Goal: Task Accomplishment & Management: Manage account settings

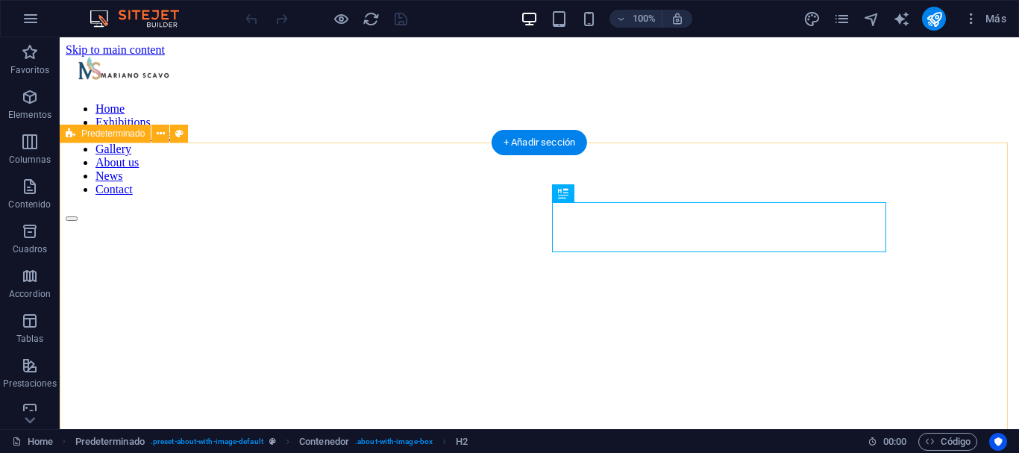
scroll to position [1121, 0]
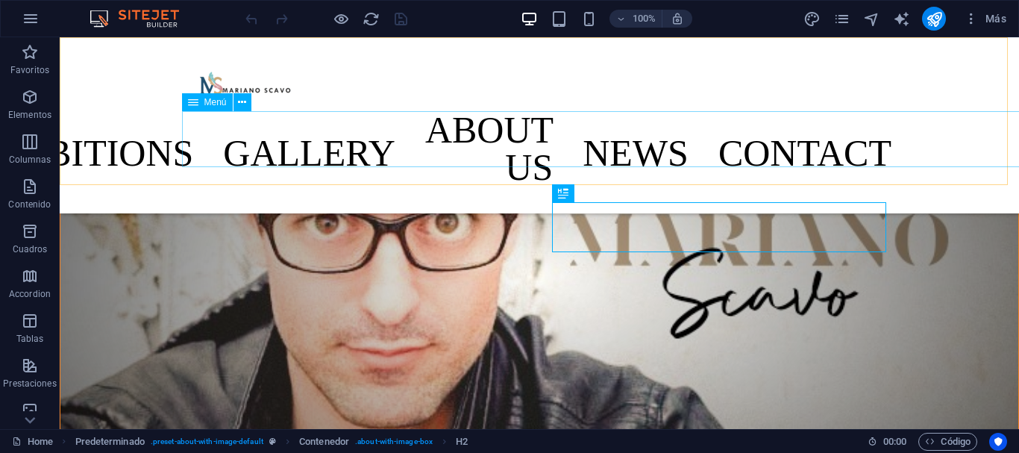
click at [372, 133] on nav "Home Exhibitions Detail view Gallery About us News Contact" at bounding box center [539, 153] width 704 height 84
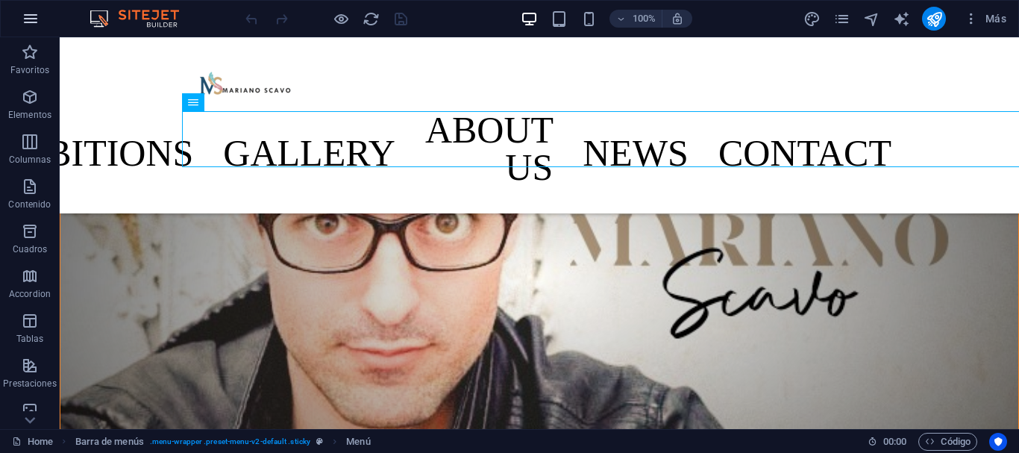
click at [26, 21] on icon "button" at bounding box center [31, 19] width 18 height 18
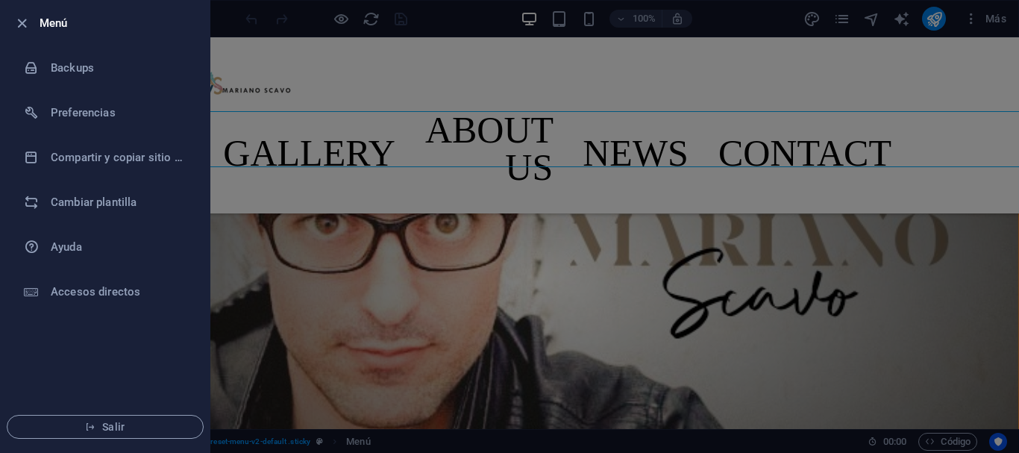
click at [19, 24] on icon "button" at bounding box center [21, 23] width 17 height 17
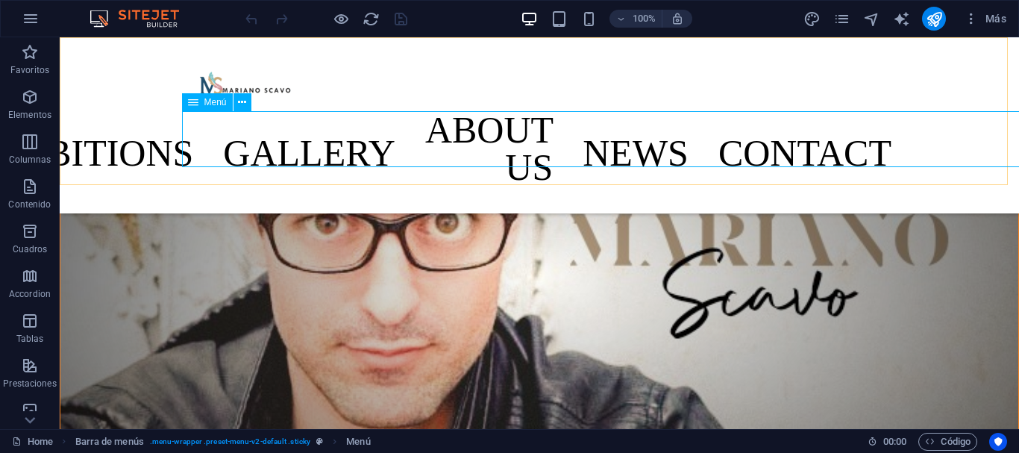
click at [397, 145] on nav "Home Exhibitions Detail view Gallery About us News Contact" at bounding box center [539, 153] width 704 height 84
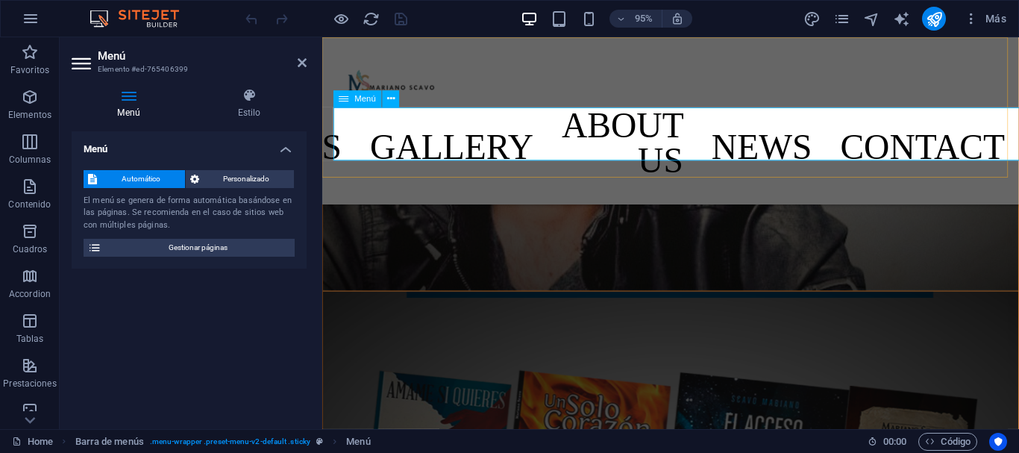
click at [489, 138] on nav "Home Exhibitions Detail view Gallery About us News Contact" at bounding box center [689, 153] width 704 height 84
click at [489, 137] on nav "Home Exhibitions Detail view Gallery About us News Contact" at bounding box center [689, 153] width 704 height 84
click at [425, 141] on nav "Home Exhibitions Detail view Gallery About us News Contact" at bounding box center [689, 153] width 704 height 84
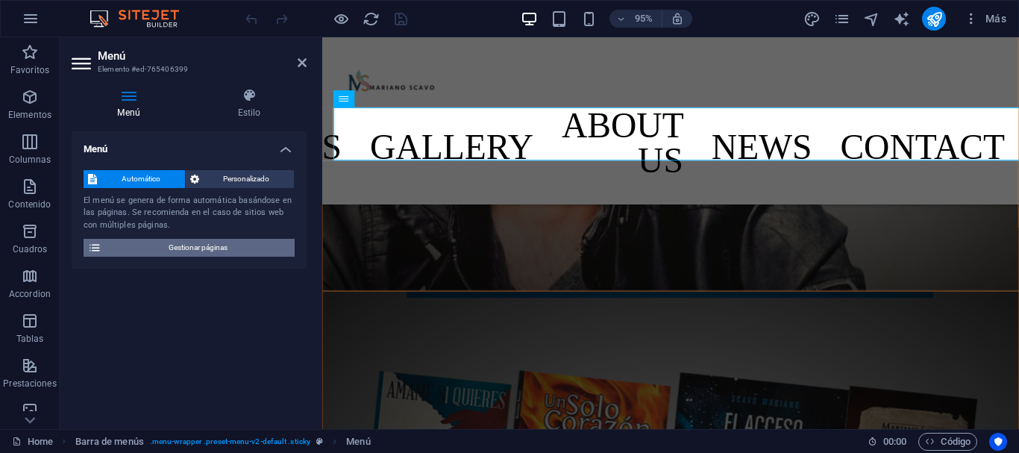
click at [215, 248] on span "Gestionar páginas" at bounding box center [198, 248] width 184 height 18
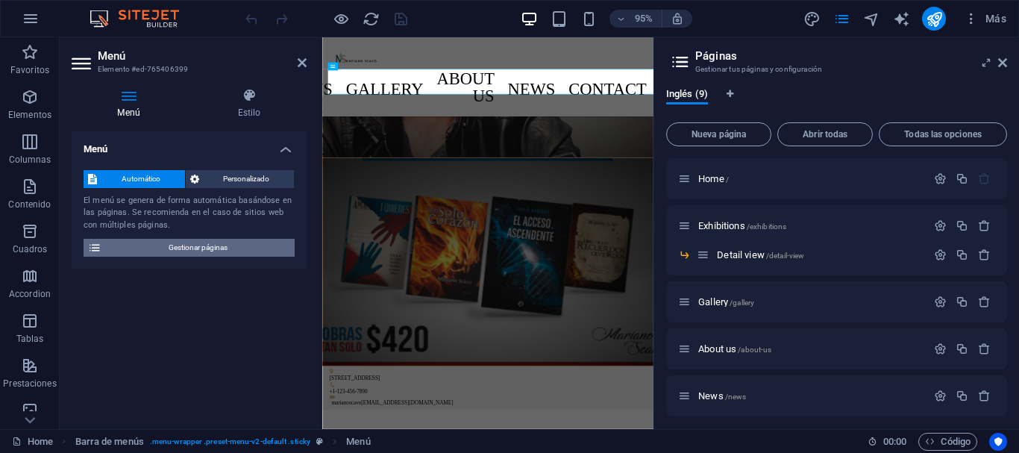
scroll to position [1124, 0]
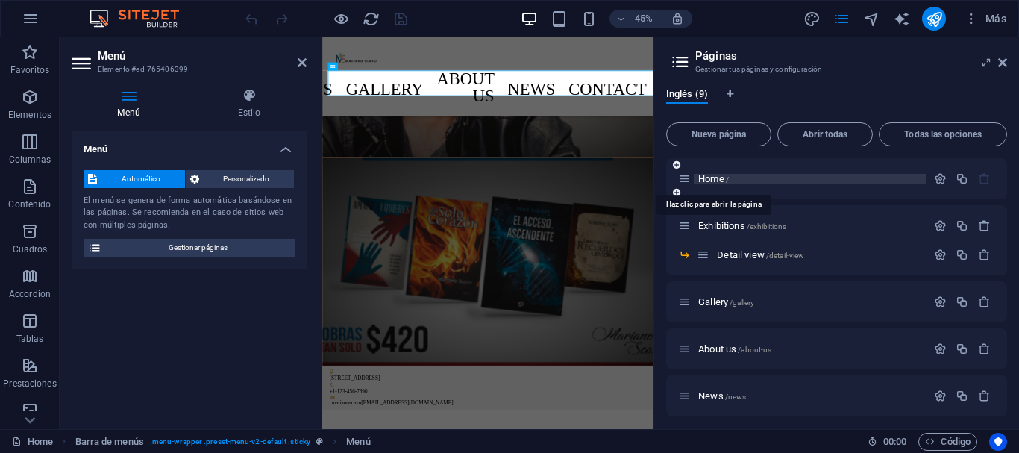
click at [718, 181] on span "Home /" at bounding box center [713, 178] width 31 height 11
click at [720, 181] on span "Home /" at bounding box center [713, 178] width 31 height 11
click at [401, 137] on nav "Home Exhibitions Detail view Gallery About us News Contact" at bounding box center [691, 153] width 704 height 84
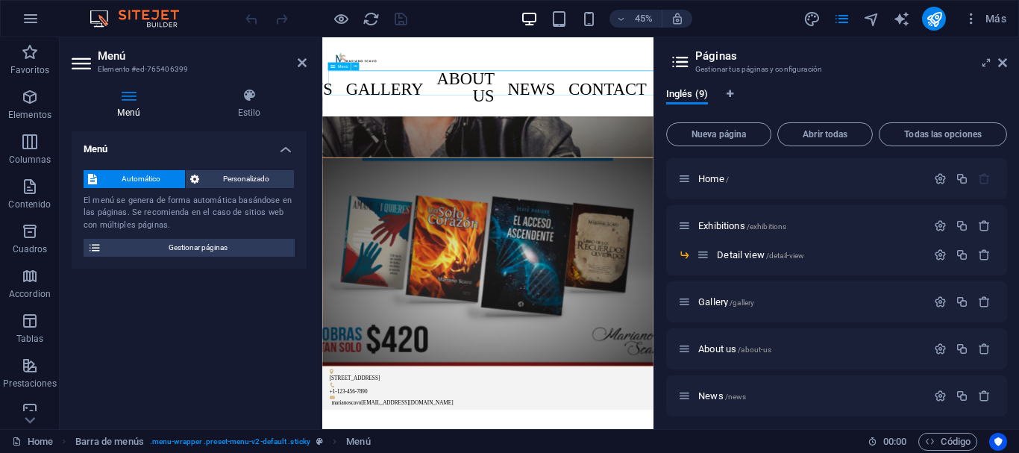
click at [407, 138] on nav "Home Exhibitions Detail view Gallery About us News Contact" at bounding box center [691, 153] width 704 height 84
click at [999, 65] on icon at bounding box center [1002, 63] width 9 height 12
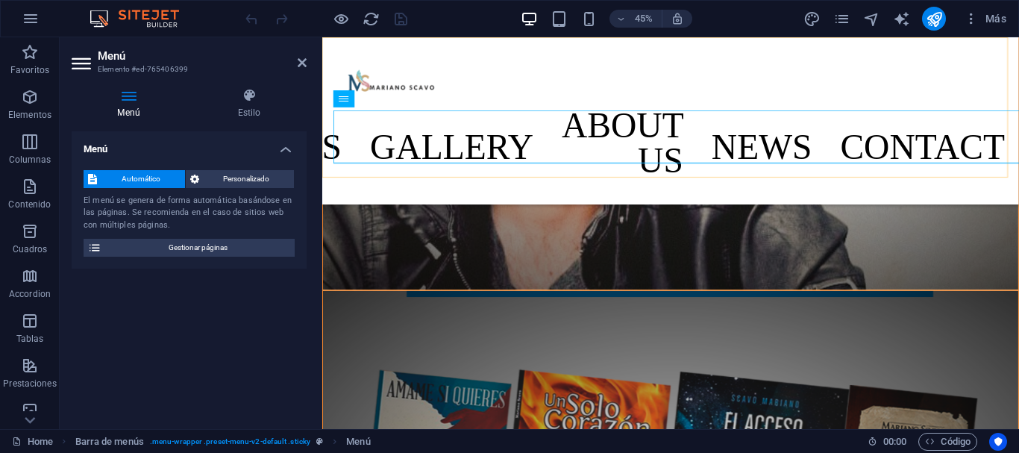
scroll to position [1119, 0]
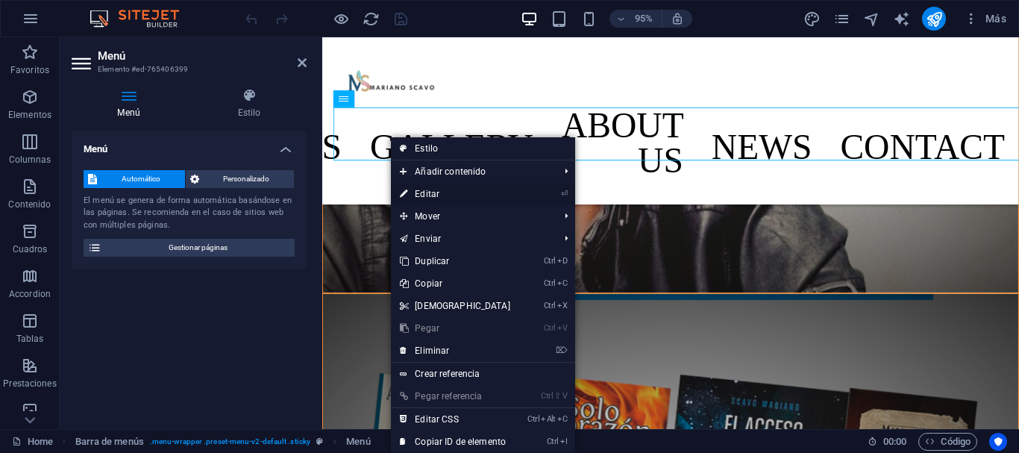
click at [449, 195] on link "⏎ Editar" at bounding box center [455, 194] width 128 height 22
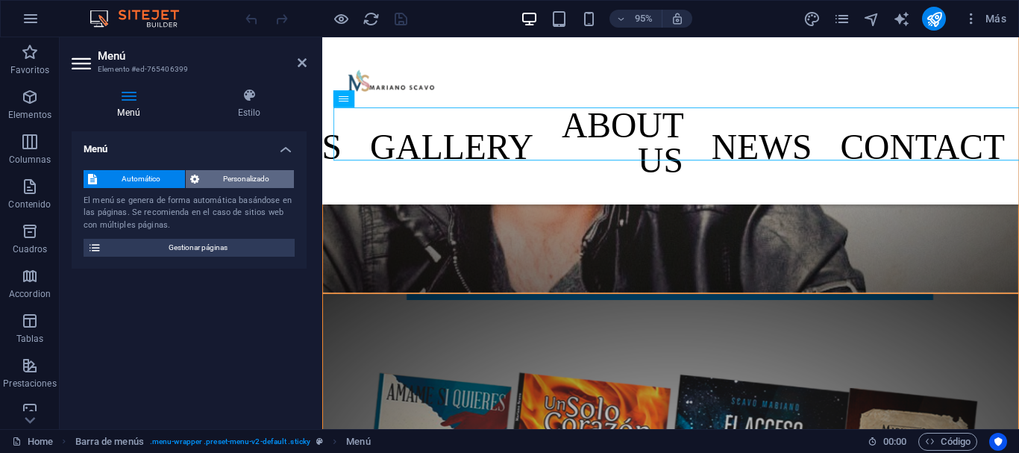
click at [245, 178] on span "Personalizado" at bounding box center [247, 179] width 87 height 18
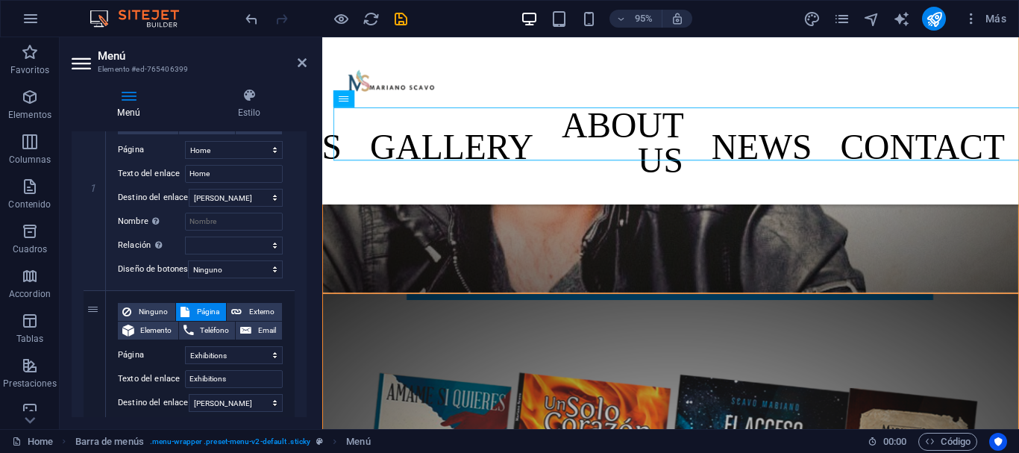
scroll to position [169, 0]
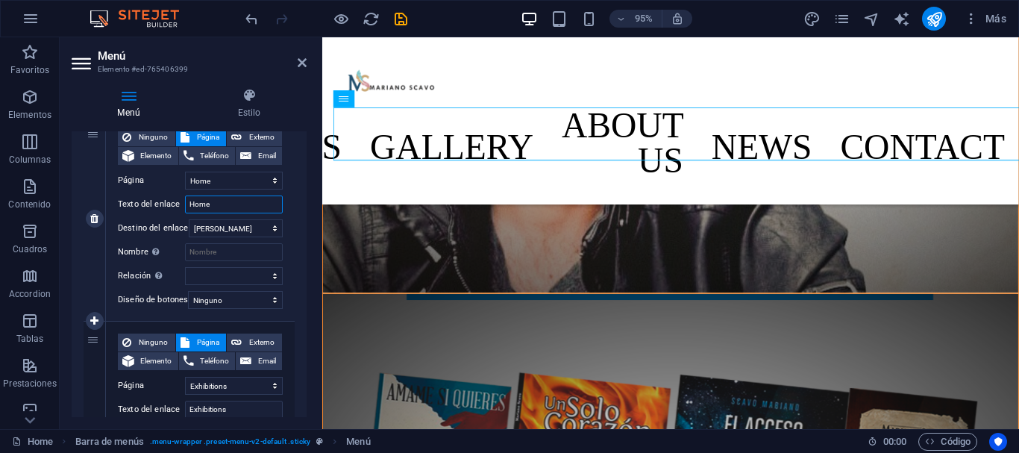
drag, startPoint x: 216, startPoint y: 204, endPoint x: 181, endPoint y: 195, distance: 35.5
click at [181, 195] on div "Ninguno Página Externo Elemento Teléfono Email Página Home Exhibitions -- Detai…" at bounding box center [200, 206] width 165 height 157
type input "INICIO"
select select
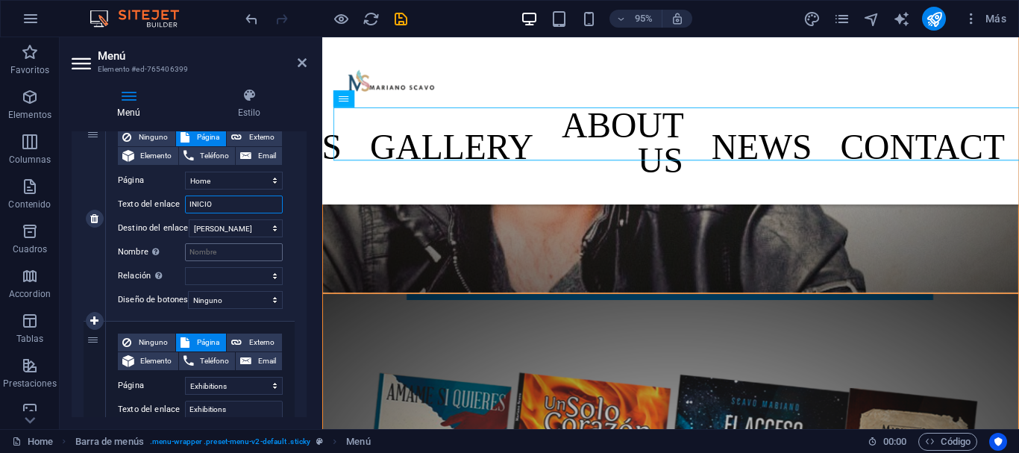
select select
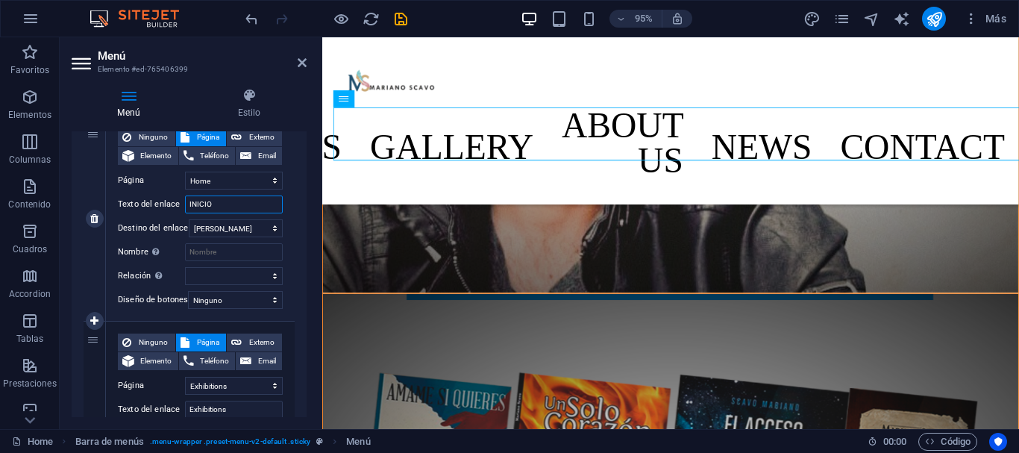
type input "INICIO"
click at [286, 217] on div "Ninguno Página Externo Elemento Teléfono Email Página Home Exhibitions -- Detai…" at bounding box center [200, 218] width 189 height 204
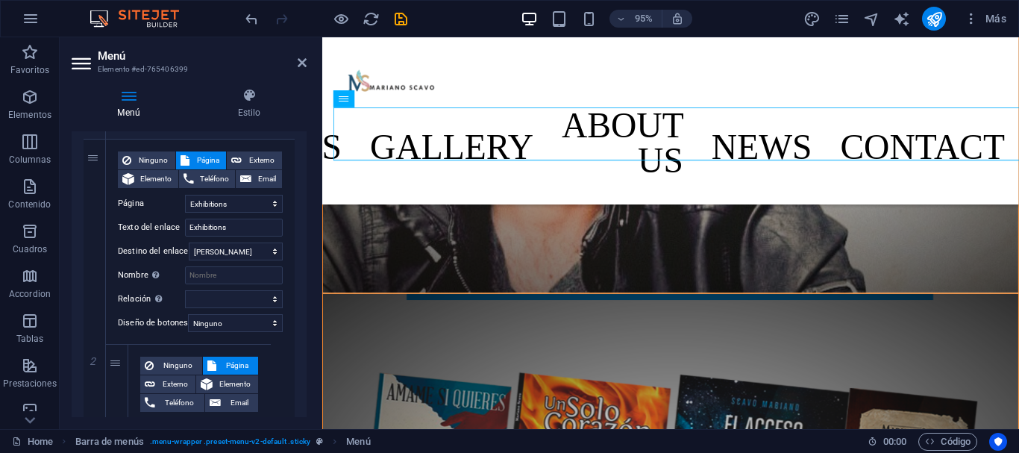
scroll to position [347, 0]
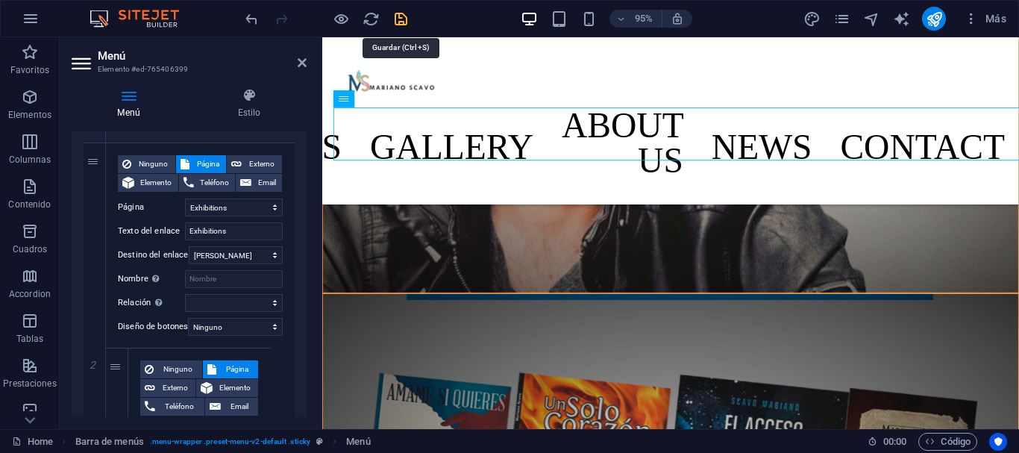
click at [398, 19] on icon "save" at bounding box center [400, 18] width 17 height 17
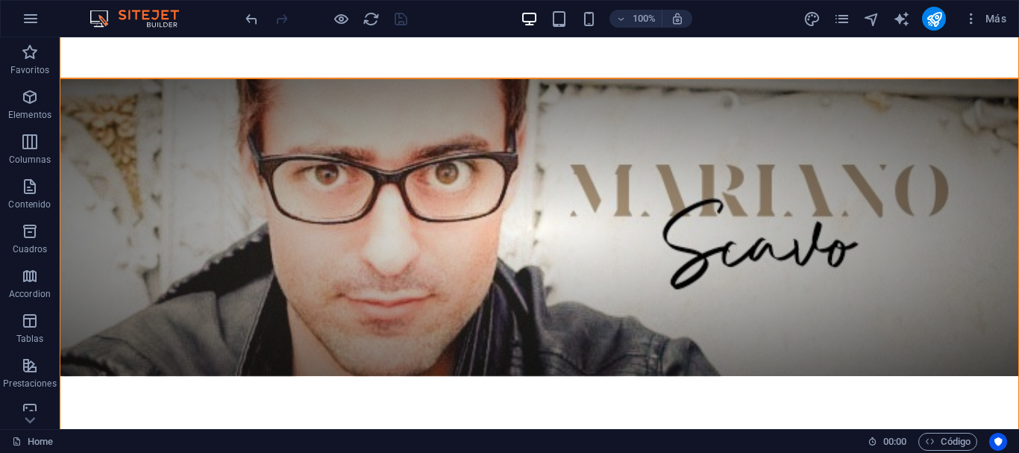
scroll to position [0, 0]
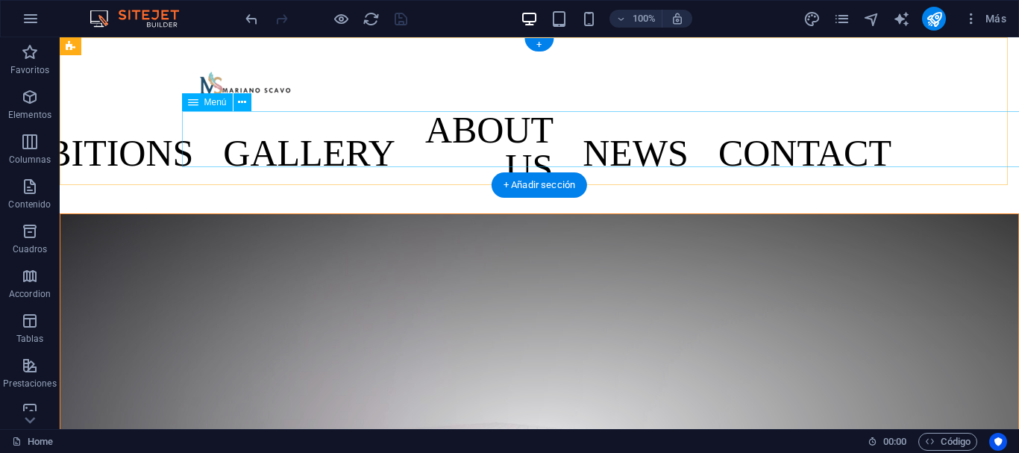
click at [366, 130] on nav "INICIO Exhibitions Detail view Gallery About us News Contact" at bounding box center [539, 153] width 704 height 84
click at [392, 130] on nav "INICIO Exhibitions Detail view Gallery About us News Contact" at bounding box center [539, 153] width 704 height 84
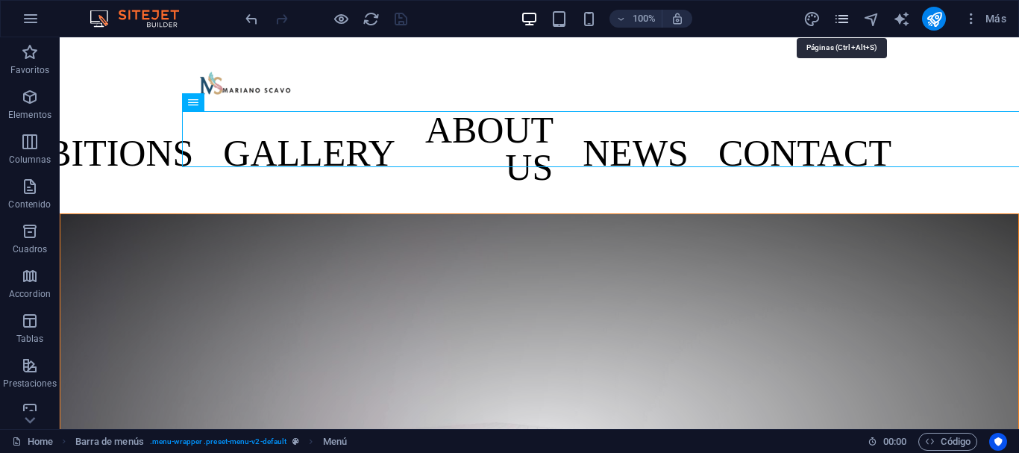
click at [847, 16] on icon "pages" at bounding box center [841, 18] width 17 height 17
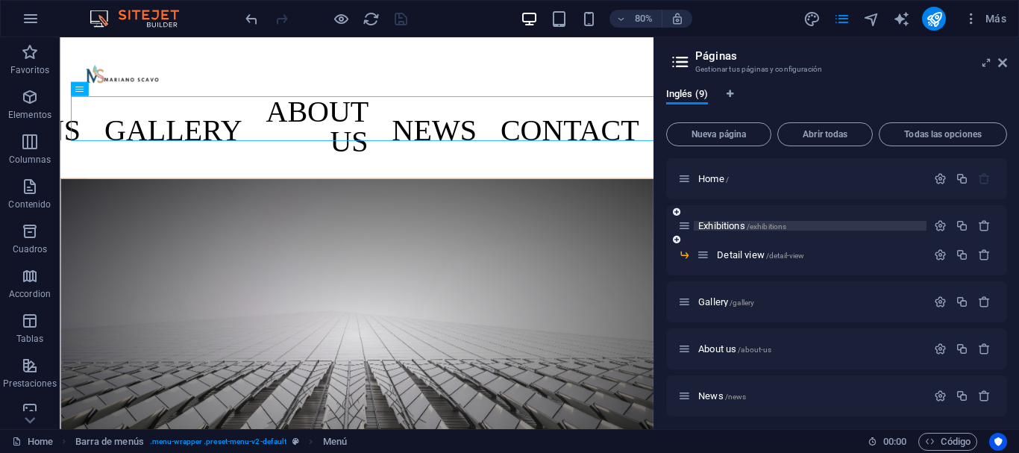
click at [722, 223] on div "Exhibitions /exhibitions" at bounding box center [802, 225] width 248 height 17
click at [722, 224] on span "Exhibitions /exhibitions" at bounding box center [742, 225] width 88 height 11
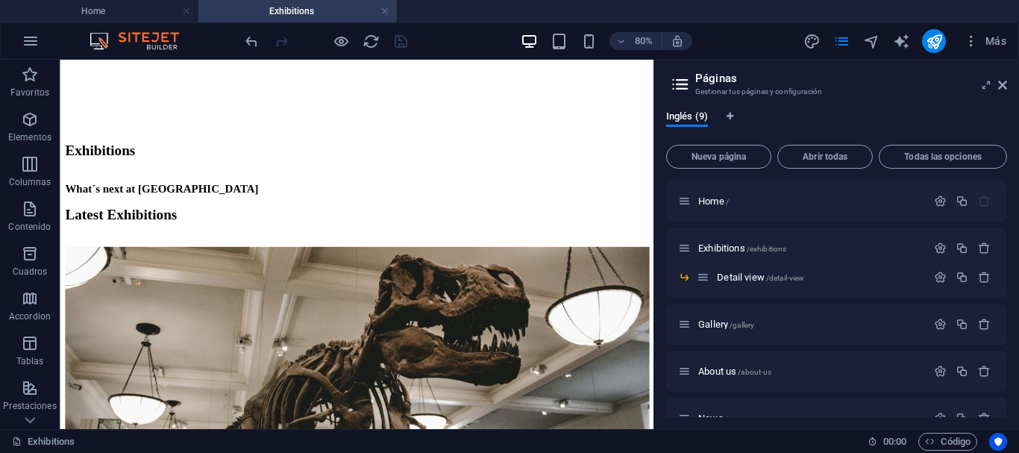
scroll to position [470, 0]
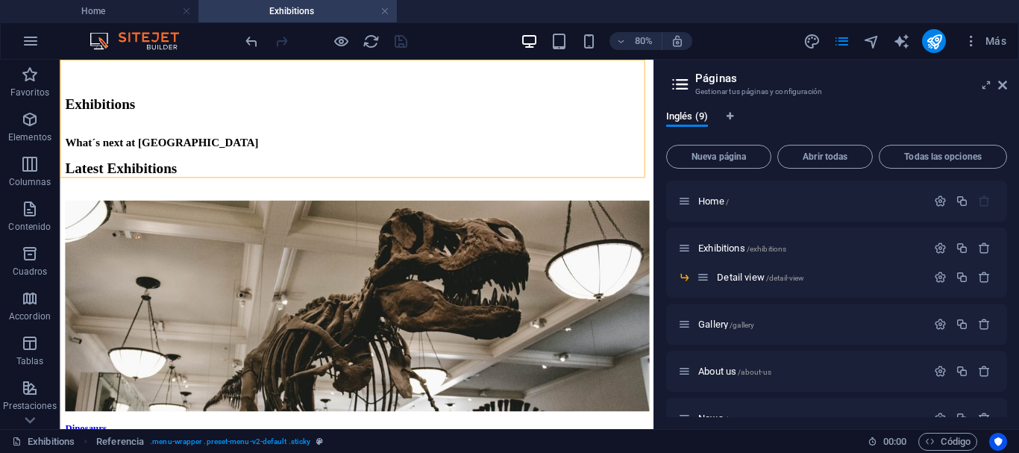
drag, startPoint x: 450, startPoint y: 164, endPoint x: 347, endPoint y: 140, distance: 105.9
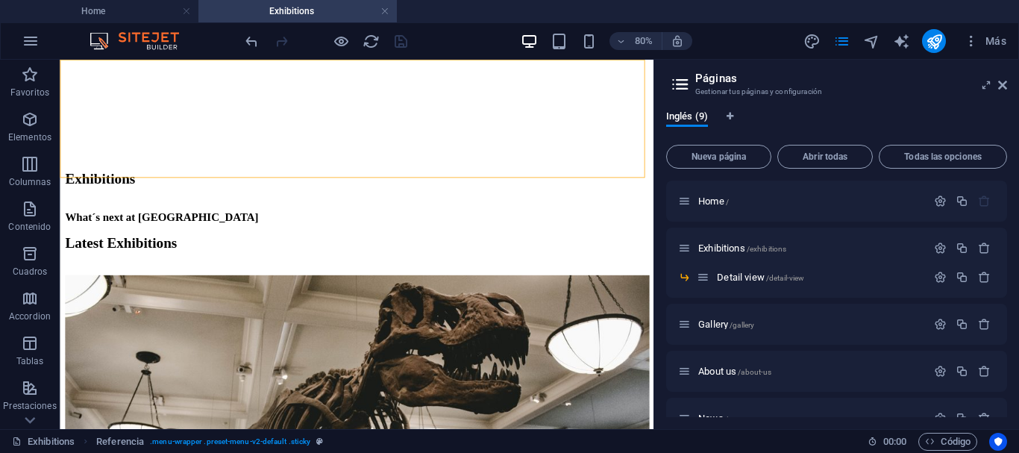
select select "rem"
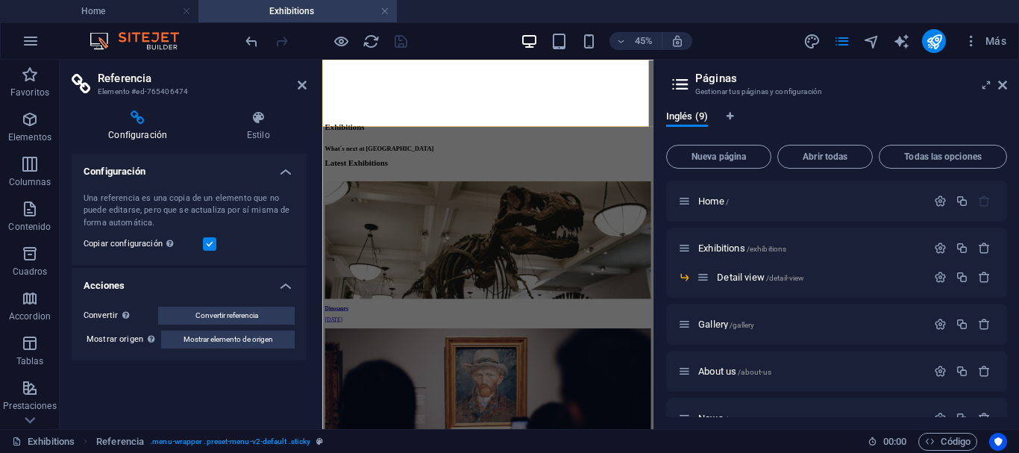
scroll to position [562, 0]
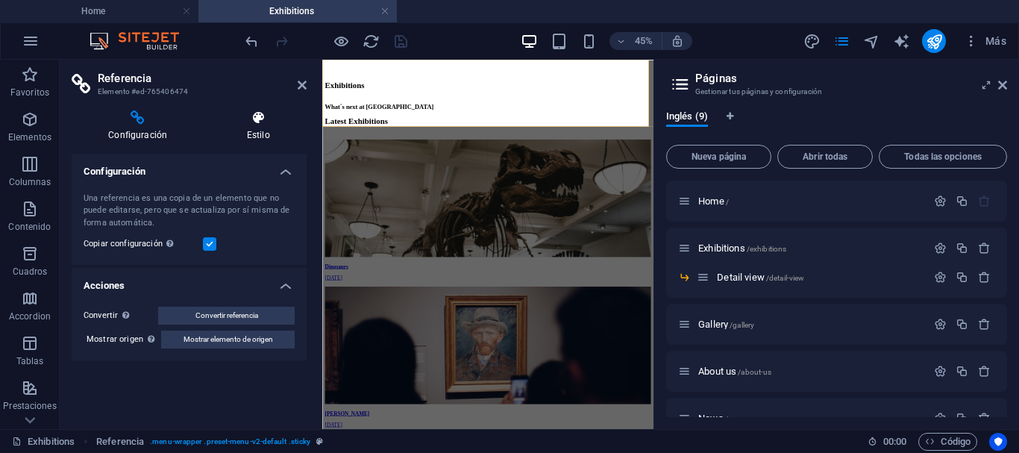
click at [264, 130] on h4 "Estilo" at bounding box center [258, 125] width 97 height 31
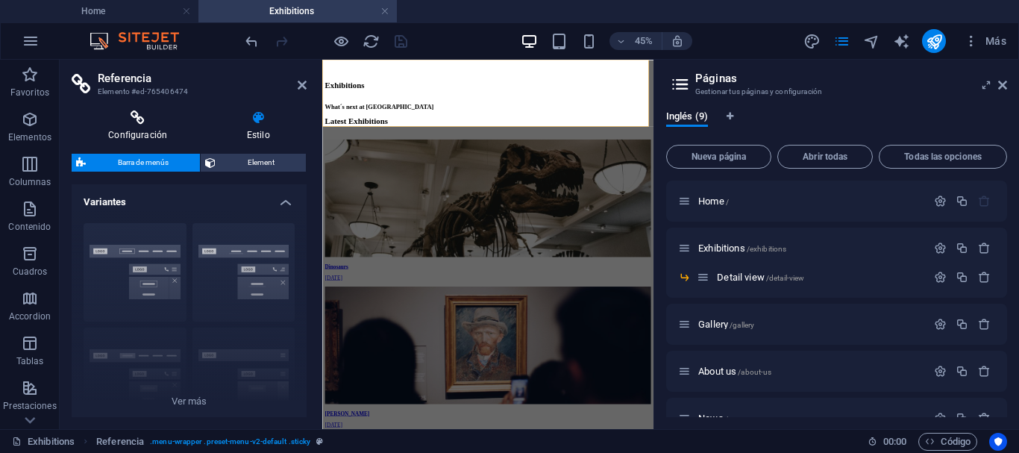
click at [147, 126] on h4 "Configuración" at bounding box center [141, 125] width 138 height 31
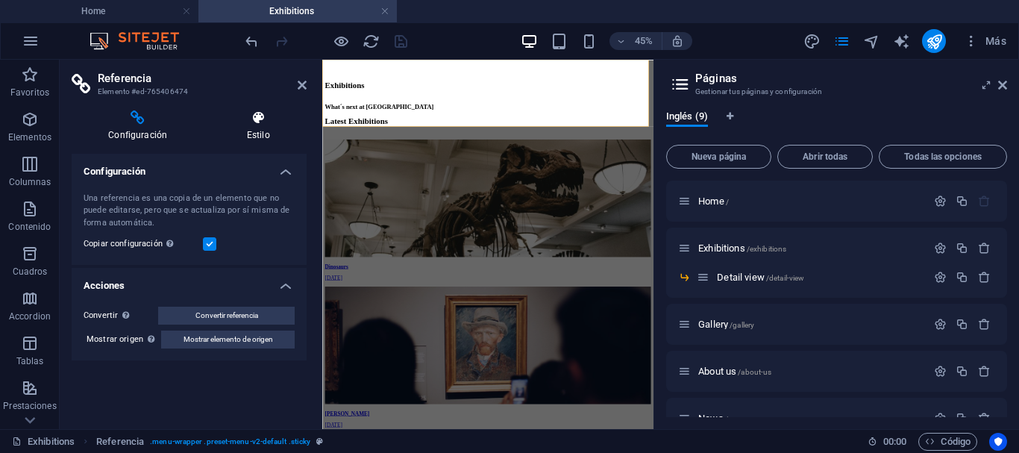
click at [251, 131] on h4 "Estilo" at bounding box center [258, 125] width 97 height 31
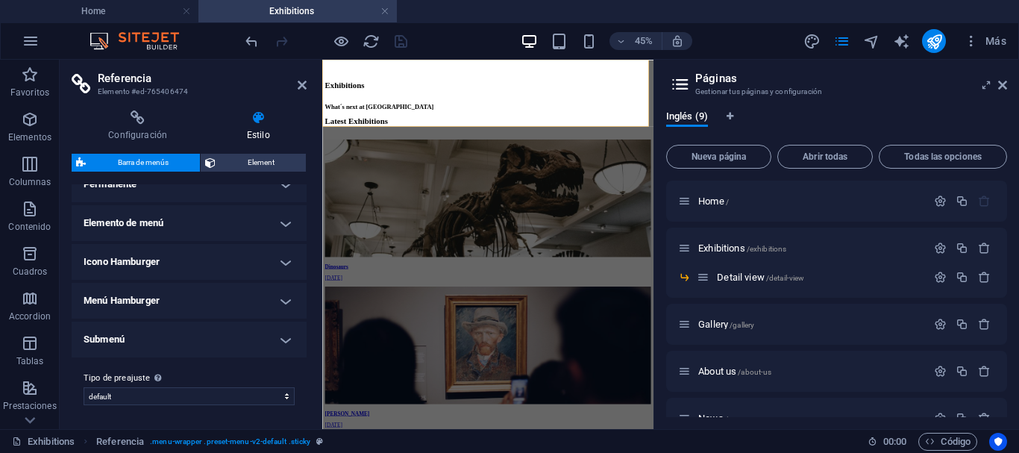
scroll to position [0, 0]
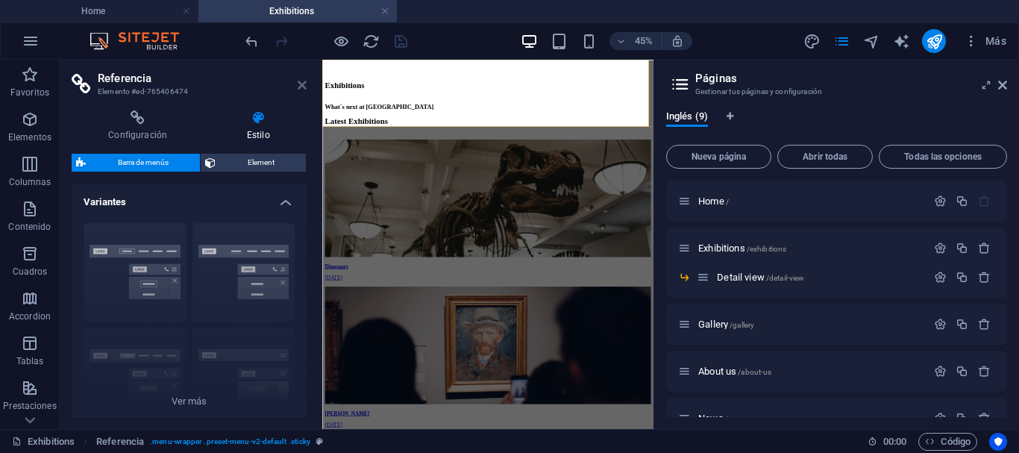
click at [302, 85] on icon at bounding box center [302, 85] width 9 height 12
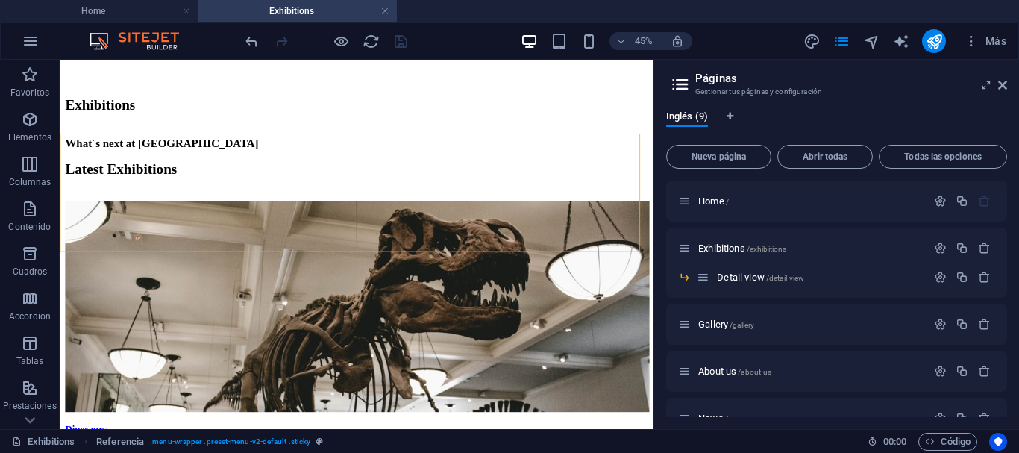
scroll to position [470, 0]
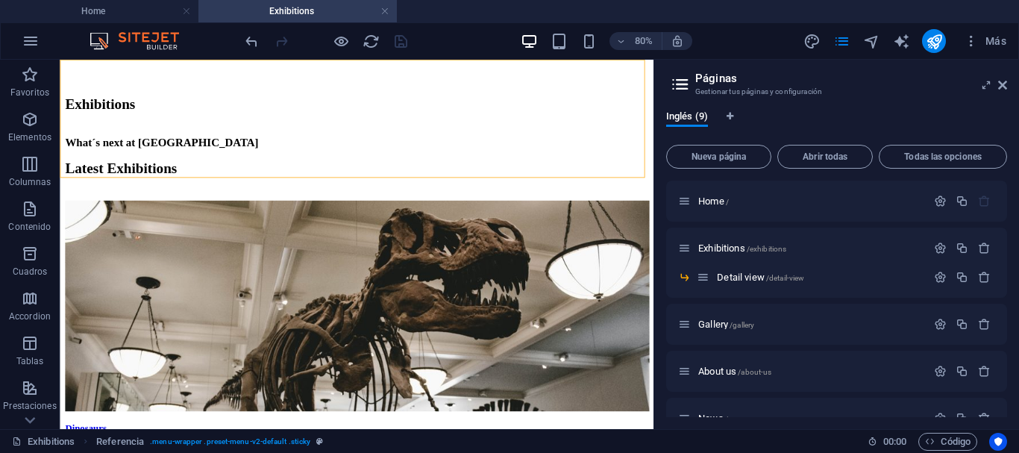
select select "rem"
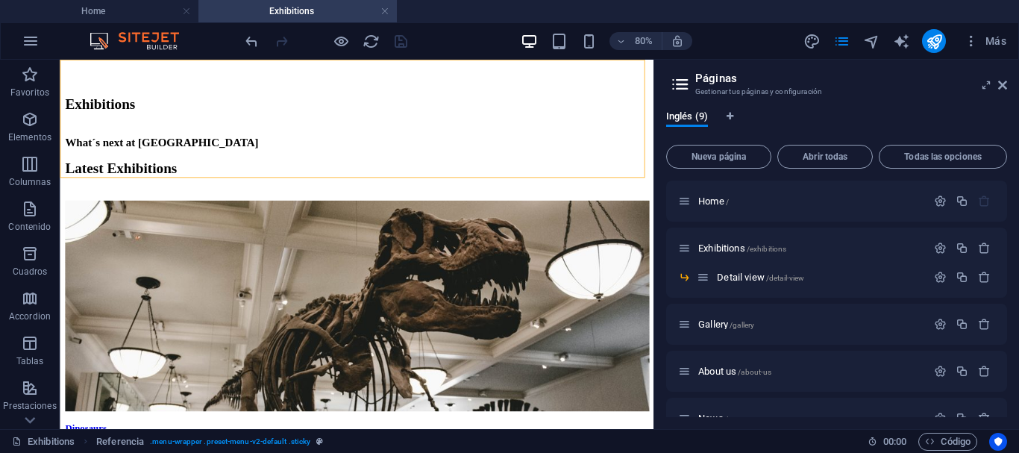
select select "rem"
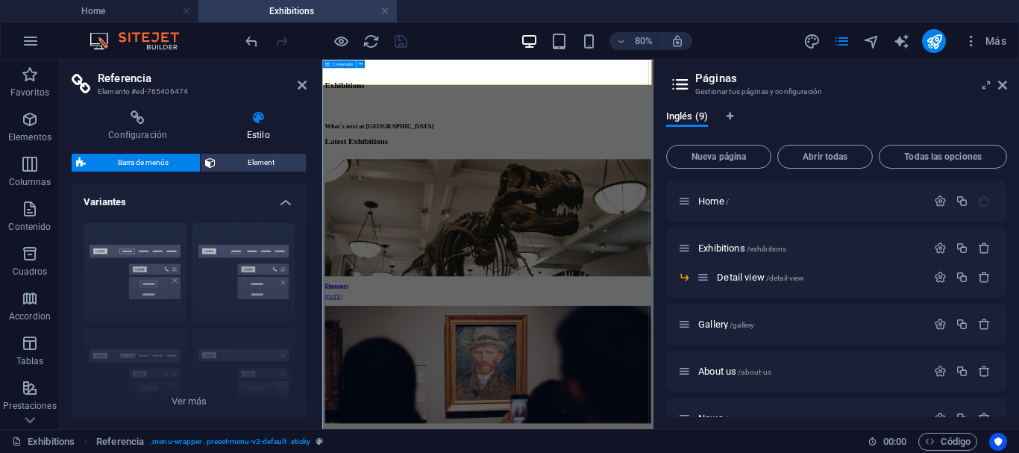
scroll to position [562, 0]
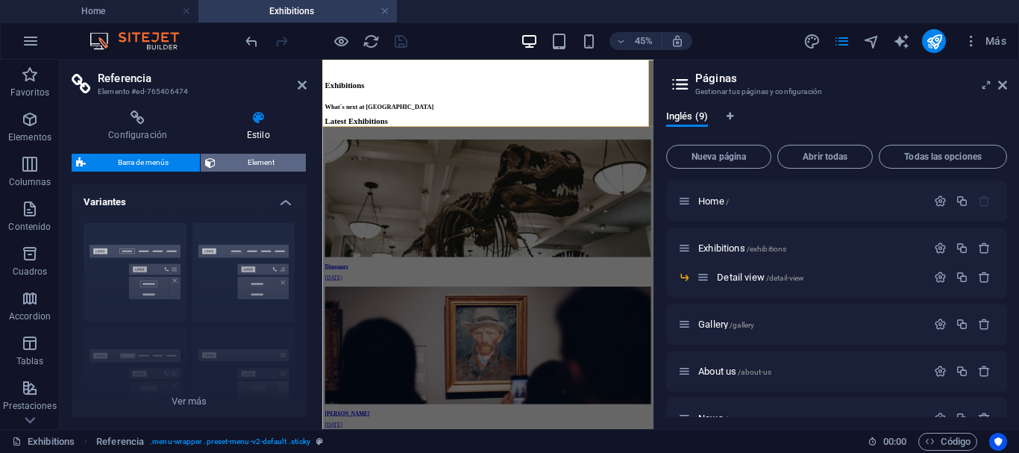
click at [255, 163] on span "Element" at bounding box center [260, 163] width 81 height 18
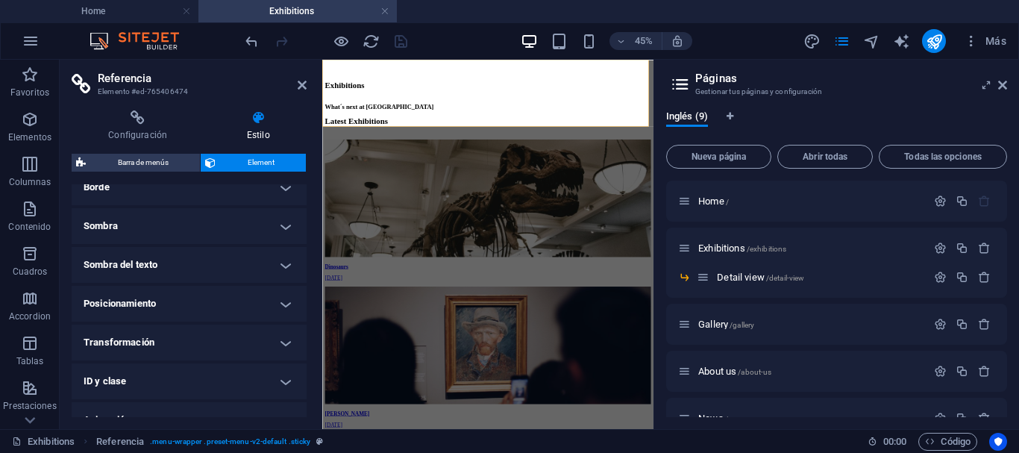
scroll to position [0, 0]
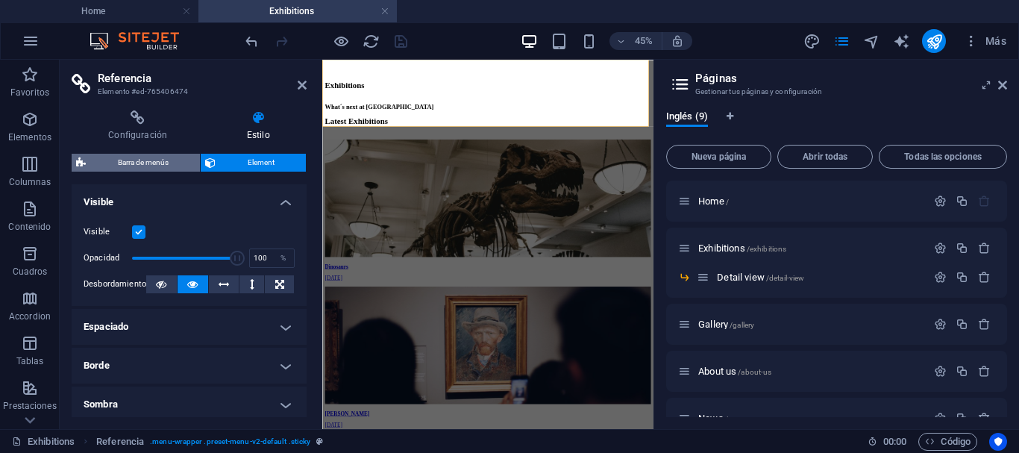
click at [163, 164] on span "Barra de menús" at bounding box center [142, 163] width 105 height 18
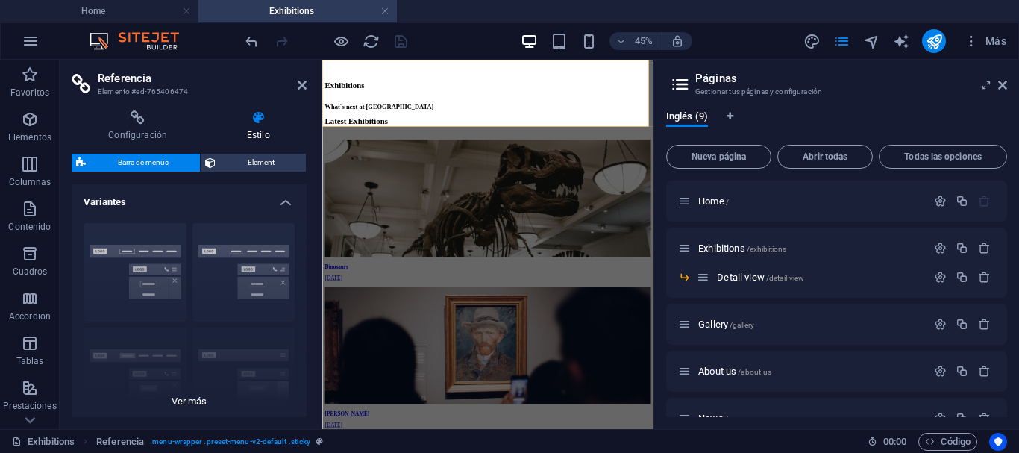
drag, startPoint x: 301, startPoint y: 203, endPoint x: 300, endPoint y: 229, distance: 26.2
click at [299, 231] on li "Variantes Borde Centrado Predeterminado Fijo Loki Desencadenador Ancho XXL" at bounding box center [189, 309] width 235 height 251
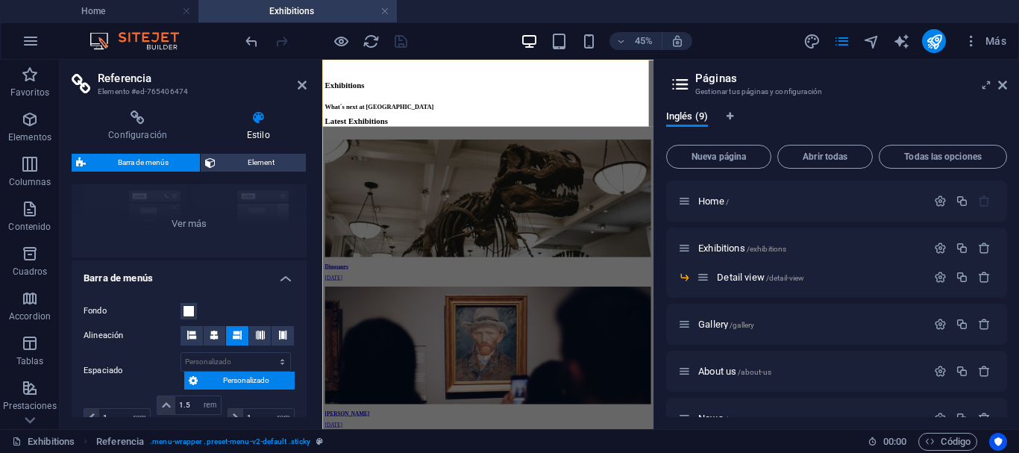
scroll to position [204, 0]
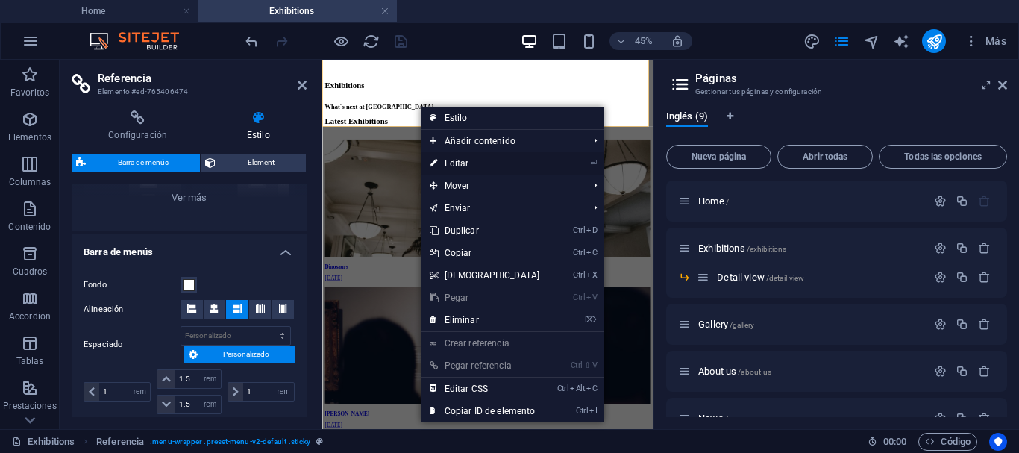
drag, startPoint x: 460, startPoint y: 166, endPoint x: 304, endPoint y: 235, distance: 169.7
click at [460, 166] on link "⏎ Editar" at bounding box center [485, 163] width 128 height 22
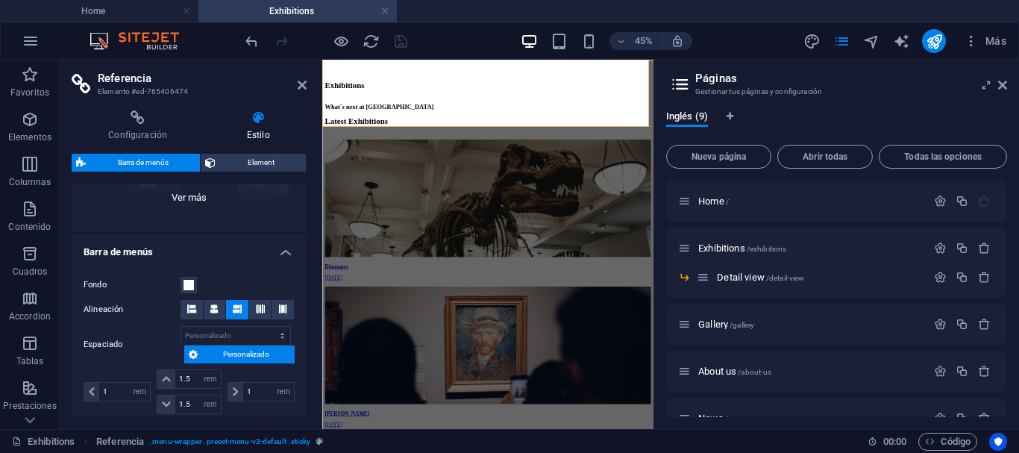
click at [196, 194] on div "Borde Centrado Predeterminado Fijo Loki Desencadenador Ancho XXL" at bounding box center [189, 119] width 235 height 224
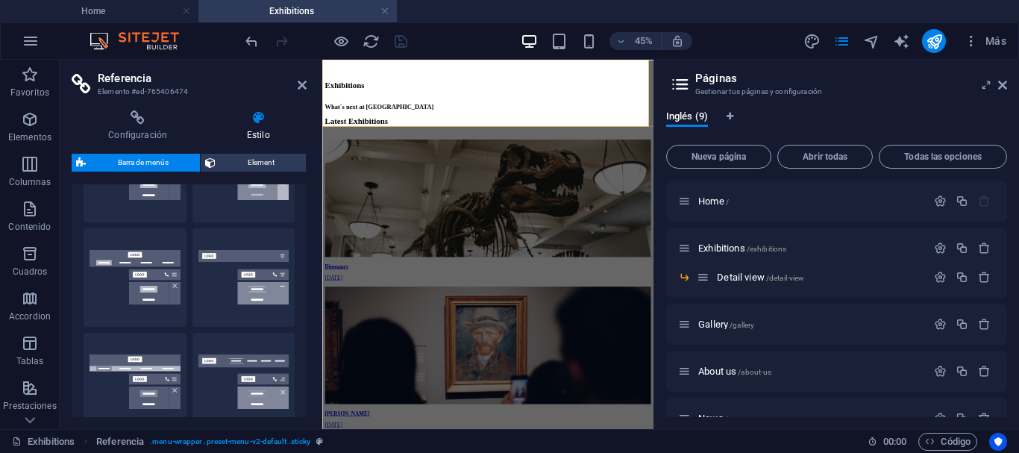
drag, startPoint x: 304, startPoint y: 261, endPoint x: 304, endPoint y: 286, distance: 24.6
click at [304, 286] on div "Variantes Borde Centrado Predeterminado Fijo Loki Desencadenador Ancho XXL Barr…" at bounding box center [189, 300] width 235 height 233
drag, startPoint x: 307, startPoint y: 280, endPoint x: 310, endPoint y: 310, distance: 30.0
click at [310, 319] on div "Configuración Estilo Configuración Una referencia es una copia de un elemento q…" at bounding box center [189, 263] width 259 height 330
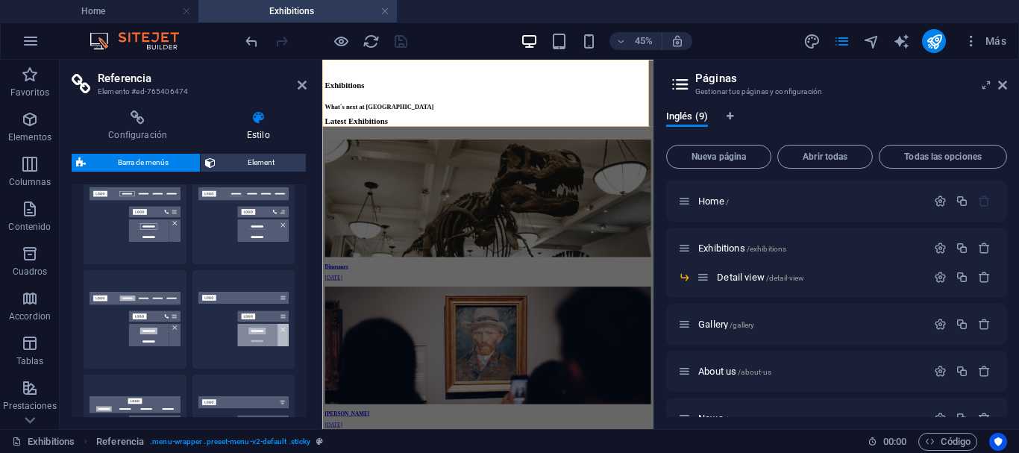
scroll to position [0, 0]
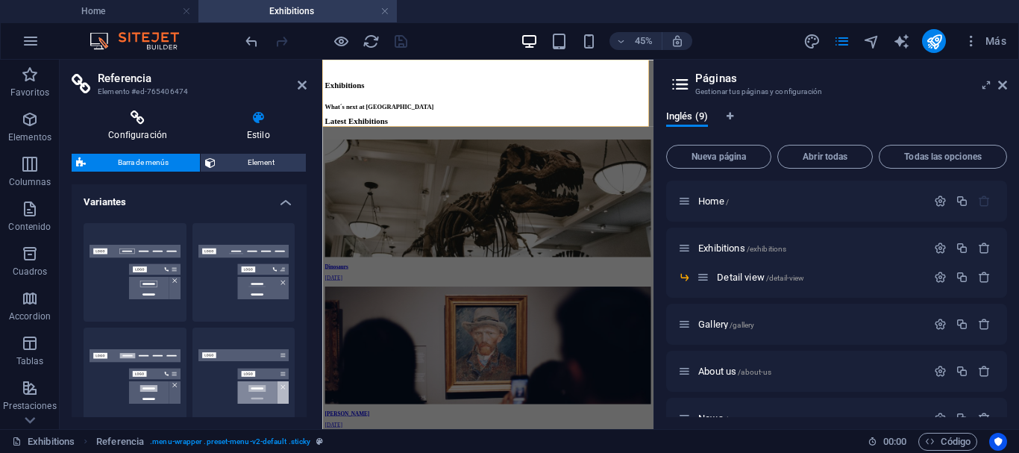
click at [149, 112] on icon at bounding box center [138, 117] width 132 height 15
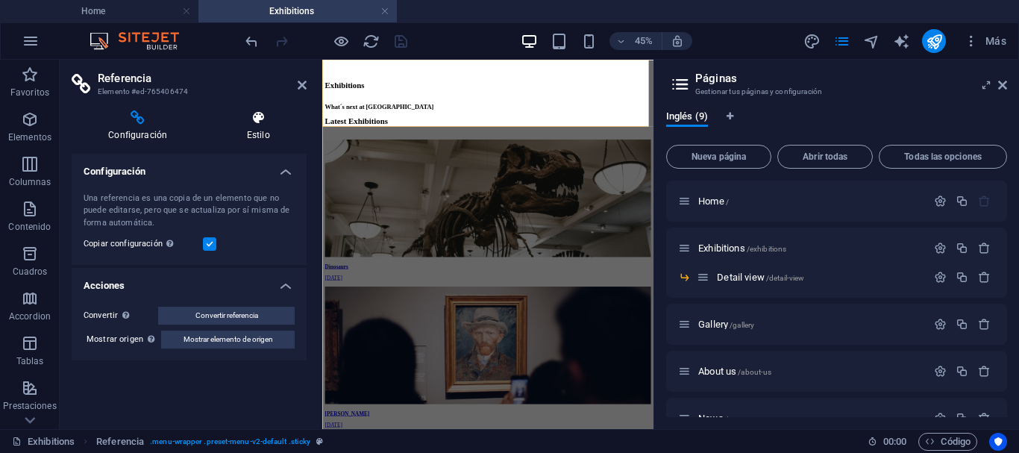
click at [252, 124] on icon at bounding box center [258, 117] width 97 height 15
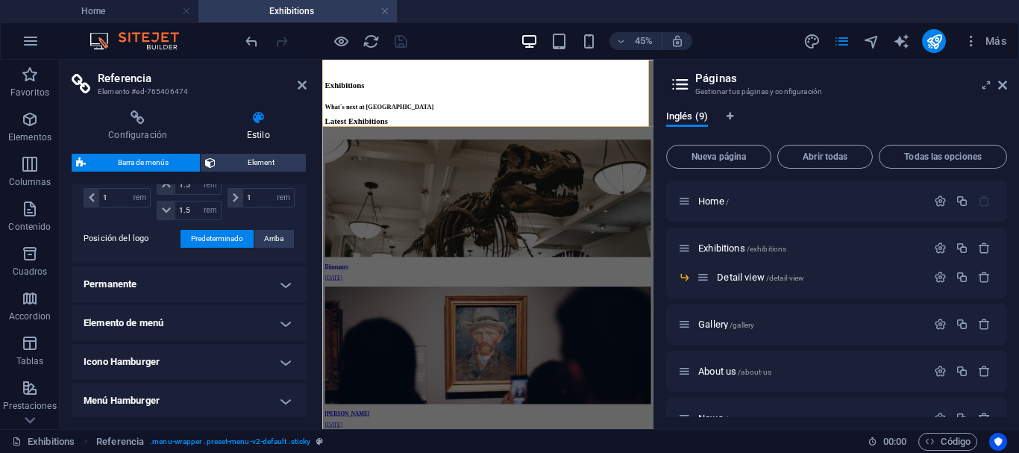
scroll to position [604, 0]
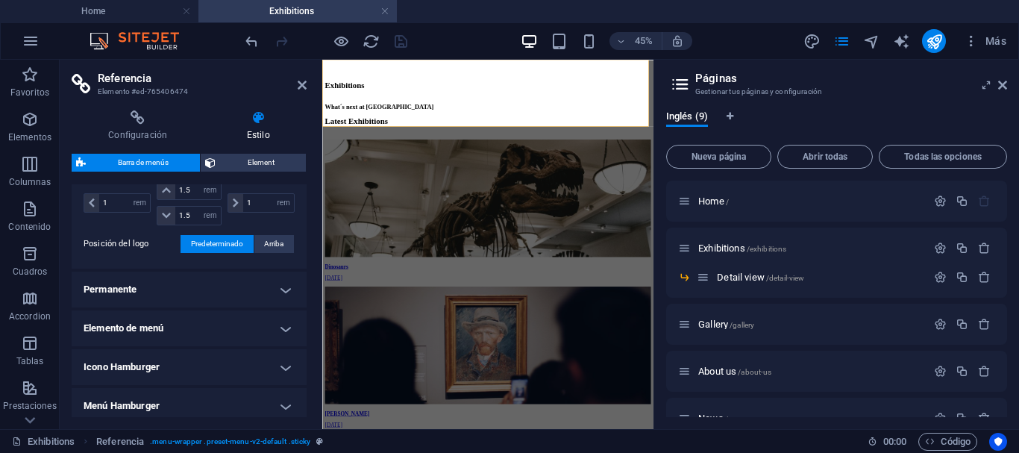
click at [278, 318] on h4 "Elemento de menú" at bounding box center [189, 328] width 235 height 36
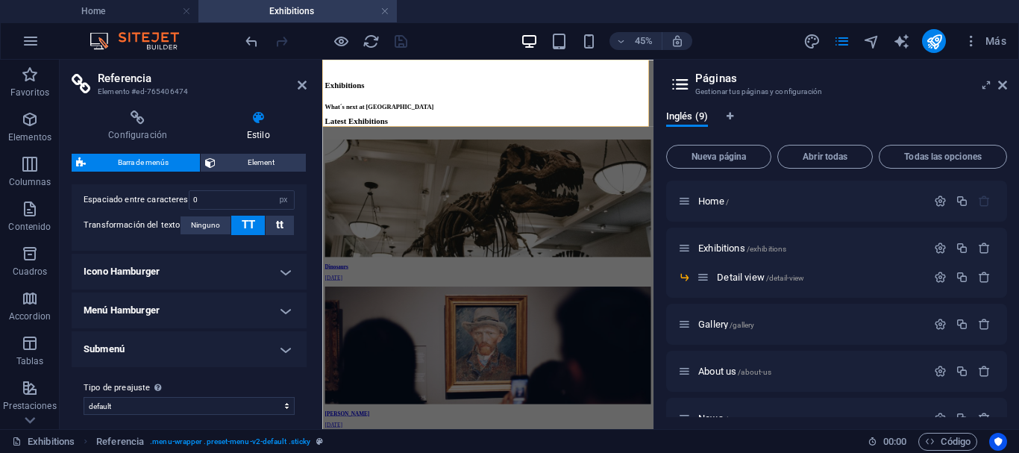
scroll to position [1254, 0]
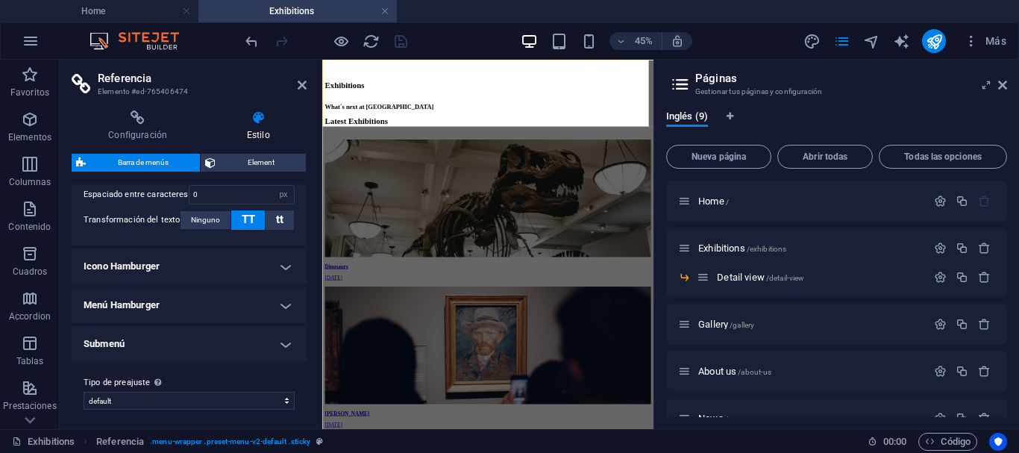
click at [284, 308] on h4 "Menú Hamburger" at bounding box center [189, 305] width 235 height 36
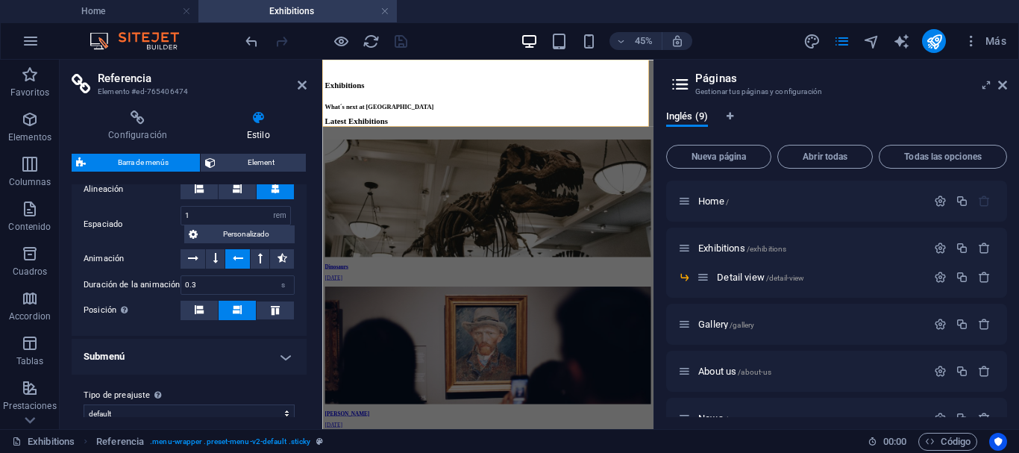
scroll to position [1500, 0]
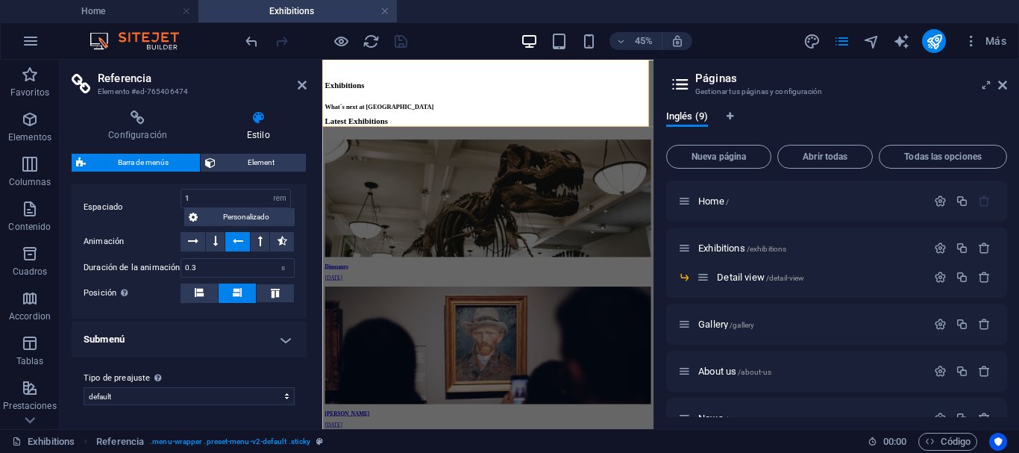
click at [280, 342] on h4 "Submenú" at bounding box center [189, 340] width 235 height 36
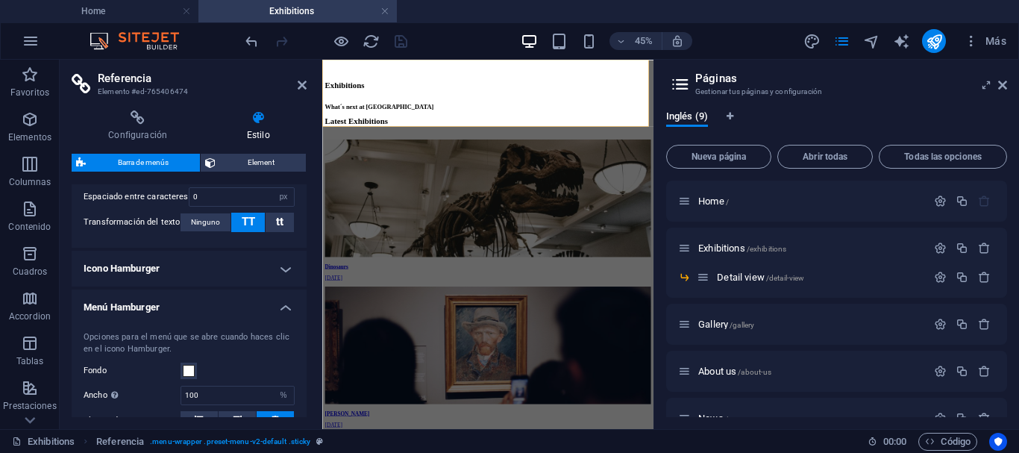
scroll to position [1259, 0]
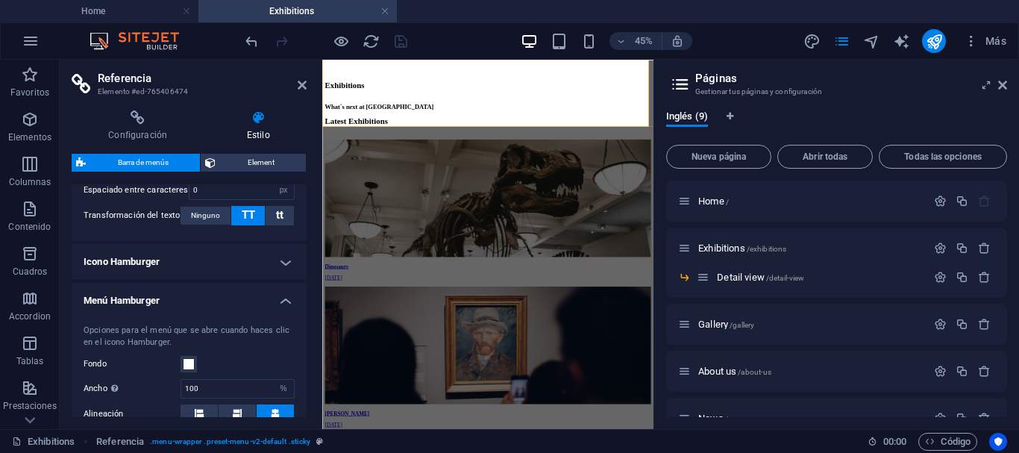
click at [278, 260] on h4 "Icono Hamburger" at bounding box center [189, 262] width 235 height 36
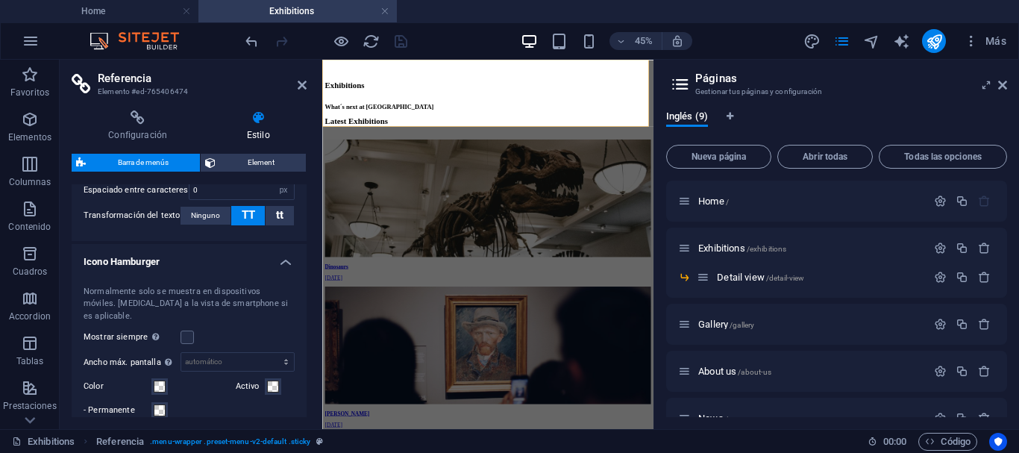
drag, startPoint x: 301, startPoint y: 330, endPoint x: 308, endPoint y: 327, distance: 7.7
click at [308, 327] on div "Configuración Estilo Configuración Una referencia es una copia de un elemento q…" at bounding box center [189, 263] width 259 height 330
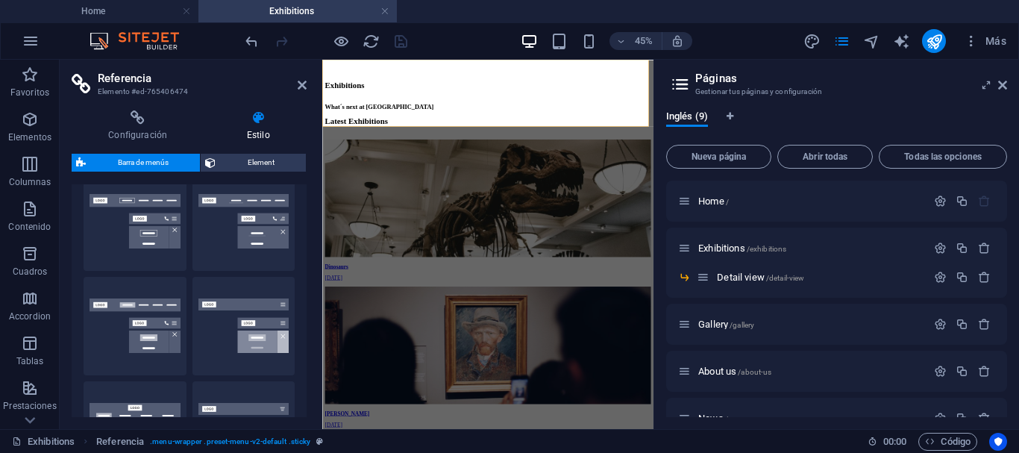
scroll to position [0, 0]
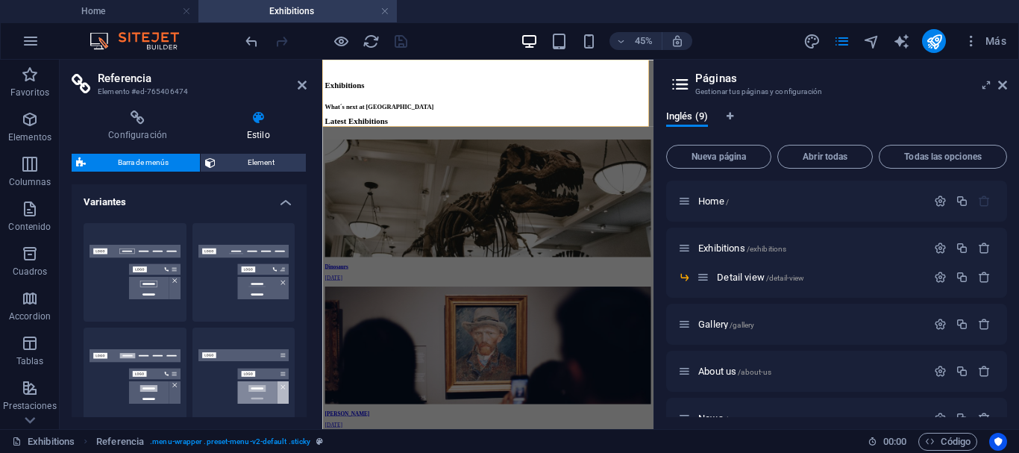
click at [254, 151] on div "Configuración Estilo Configuración Una referencia es una copia de un elemento q…" at bounding box center [189, 263] width 235 height 307
click at [251, 158] on span "Element" at bounding box center [260, 163] width 81 height 18
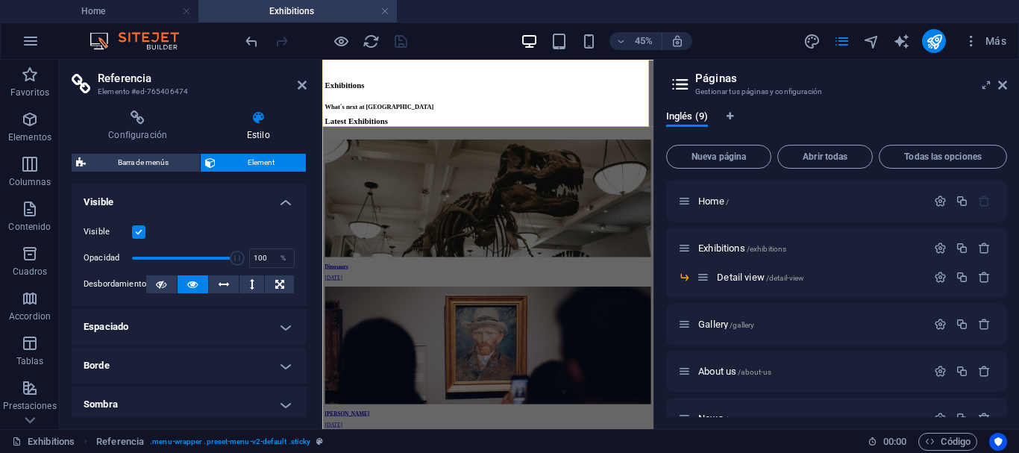
drag, startPoint x: 304, startPoint y: 206, endPoint x: 308, endPoint y: 229, distance: 23.6
click at [308, 229] on div "Configuración Estilo Configuración Una referencia es una copia de un elemento q…" at bounding box center [189, 263] width 259 height 330
click at [934, 246] on icon "button" at bounding box center [940, 248] width 13 height 13
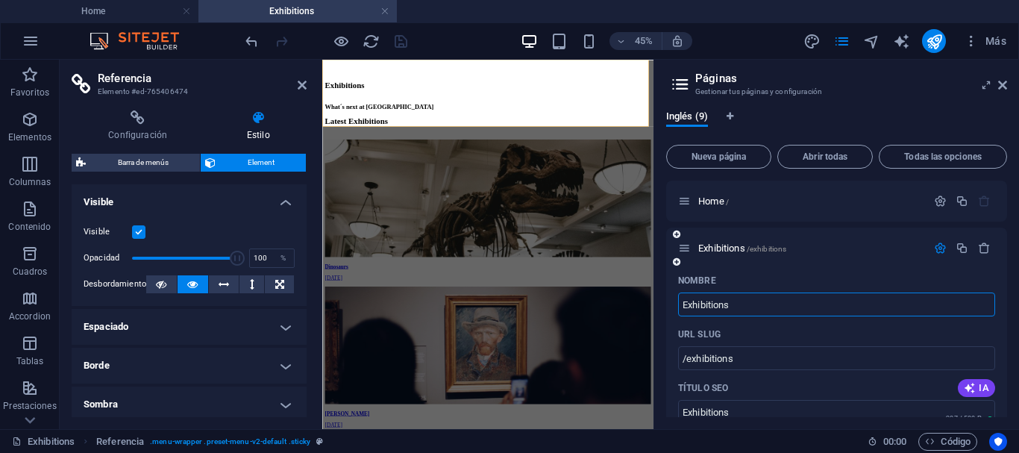
drag, startPoint x: 747, startPoint y: 304, endPoint x: 669, endPoint y: 297, distance: 78.7
click at [665, 298] on div "Inglés (9) Nueva página Abrir todas Todas las opciones Home / Exhibitions /exhi…" at bounding box center [836, 263] width 365 height 330
type input "F"
type input "/f"
type input "F"
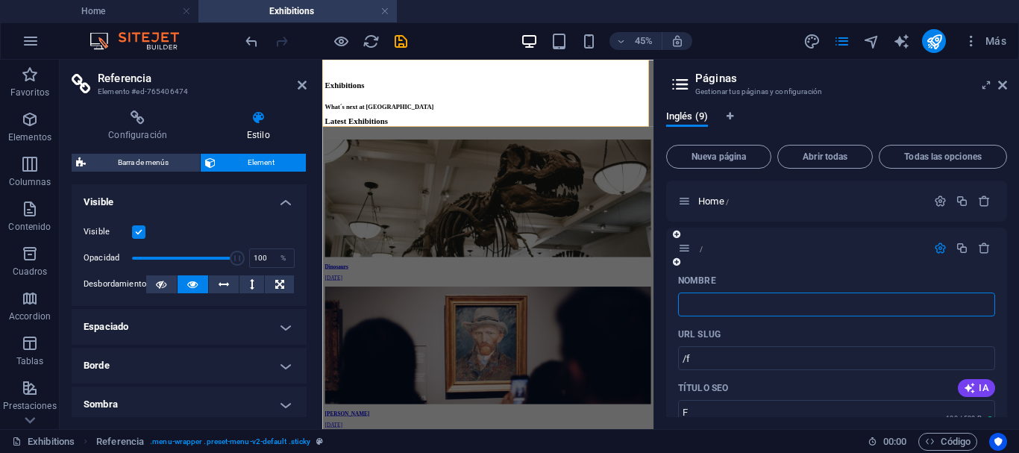
type input "/"
type input "Lib"
type input "/l"
type input "L"
type input "Libr"
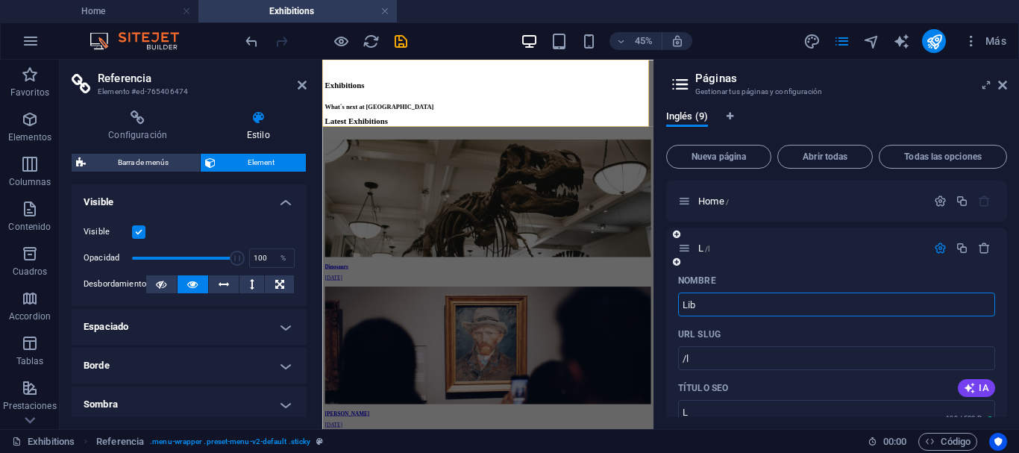
type input "/lib"
type input "Lib"
type input "Libros"
type input "/libros"
type input "Libros"
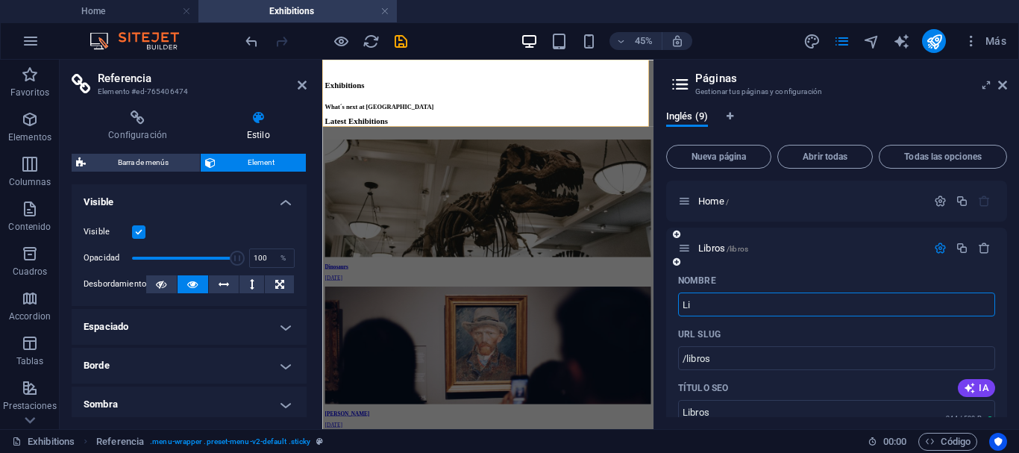
type input "L"
type input "/libro"
type input "Libro"
type input "O"
type input "/"
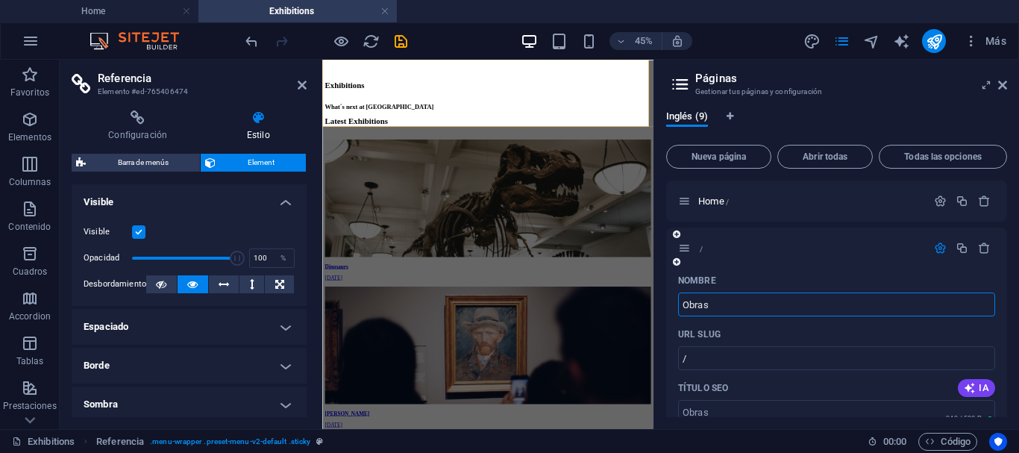
type input "Obras"
type input "/obras"
type input "Obras"
type input "OBRAS"
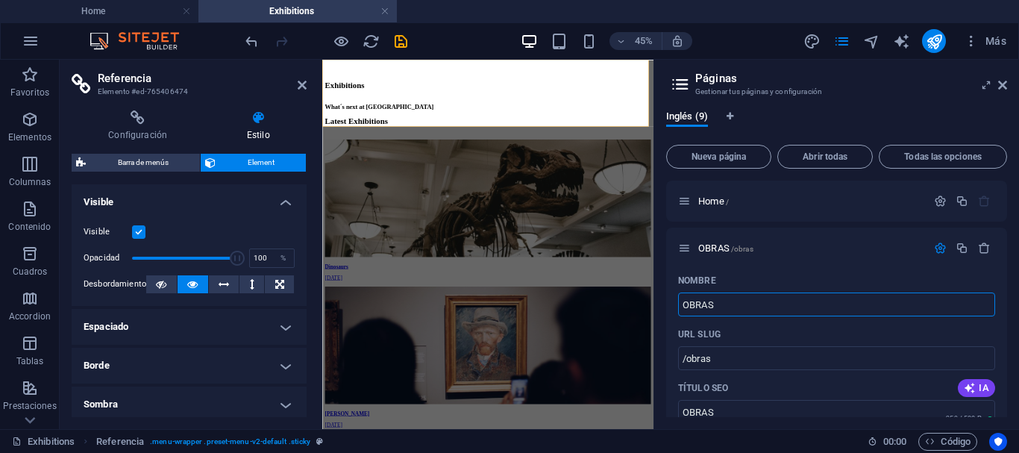
type input "OBRAS"
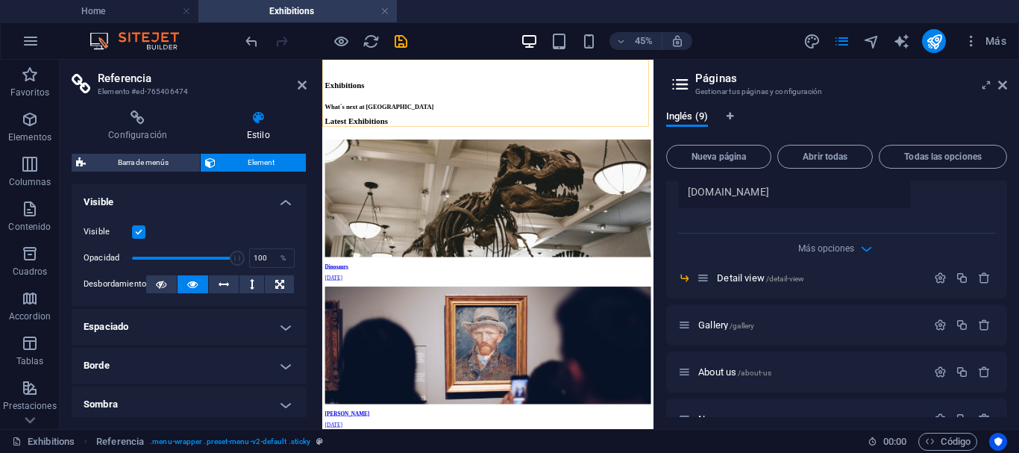
scroll to position [564, 0]
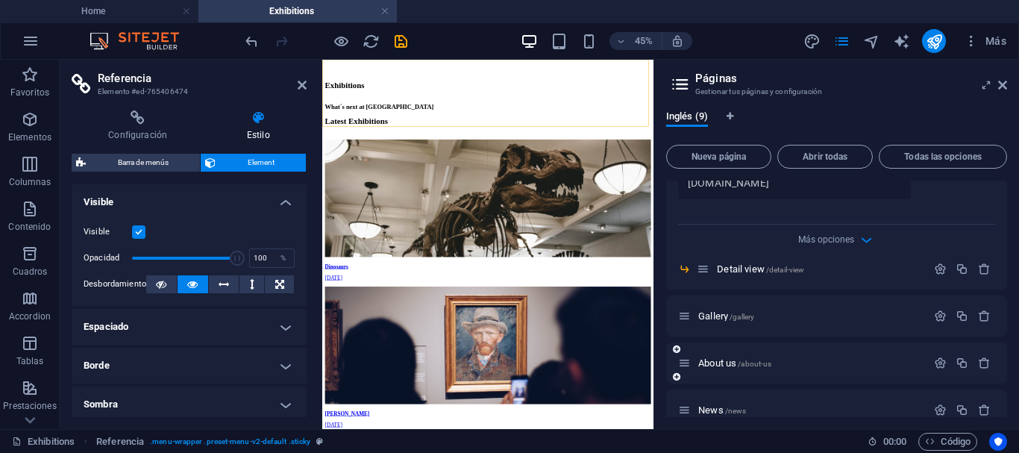
click at [718, 316] on span "Gallery /gallery" at bounding box center [726, 315] width 56 height 11
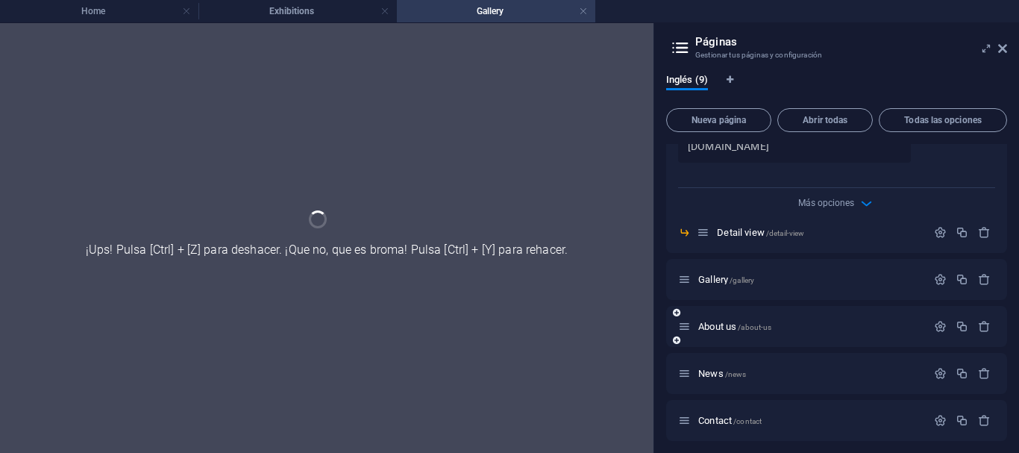
scroll to position [0, 0]
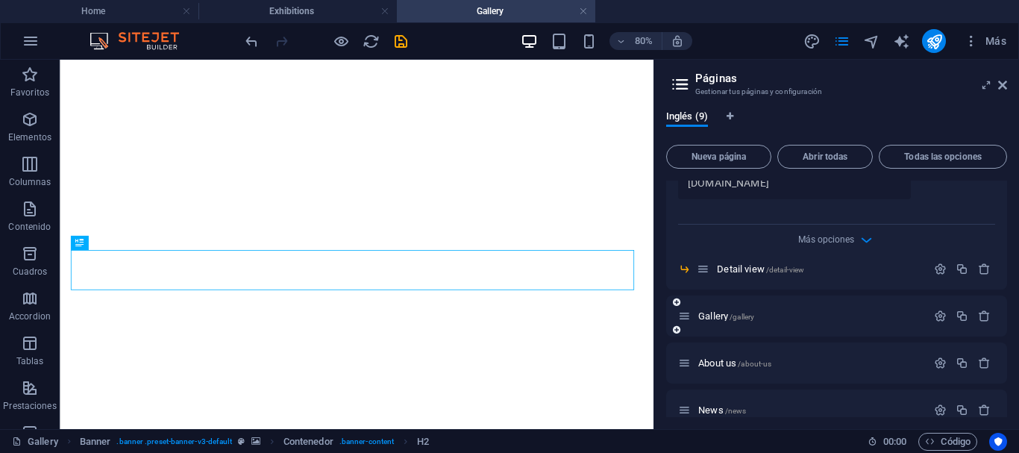
drag, startPoint x: 1001, startPoint y: 330, endPoint x: 1003, endPoint y: 312, distance: 18.8
click at [1003, 312] on div "Gallery /gallery" at bounding box center [836, 315] width 341 height 41
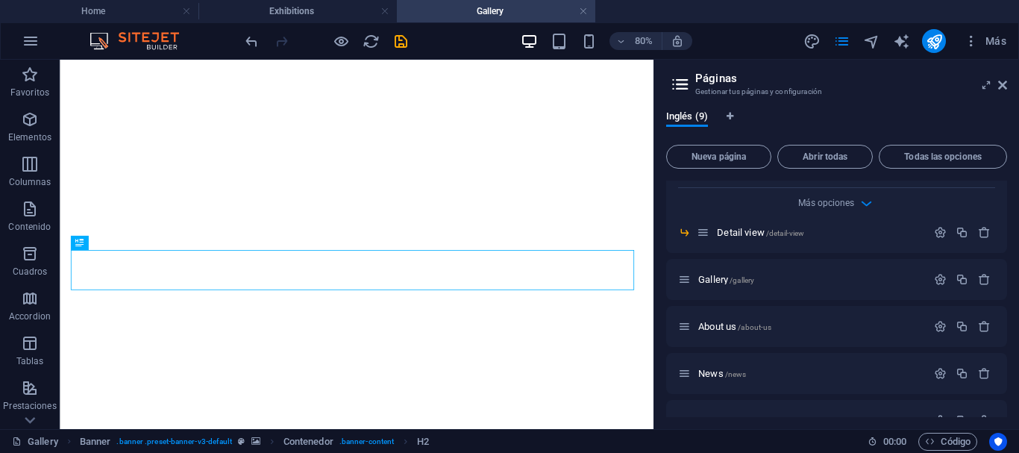
scroll to position [621, 0]
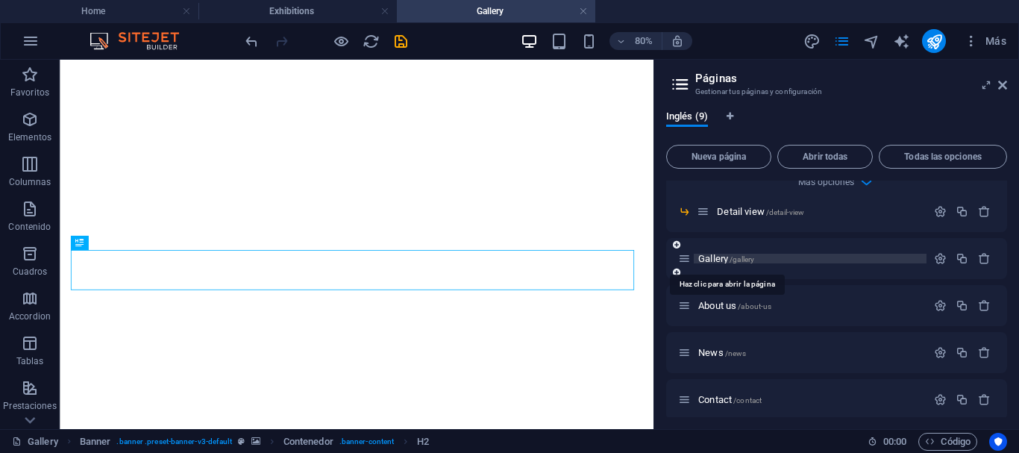
click at [712, 259] on span "Gallery /gallery" at bounding box center [726, 258] width 56 height 11
click at [721, 260] on span "Gallery /gallery" at bounding box center [726, 258] width 56 height 11
click at [723, 260] on span "Gallery /gallery" at bounding box center [726, 258] width 56 height 11
click at [723, 261] on span "Gallery /gallery" at bounding box center [726, 258] width 56 height 11
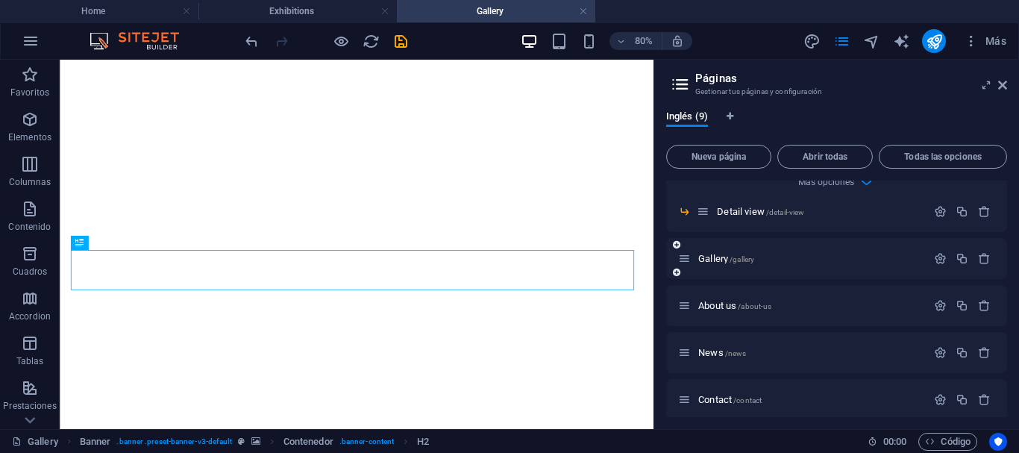
click at [938, 268] on div "Gallery /gallery" at bounding box center [836, 258] width 341 height 41
click at [935, 263] on icon "button" at bounding box center [940, 258] width 13 height 13
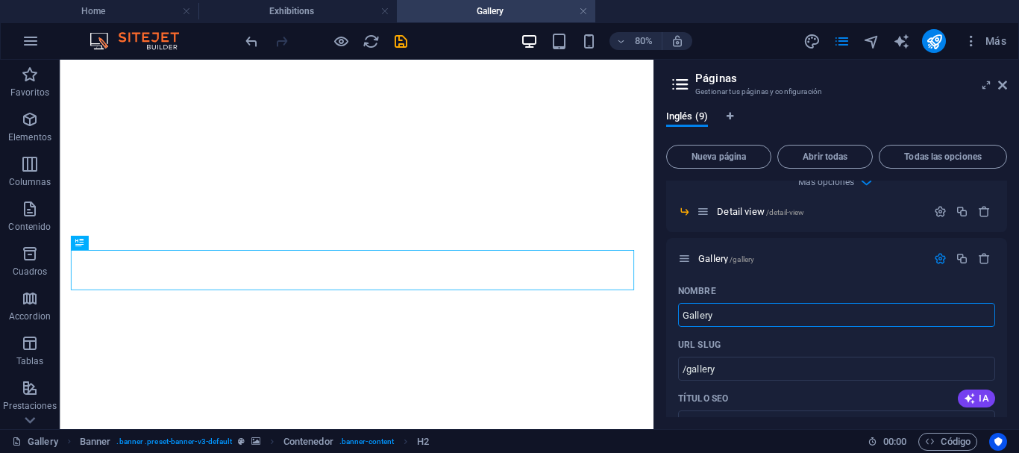
drag, startPoint x: 722, startPoint y: 318, endPoint x: 659, endPoint y: 313, distance: 62.8
click at [659, 313] on div "Inglés (9) Nueva página Abrir todas Todas las opciones Home / OBRAS /obras Nomb…" at bounding box center [836, 263] width 365 height 330
type input "GALERÍA"
type input "/[PERSON_NAME]"
type input "[PERSON_NAME]"
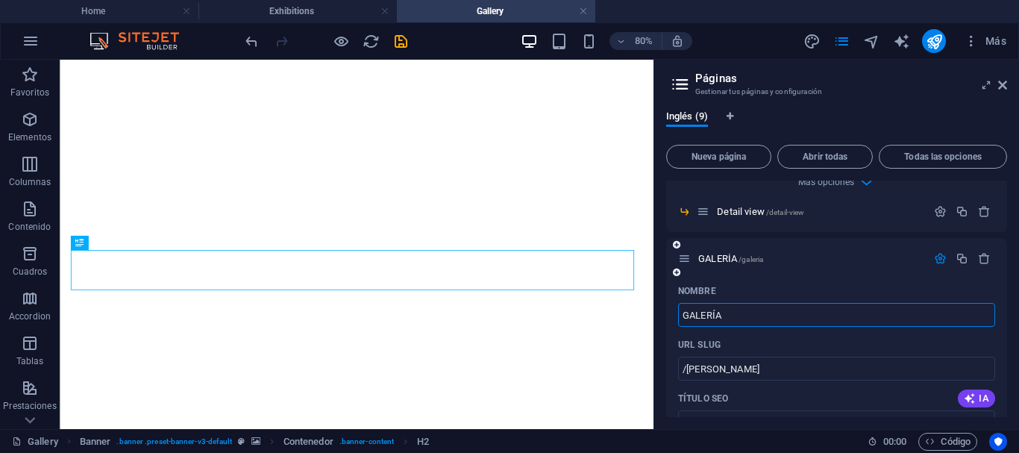
type input "GALERÍA"
type input "/galeria"
type input "GALERÍA"
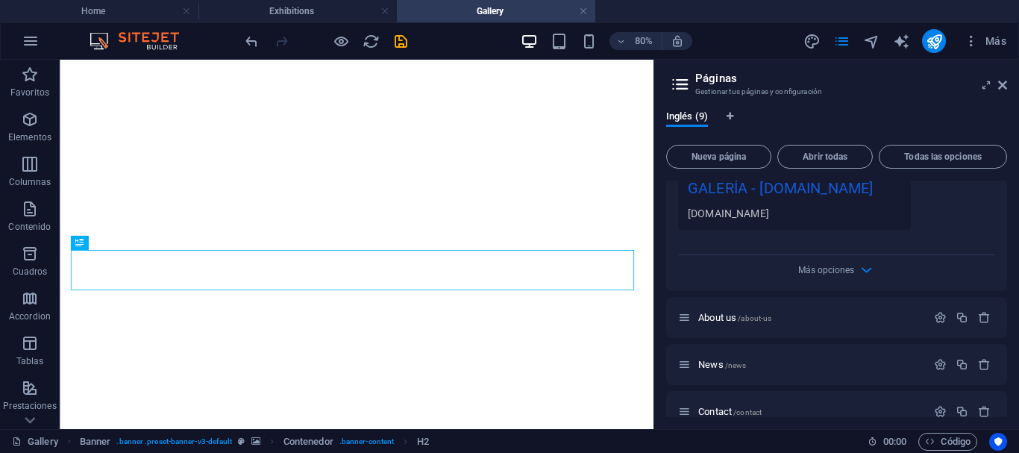
scroll to position [1176, 0]
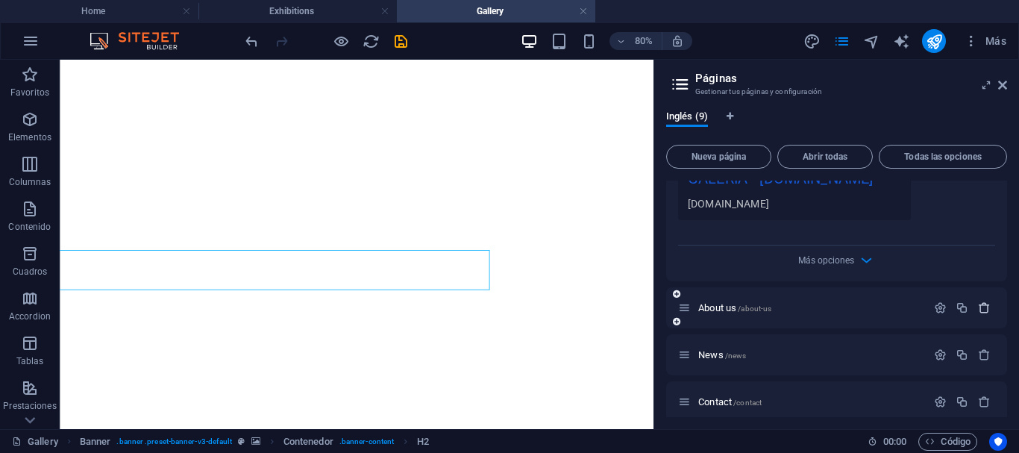
type input "GALERÍA"
click at [978, 308] on icon "button" at bounding box center [984, 307] width 13 height 13
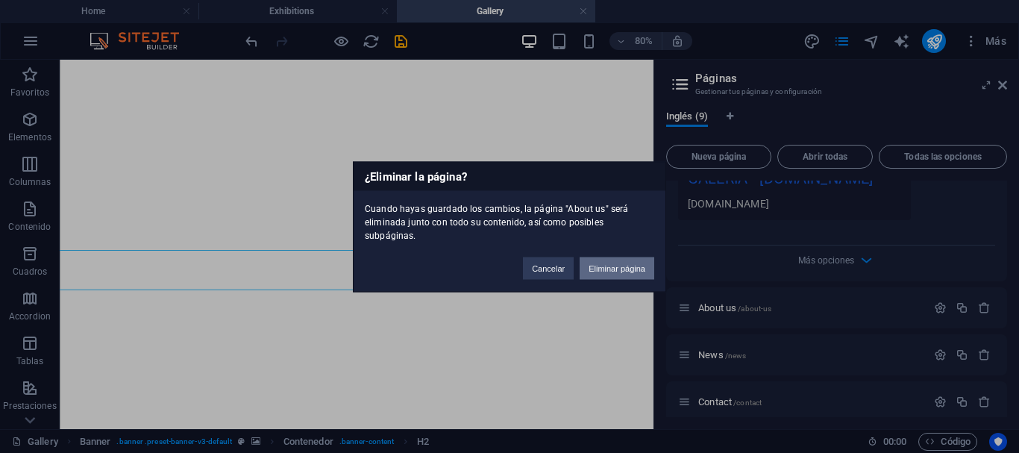
click at [618, 263] on button "Eliminar página" at bounding box center [617, 268] width 75 height 22
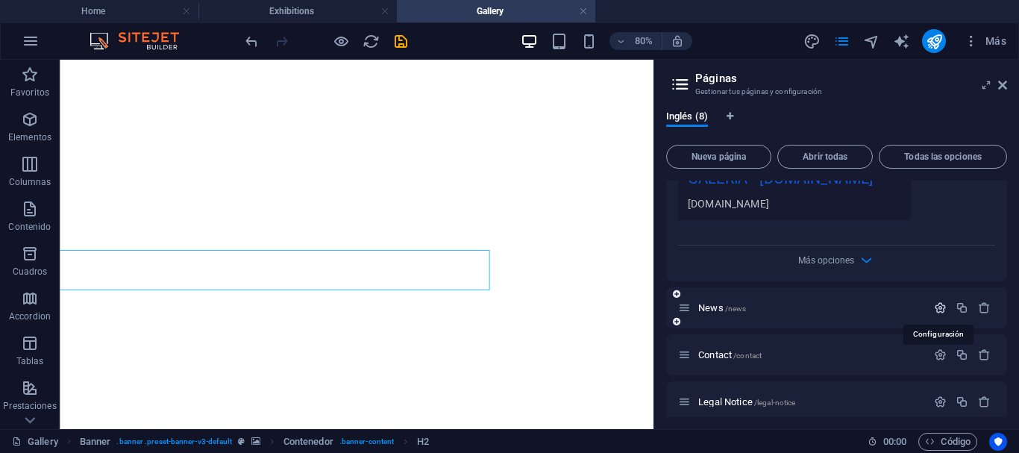
click at [935, 305] on icon "button" at bounding box center [940, 307] width 13 height 13
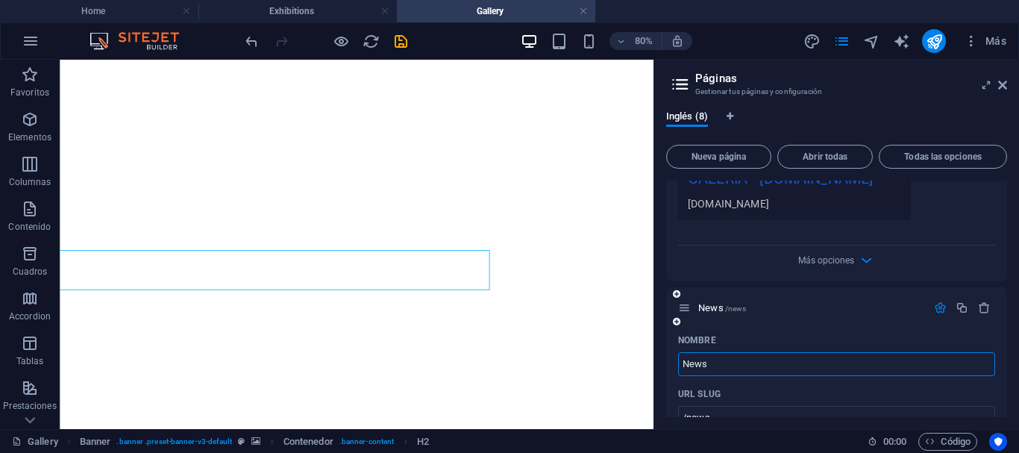
click at [709, 361] on input "News" at bounding box center [836, 364] width 317 height 24
drag, startPoint x: 709, startPoint y: 361, endPoint x: 679, endPoint y: 361, distance: 30.6
type input "BLOG"
type input "/blog"
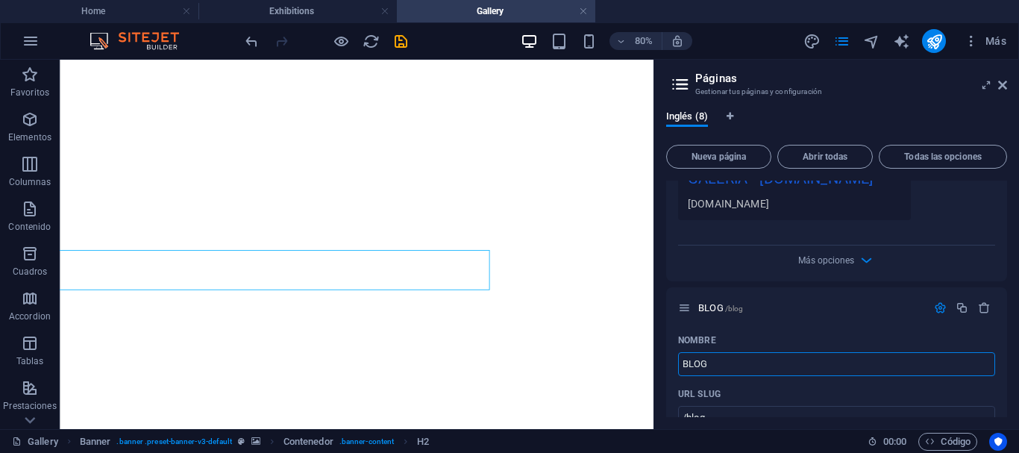
type input "BLOG"
click at [1003, 346] on div "Inglés (8) Nueva página Abrir todas Todas las opciones Home / OBRAS /obras Nomb…" at bounding box center [836, 263] width 365 height 330
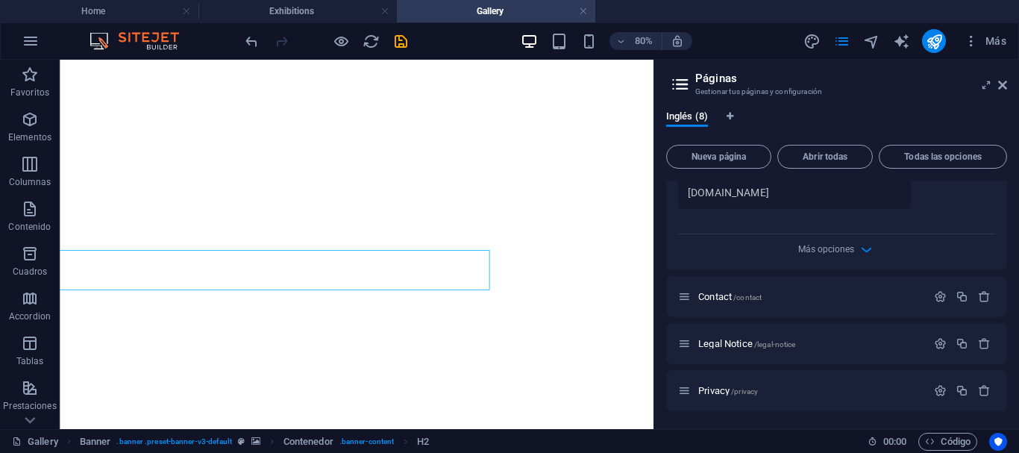
scroll to position [1783, 0]
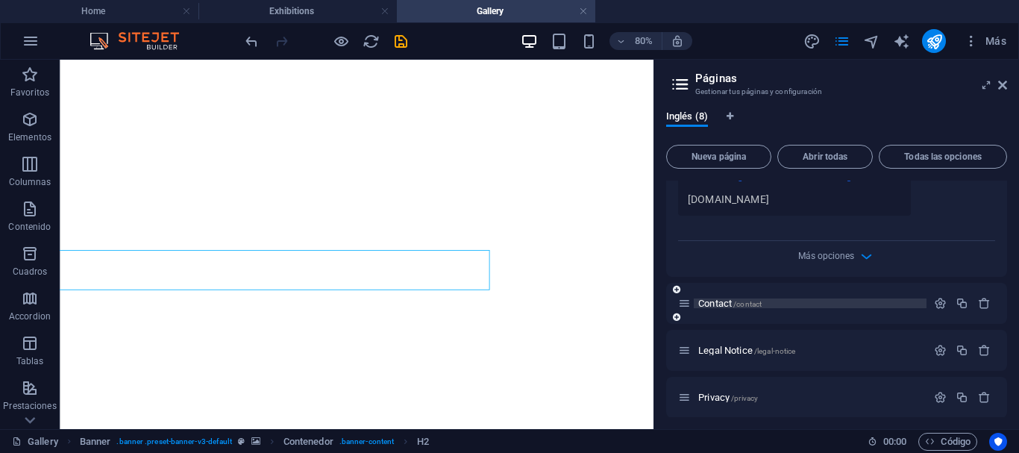
click at [716, 304] on span "Contact /contact" at bounding box center [729, 303] width 63 height 11
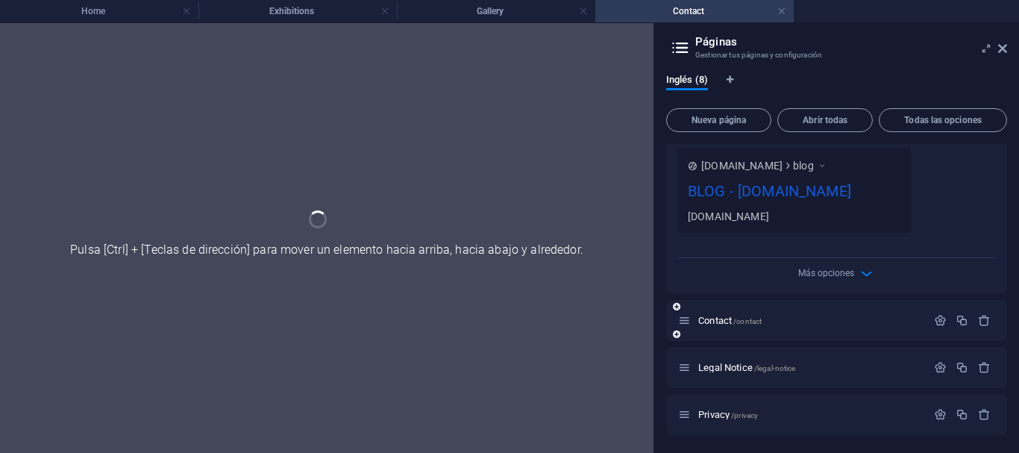
scroll to position [1729, 0]
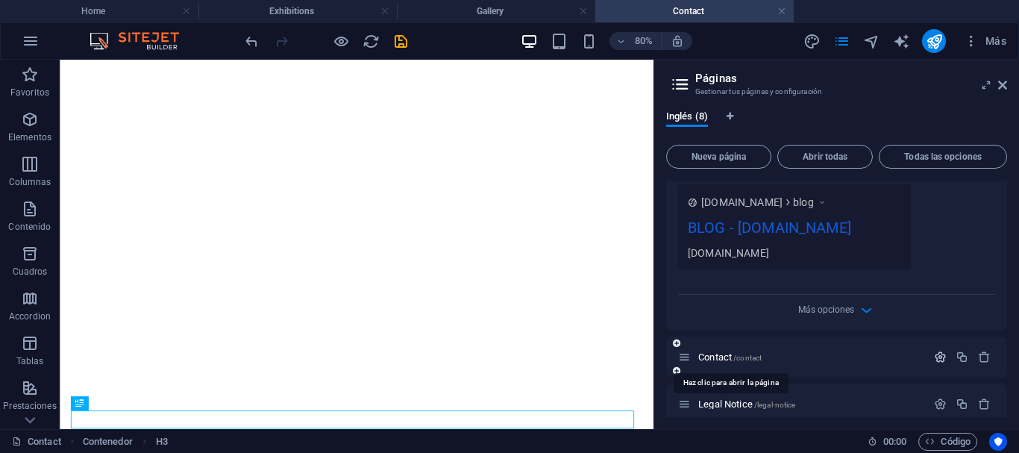
drag, startPoint x: 718, startPoint y: 355, endPoint x: 938, endPoint y: 351, distance: 220.8
click at [938, 351] on icon "button" at bounding box center [940, 357] width 13 height 13
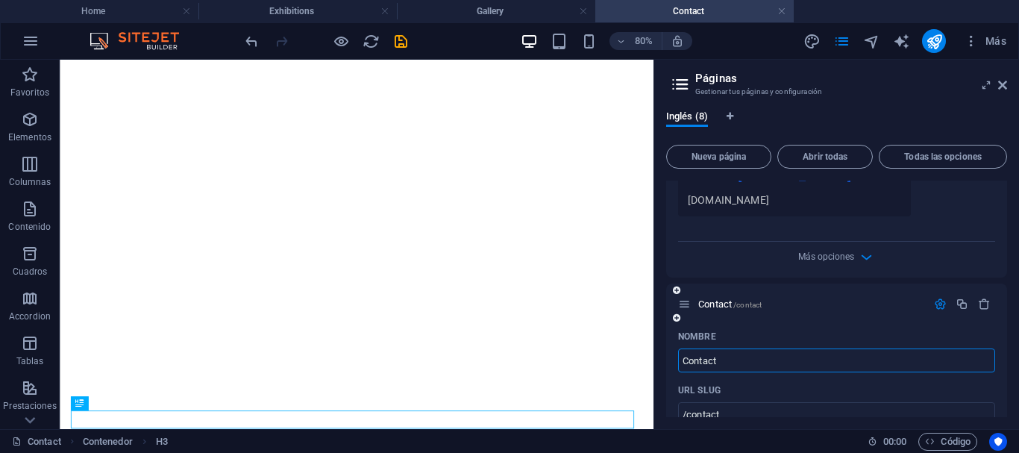
scroll to position [0, 0]
type input "CONTACTO"
type input "/c"
type input "C"
type input "CONTACTO"
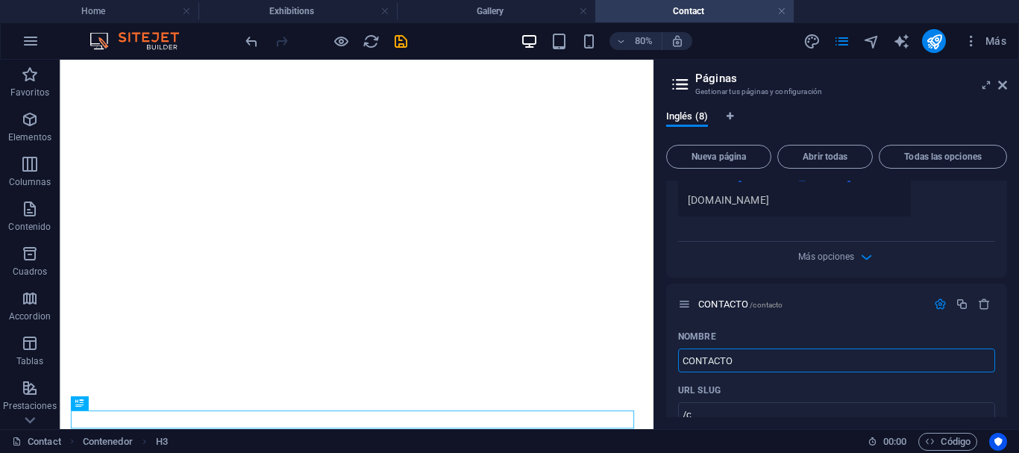
type input "/contacto"
type input "CONTACTO"
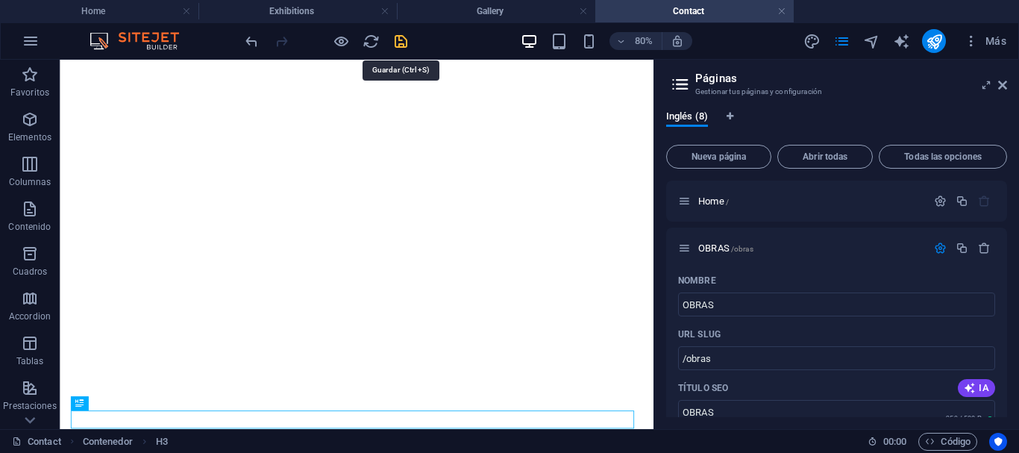
click at [401, 40] on icon "save" at bounding box center [400, 41] width 17 height 17
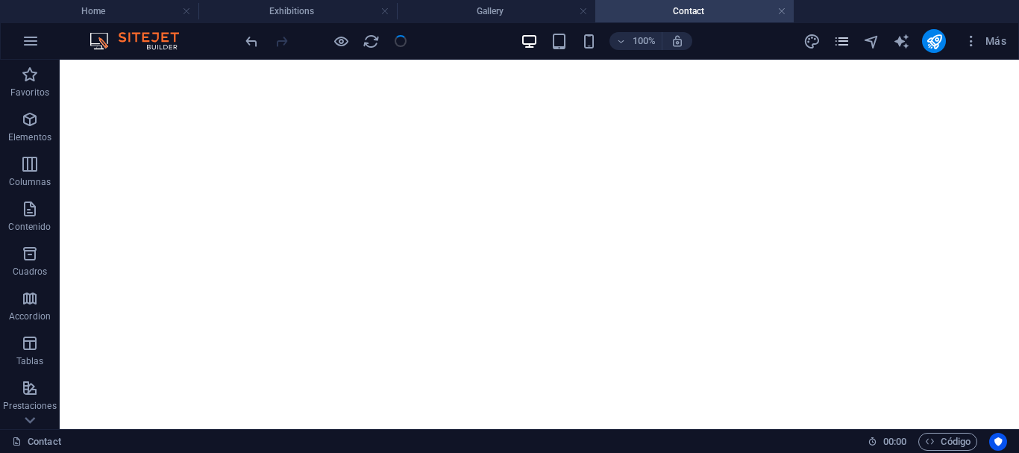
click at [847, 40] on icon "pages" at bounding box center [841, 41] width 17 height 17
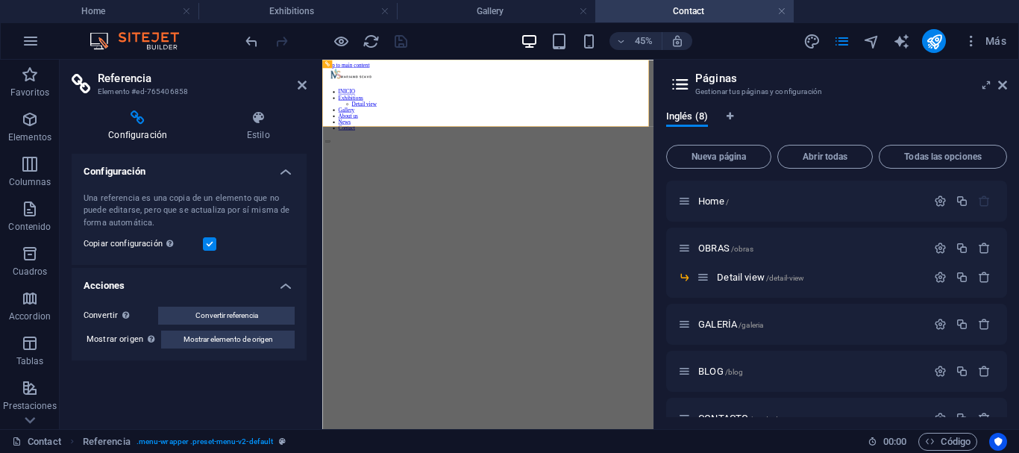
click at [288, 173] on h4 "Configuración" at bounding box center [189, 167] width 235 height 27
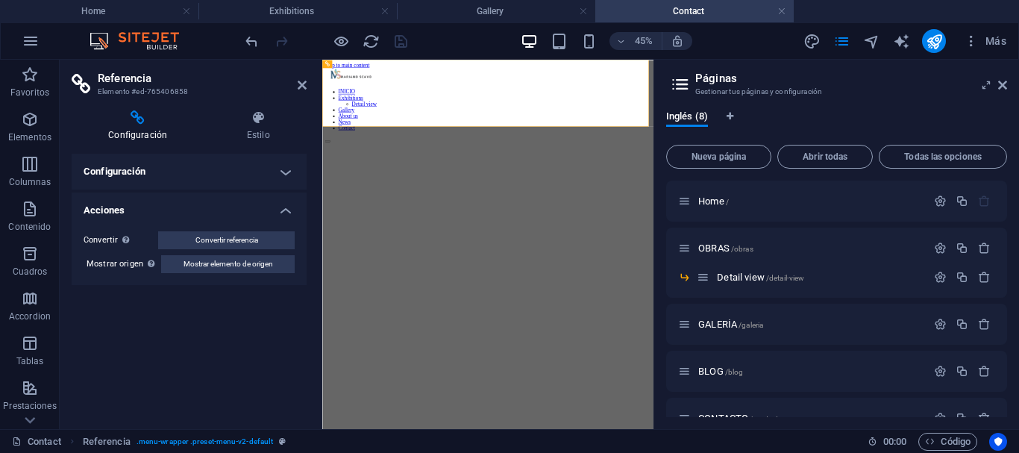
click at [289, 170] on h4 "Configuración" at bounding box center [189, 172] width 235 height 36
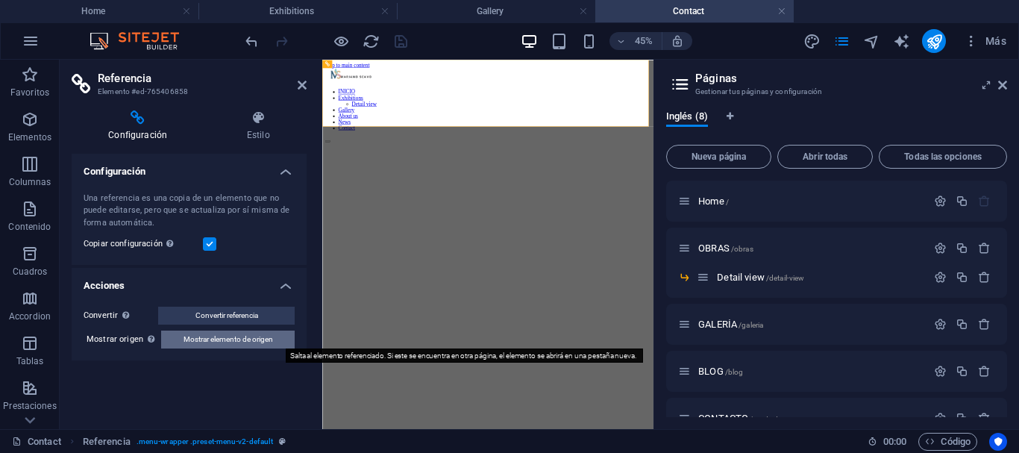
click at [187, 342] on span "Mostrar elemento de origen" at bounding box center [229, 339] width 90 height 18
select select "header"
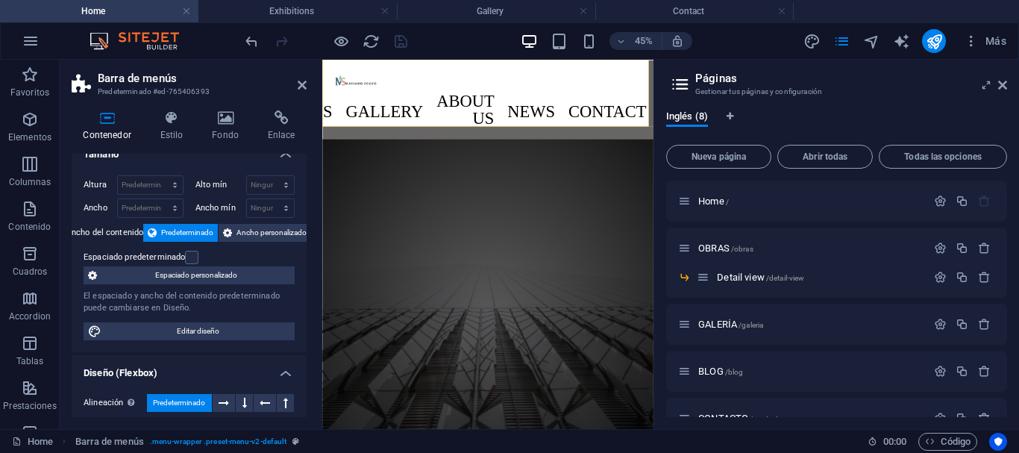
scroll to position [16, 0]
drag, startPoint x: 303, startPoint y: 195, endPoint x: 304, endPoint y: 204, distance: 9.1
click at [304, 206] on div "Tamaño Altura Predeterminado px rem % vh vw Alto mín Ninguno px rem % vh vw Anc…" at bounding box center [189, 285] width 235 height 263
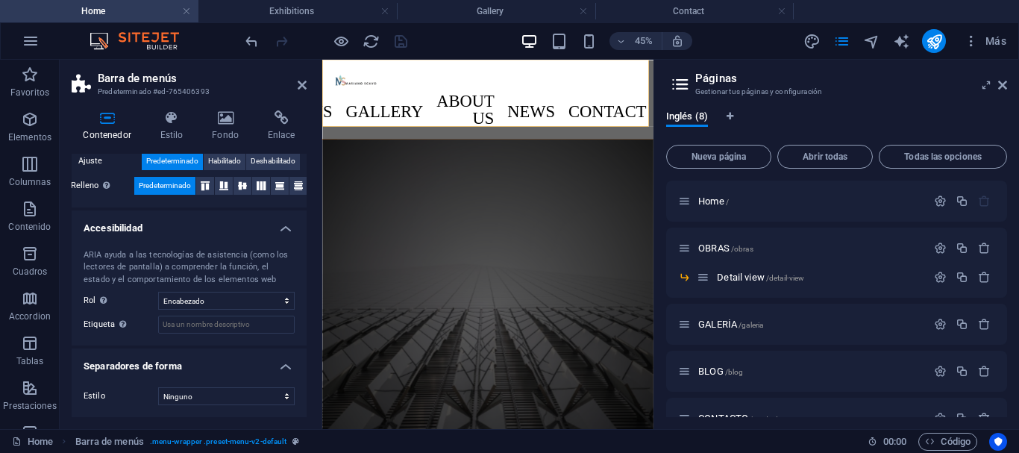
scroll to position [0, 0]
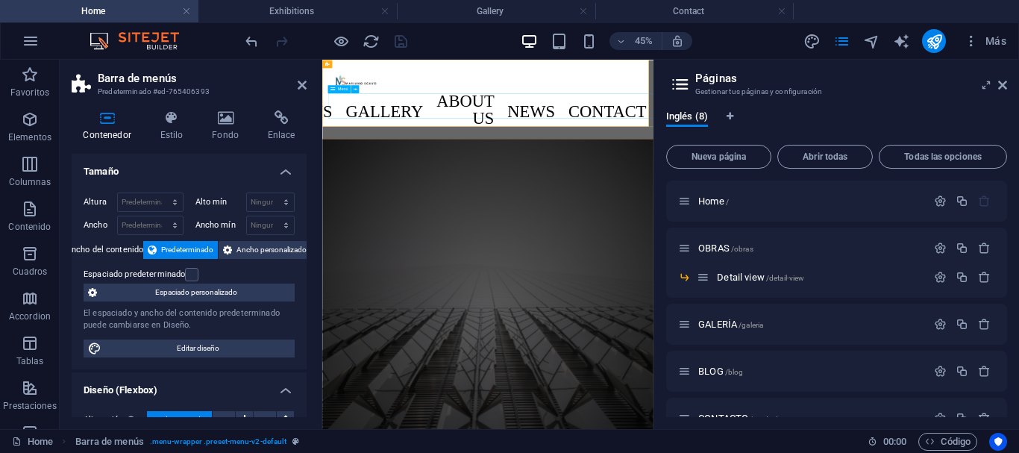
click at [577, 147] on nav "INICIO Exhibitions Detail view Gallery About us News Contact" at bounding box center [691, 176] width 704 height 84
select select
select select "1"
select select
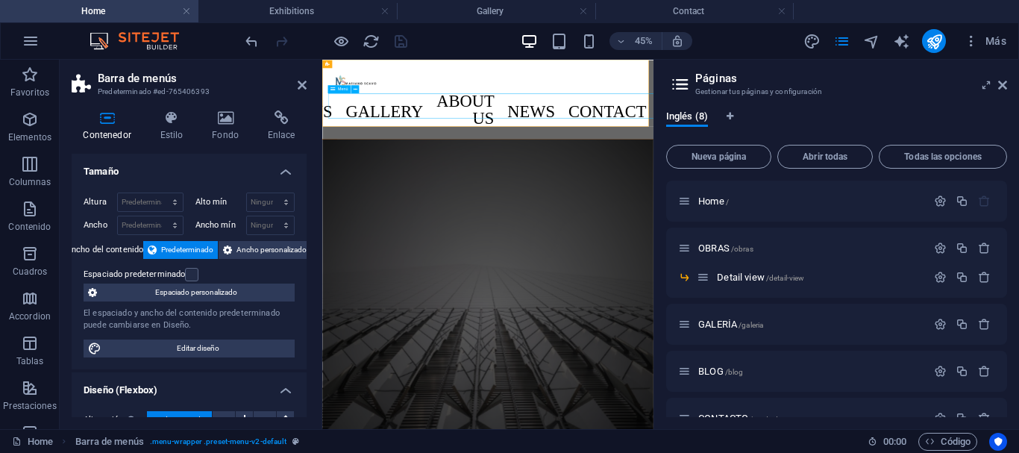
select select "2"
select select
select select "3"
select select
select select "4"
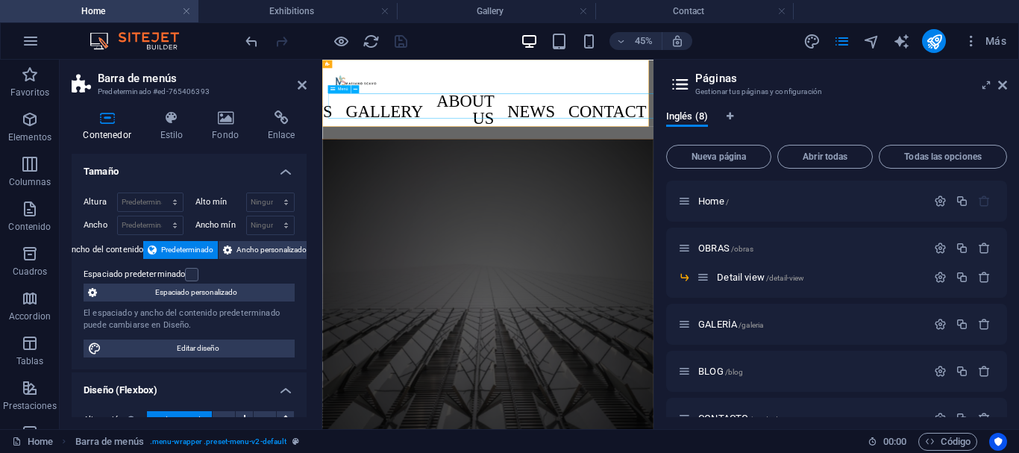
select select
select select "5"
select select
select select "6"
select select
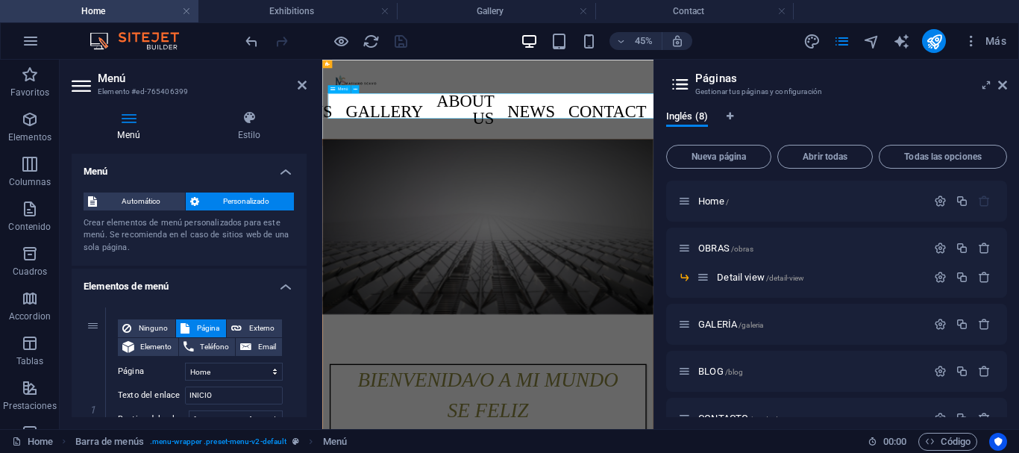
click at [577, 147] on nav "INICIO Exhibitions Detail view Gallery About us News Contact" at bounding box center [691, 176] width 704 height 84
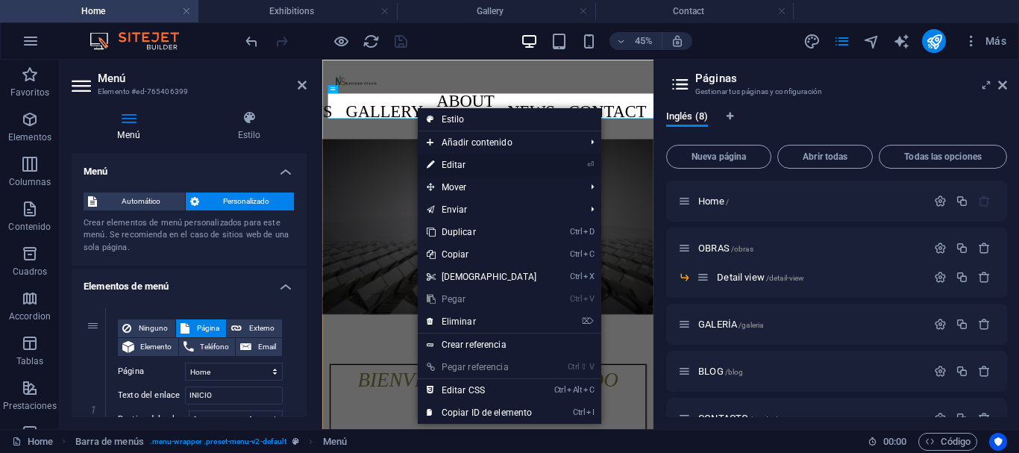
click at [469, 166] on link "⏎ Editar" at bounding box center [482, 165] width 128 height 22
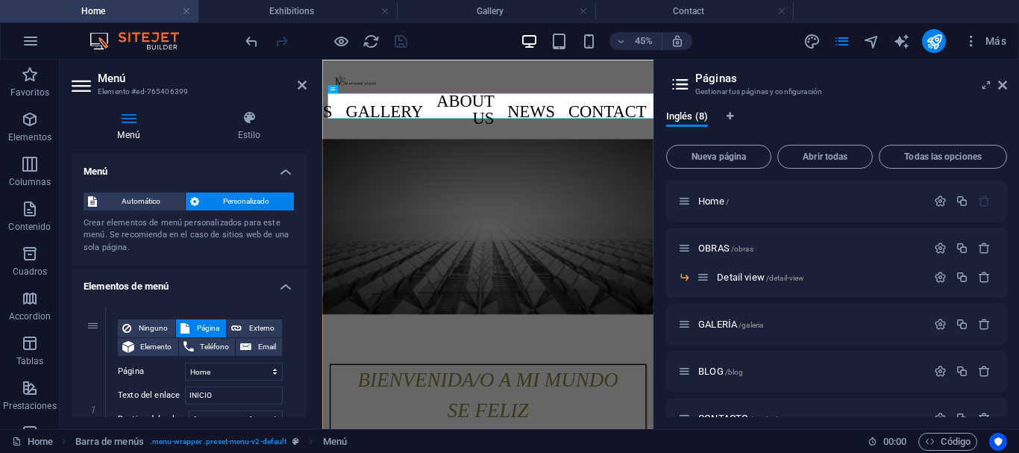
click at [303, 195] on div "Automático Personalizado Crear elementos de menú personalizados para este menú.…" at bounding box center [189, 224] width 235 height 86
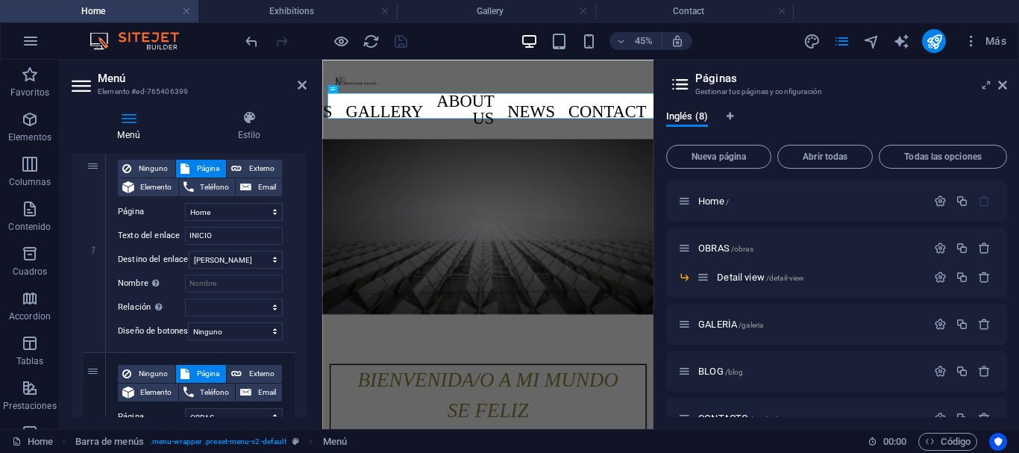
scroll to position [145, 0]
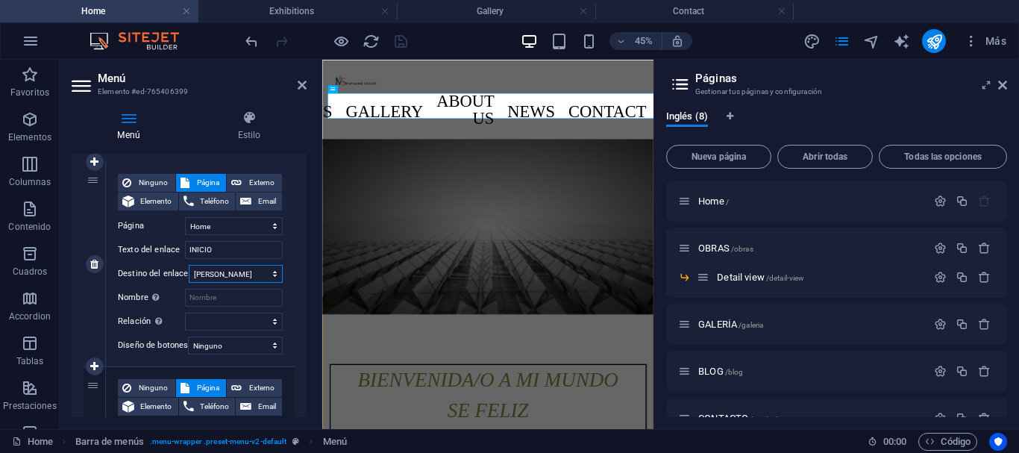
click at [249, 271] on select "Nueva pestaña Misma pestaña Superposición" at bounding box center [236, 274] width 94 height 18
click at [250, 270] on select "Nueva pestaña Misma pestaña Superposición" at bounding box center [236, 274] width 94 height 18
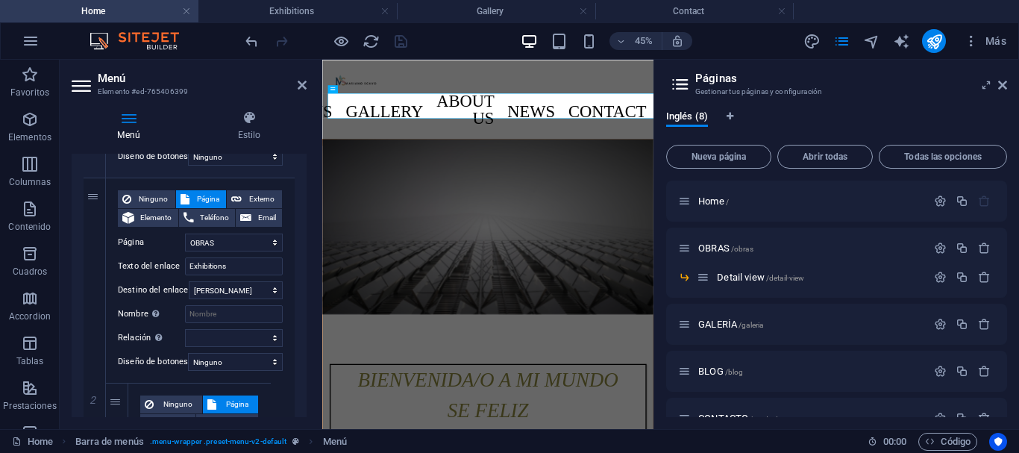
scroll to position [333, 0]
drag, startPoint x: 232, startPoint y: 269, endPoint x: 175, endPoint y: 265, distance: 57.6
click at [170, 266] on div "Texto del enlace Exhibitions" at bounding box center [200, 267] width 165 height 18
type input "OBRAS"
select select
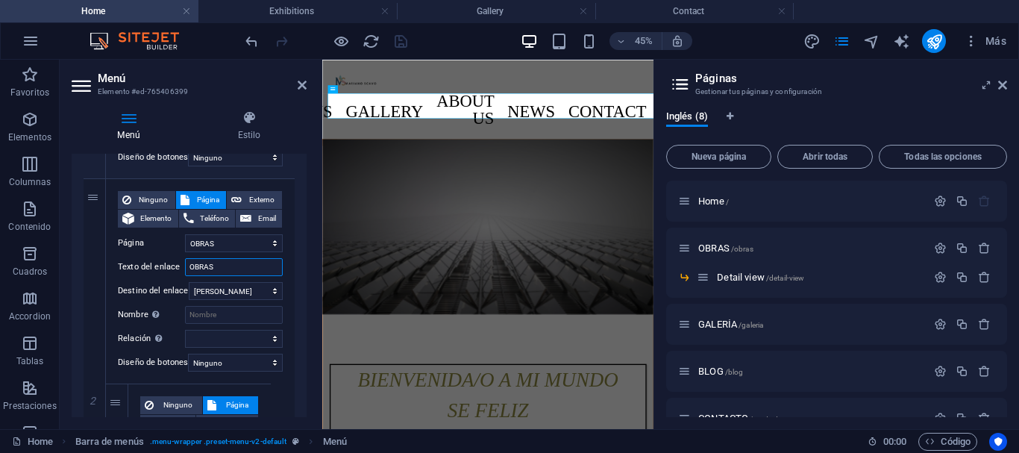
select select
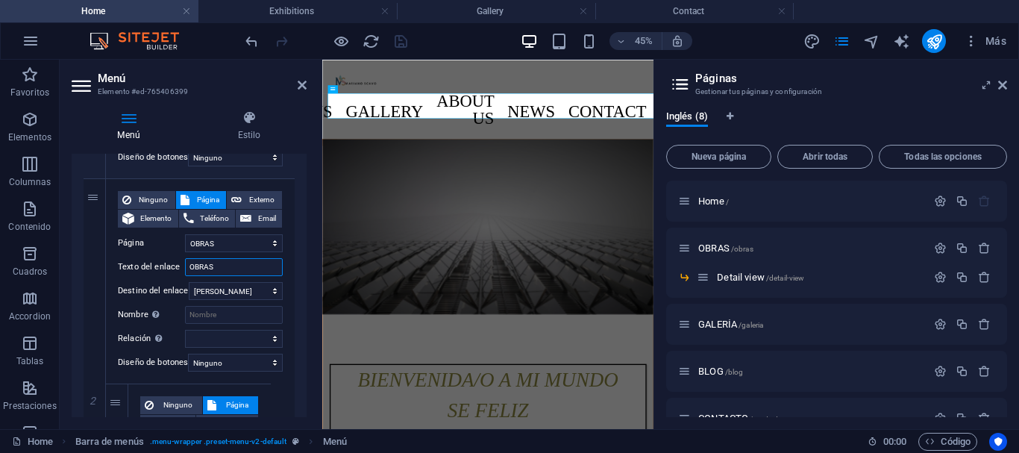
select select
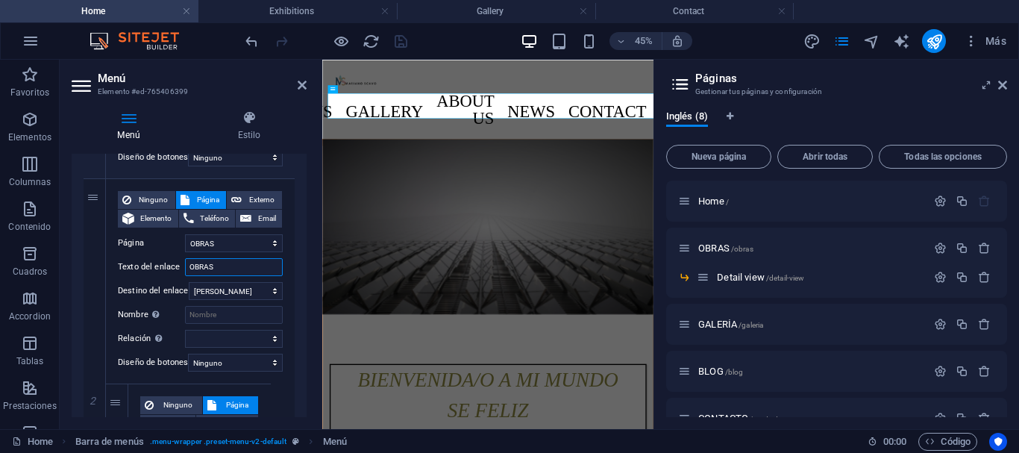
select select
type input "OBRAS"
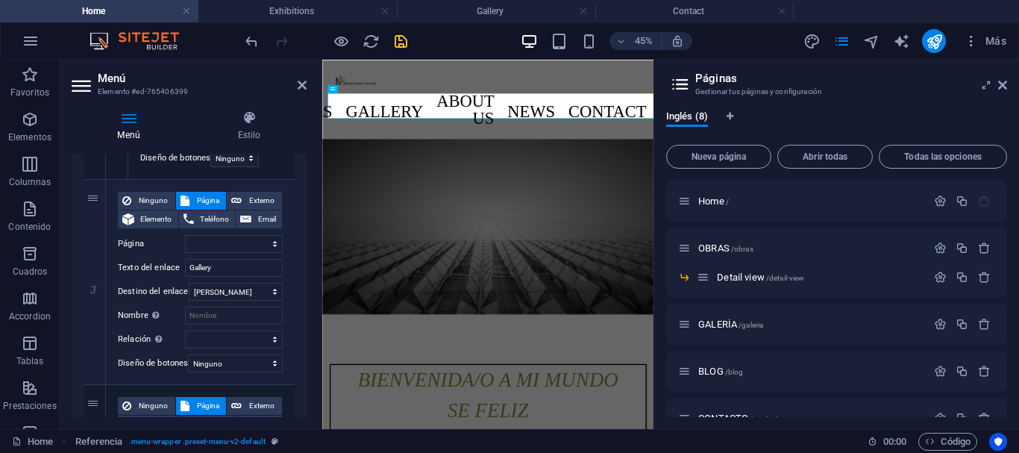
scroll to position [767, 0]
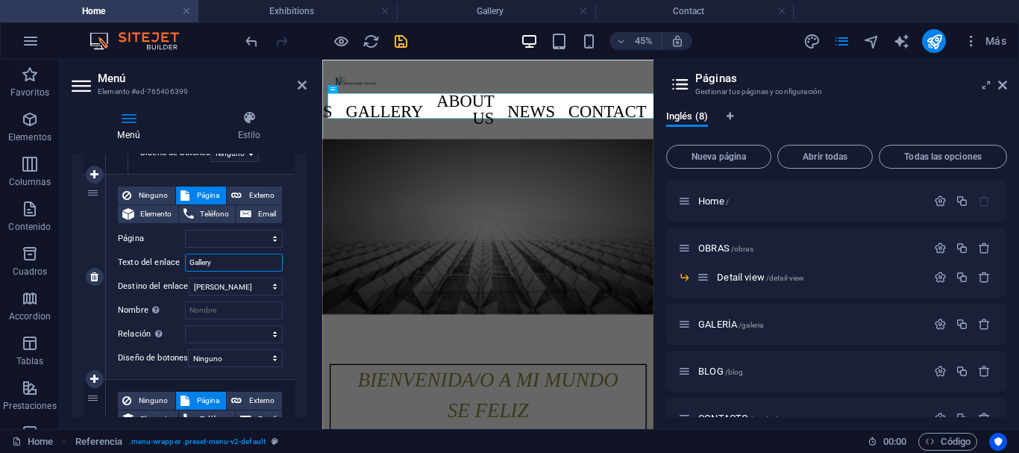
drag, startPoint x: 225, startPoint y: 260, endPoint x: 165, endPoint y: 254, distance: 60.7
click at [165, 254] on div "Texto del enlace Gallery" at bounding box center [200, 263] width 165 height 18
type input "[PERSON_NAME]"
select select
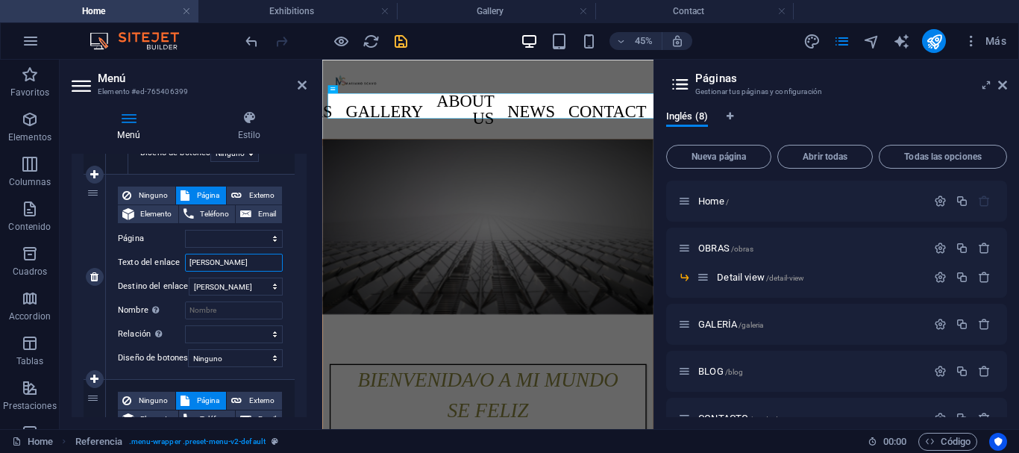
select select
type input "GALERÏ"
select select
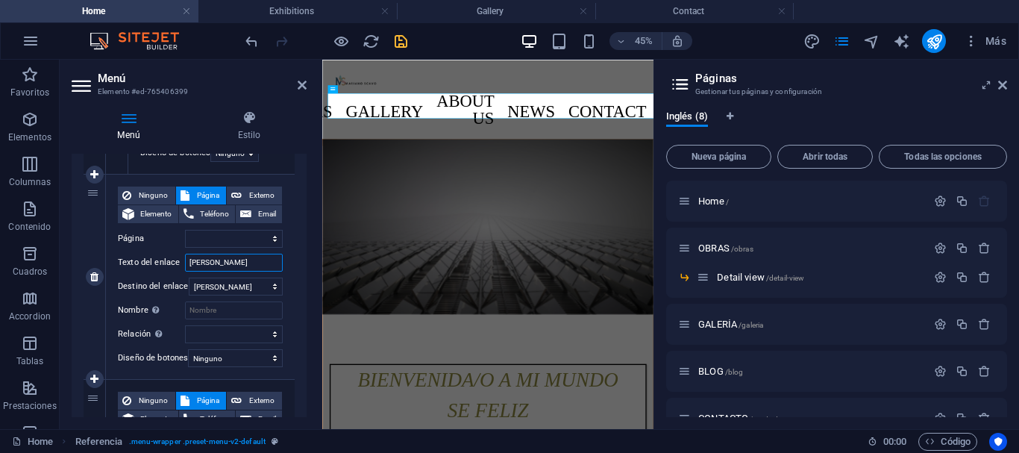
select select
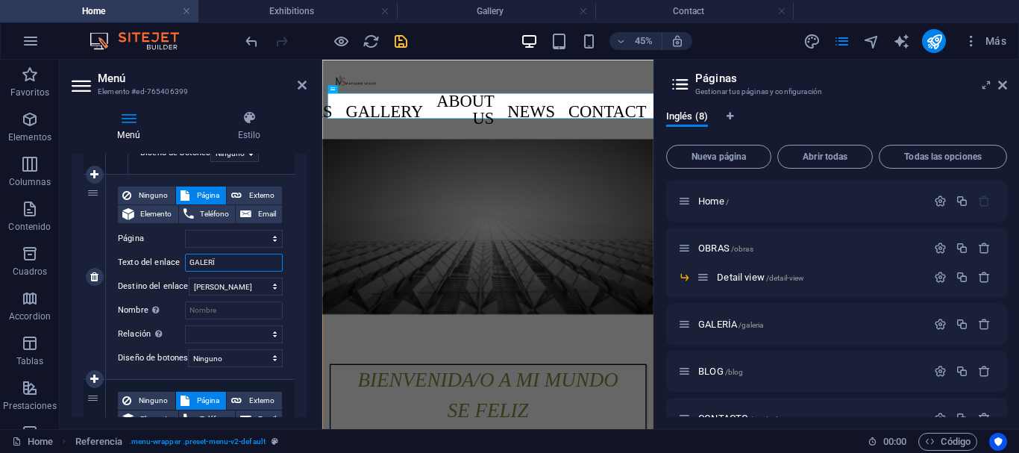
select select
type input "[PERSON_NAME]"
select select
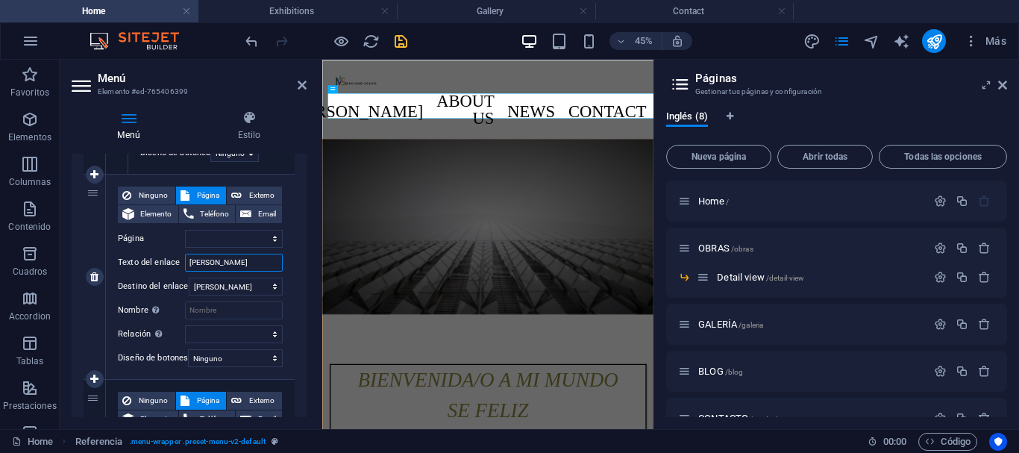
select select
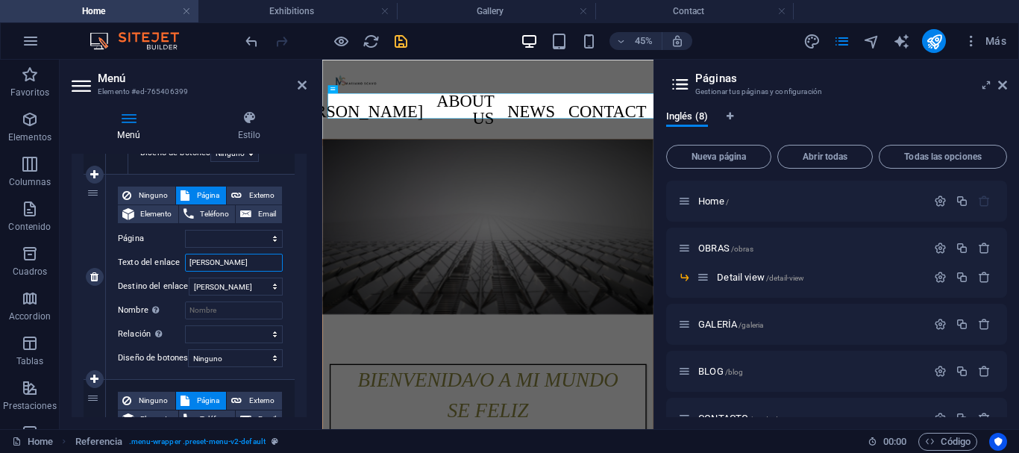
select select
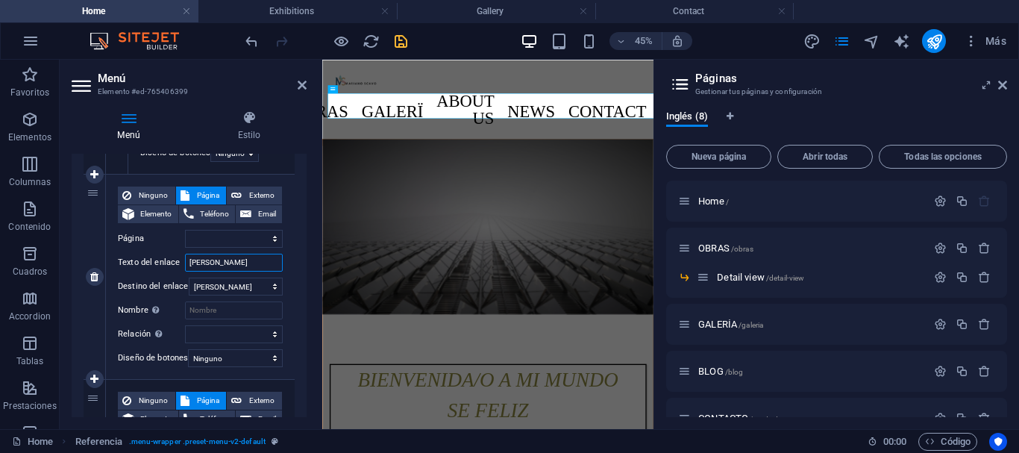
select select
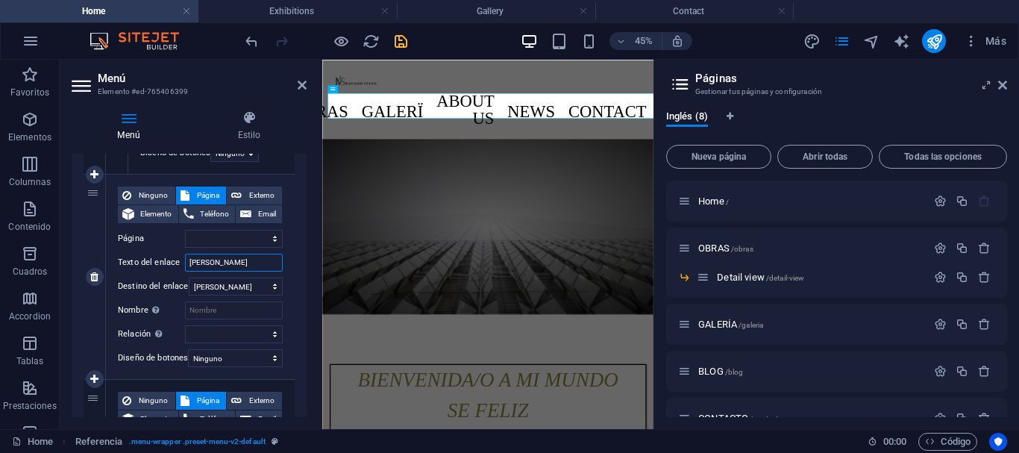
select select
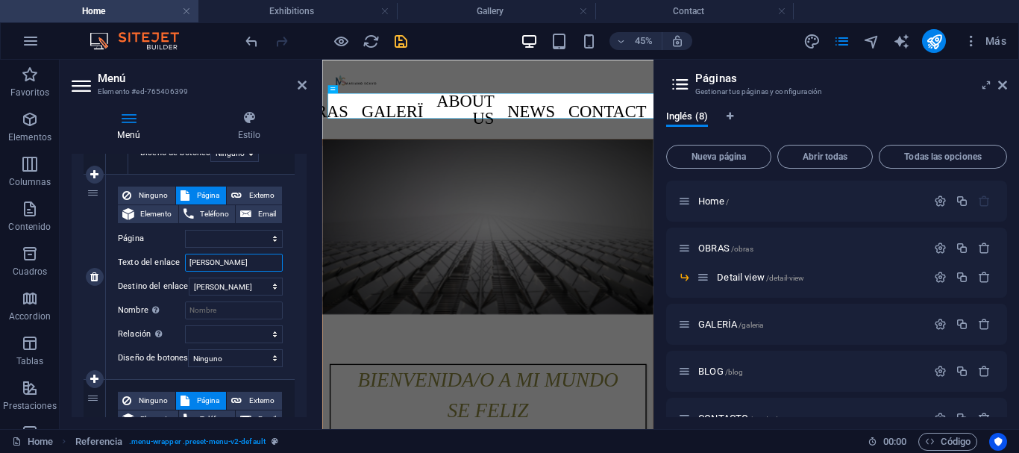
select select
type input "GALERÍA"
select select
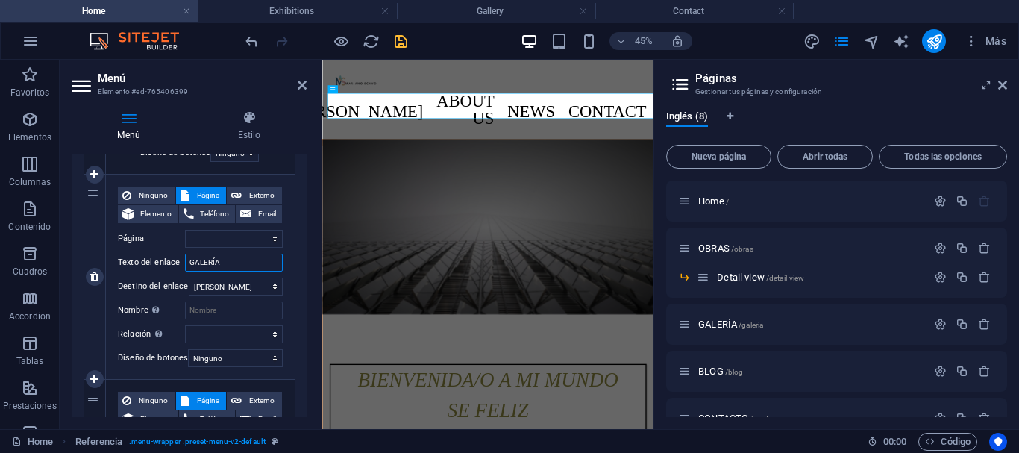
select select
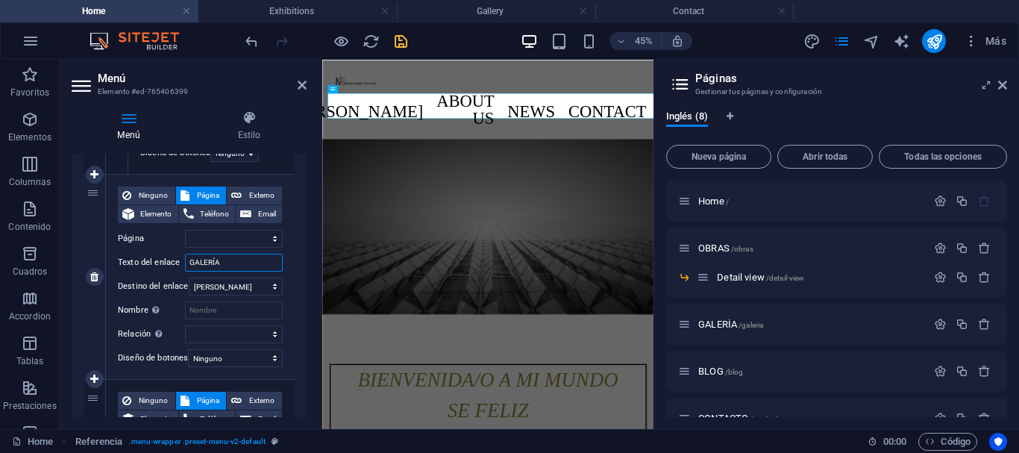
select select
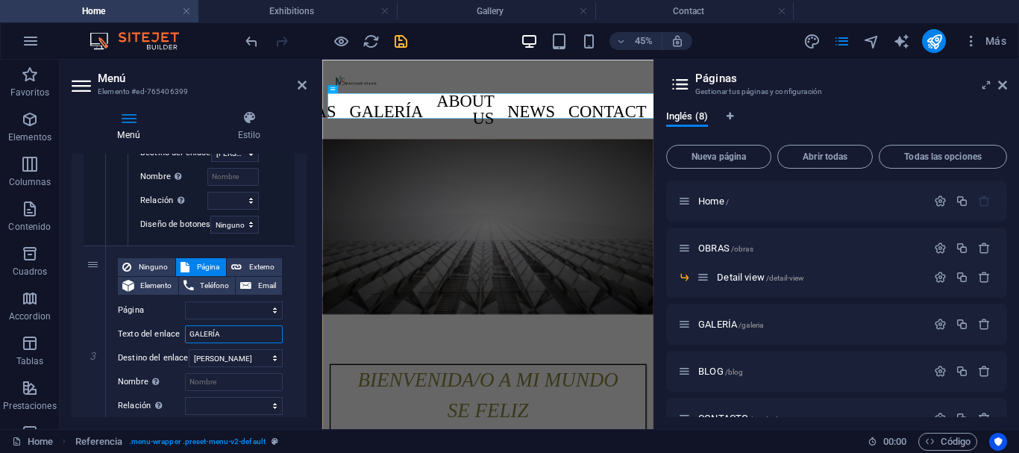
scroll to position [729, 0]
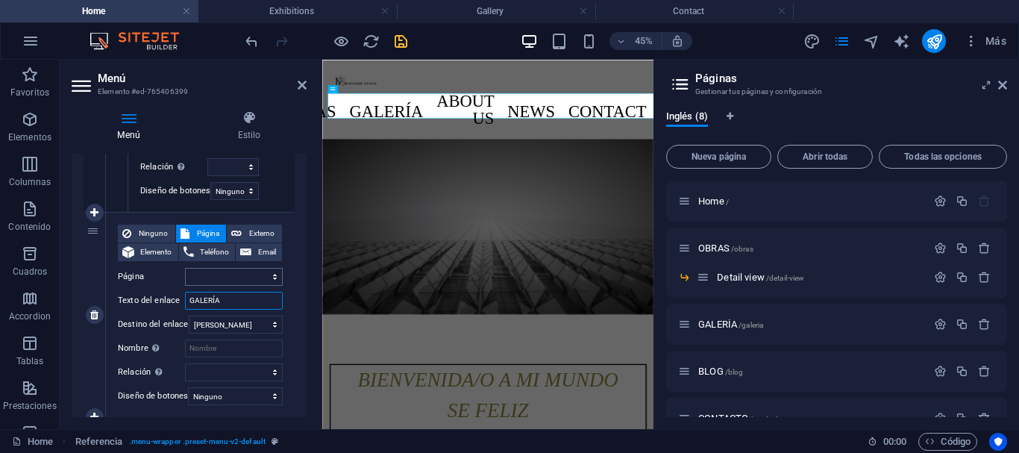
type input "GALERÍA"
click at [229, 278] on select "Home OBRAS -- Detail view GALERÍA BLOG CONTACTO Legal Notice Privacy" at bounding box center [234, 277] width 98 height 18
select select "3"
click at [185, 268] on select "Home OBRAS -- Detail view GALERÍA BLOG CONTACTO Legal Notice Privacy" at bounding box center [234, 277] width 98 height 18
select select
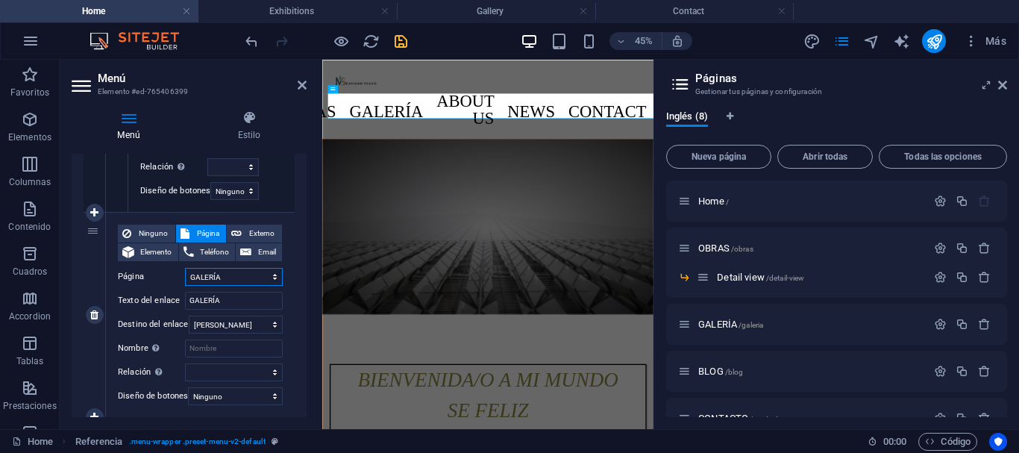
select select
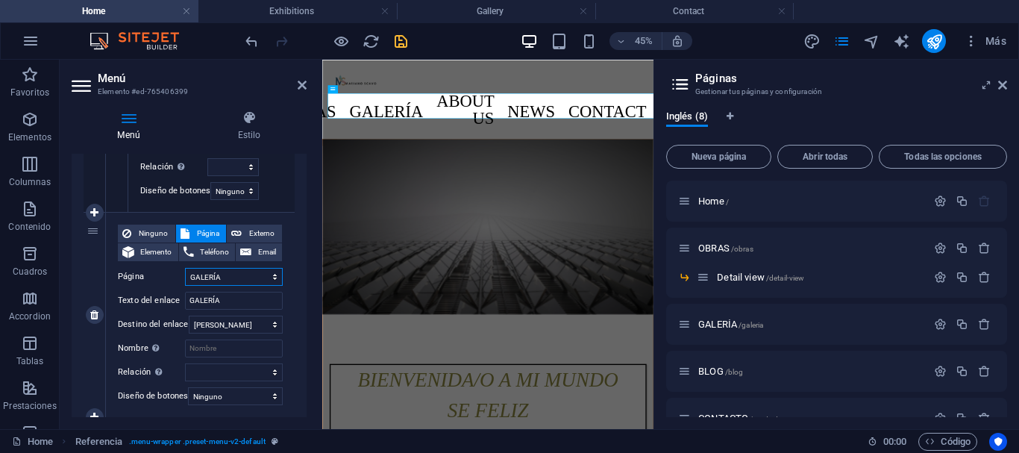
select select
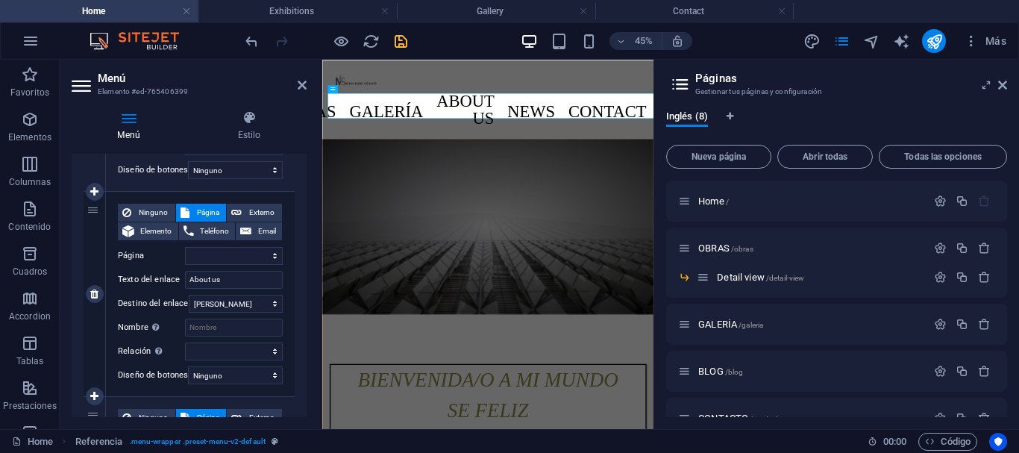
scroll to position [965, 0]
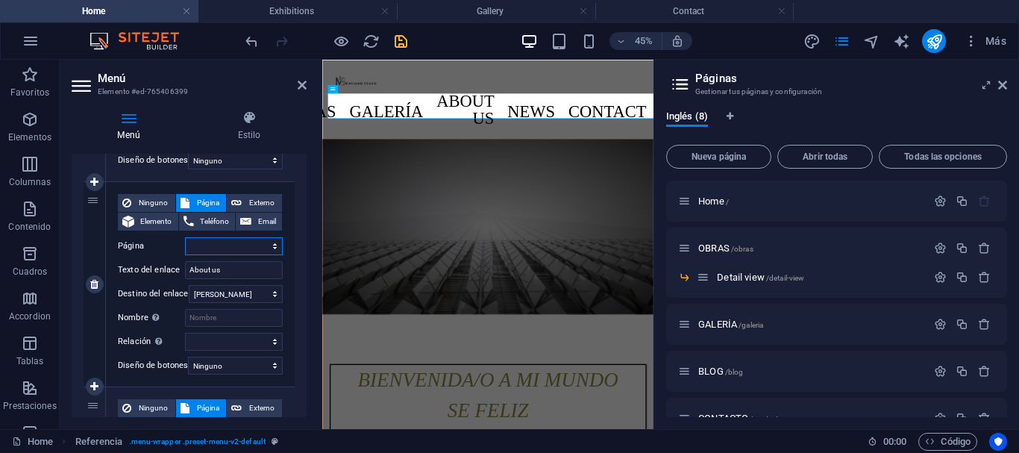
click at [233, 244] on select "Home OBRAS -- Detail view GALERÍA BLOG CONTACTO Legal Notice Privacy" at bounding box center [234, 246] width 98 height 18
select select "4"
click at [185, 237] on select "Home OBRAS -- Detail view GALERÍA BLOG CONTACTO Legal Notice Privacy" at bounding box center [234, 246] width 98 height 18
select select
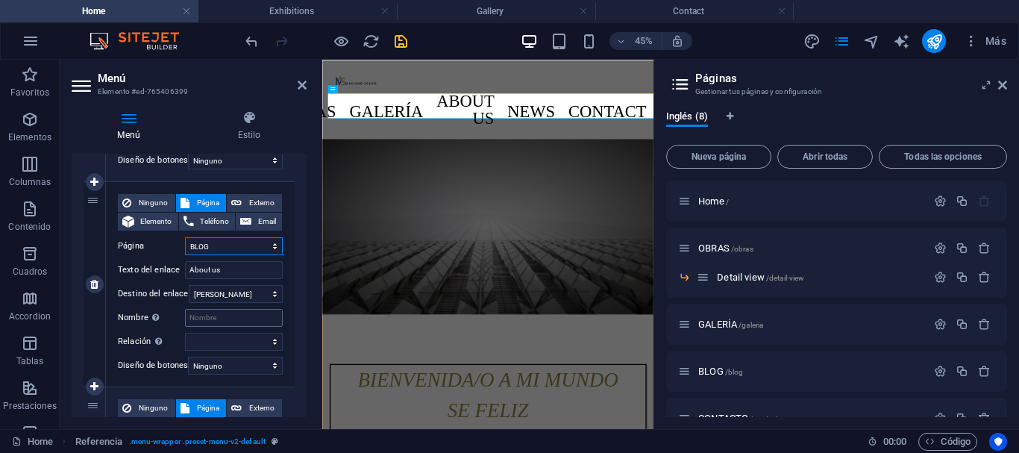
select select
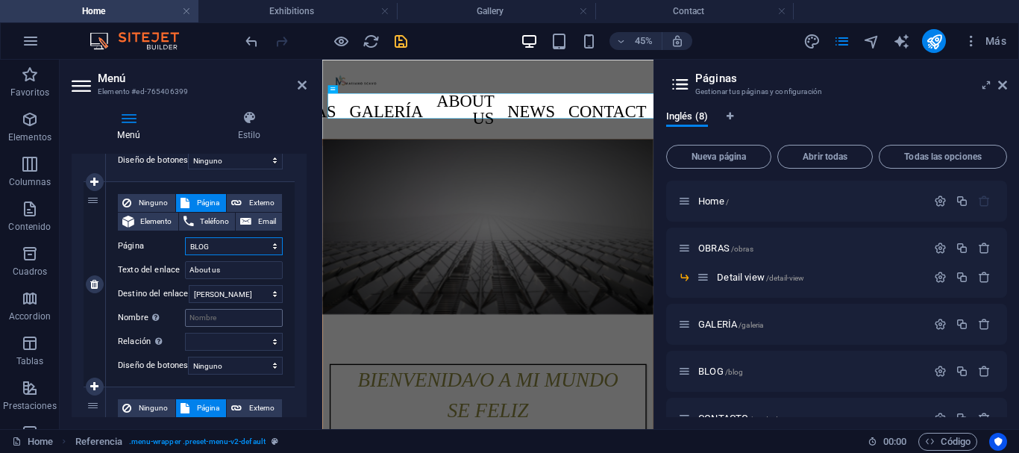
select select
click at [249, 241] on select "Home OBRAS -- Detail view GALERÍA BLOG CONTACTO Legal Notice Privacy" at bounding box center [234, 246] width 98 height 18
click at [227, 252] on select "Home OBRAS -- Detail view GALERÍA BLOG CONTACTO Legal Notice Privacy" at bounding box center [234, 246] width 98 height 18
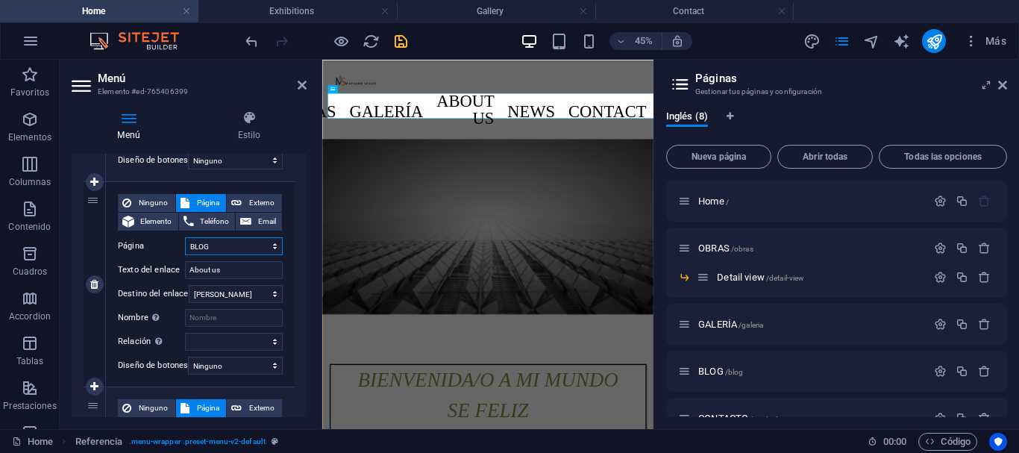
click at [236, 244] on select "Home OBRAS -- Detail view GALERÍA BLOG CONTACTO Legal Notice Privacy" at bounding box center [234, 246] width 98 height 18
select select "2"
click at [185, 237] on select "Home OBRAS -- Detail view GALERÍA BLOG CONTACTO Legal Notice Privacy" at bounding box center [234, 246] width 98 height 18
select select
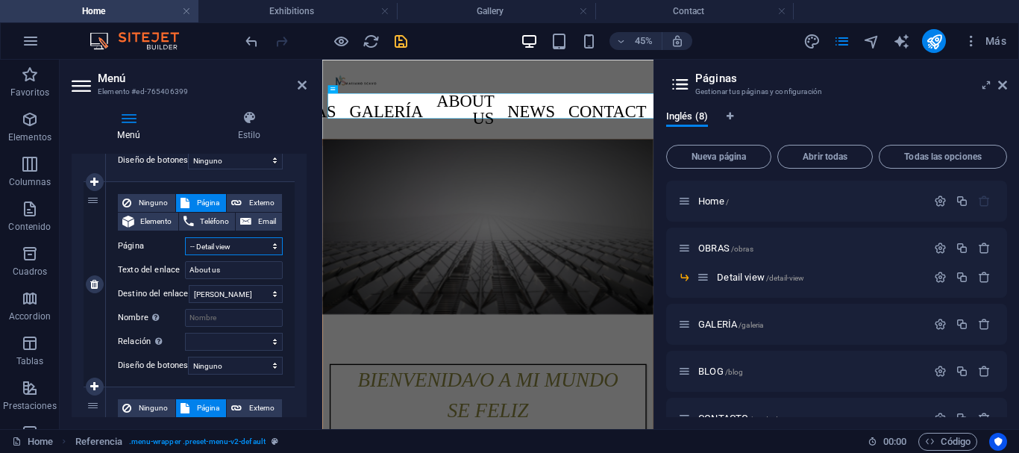
select select
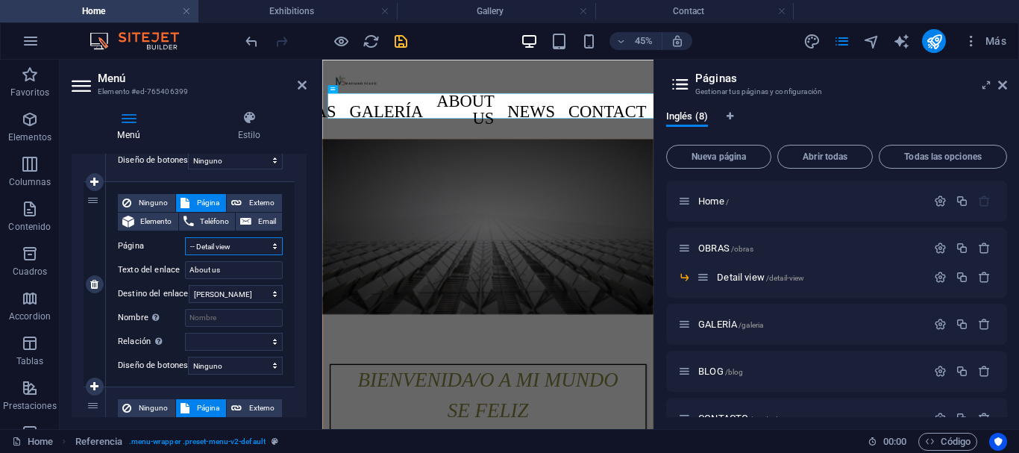
select select
click at [253, 246] on select "Home OBRAS -- Detail view GALERÍA BLOG CONTACTO Legal Notice Privacy" at bounding box center [234, 246] width 98 height 18
click at [185, 237] on select "Home OBRAS -- Detail view GALERÍA BLOG CONTACTO Legal Notice Privacy" at bounding box center [234, 246] width 98 height 18
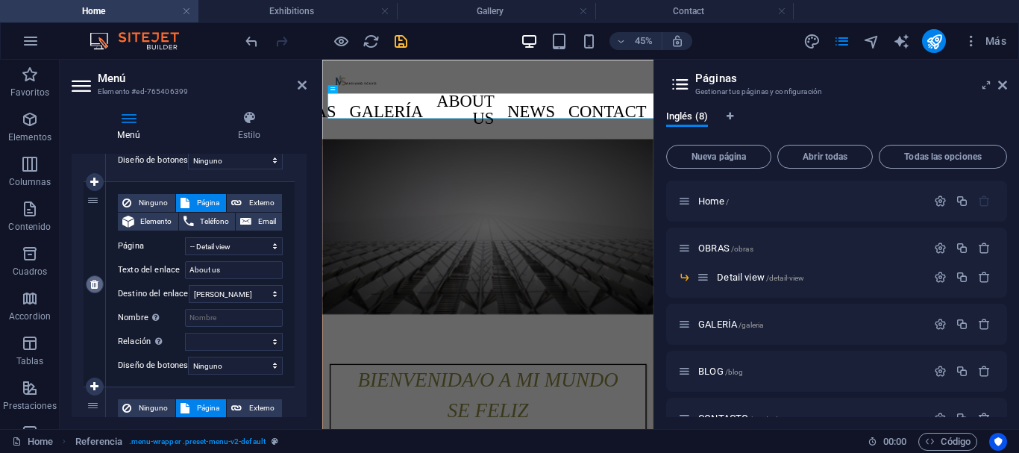
click at [94, 283] on icon at bounding box center [94, 284] width 8 height 10
select select
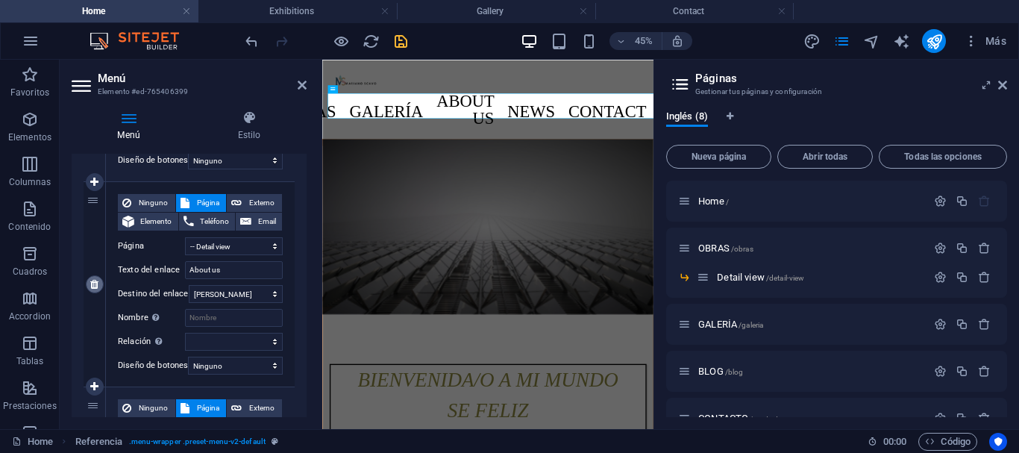
select select
type input "News"
select select
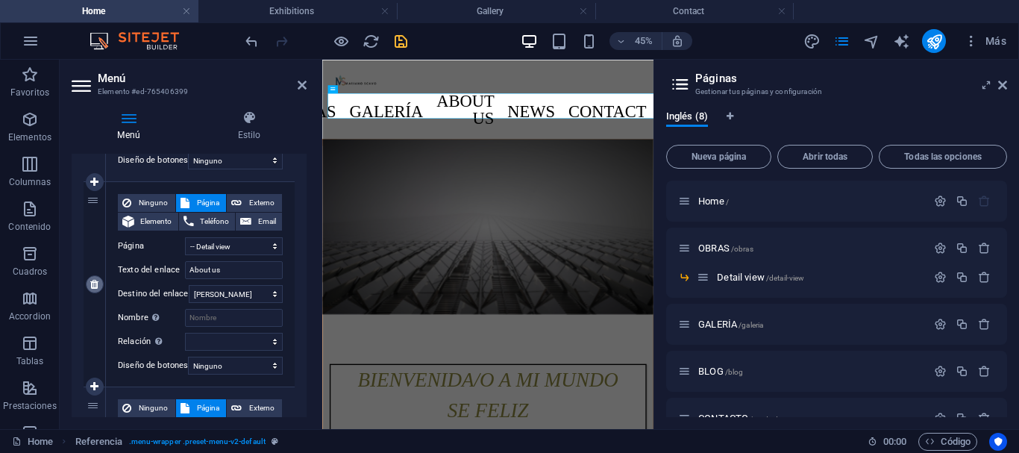
type input "Contact"
select select
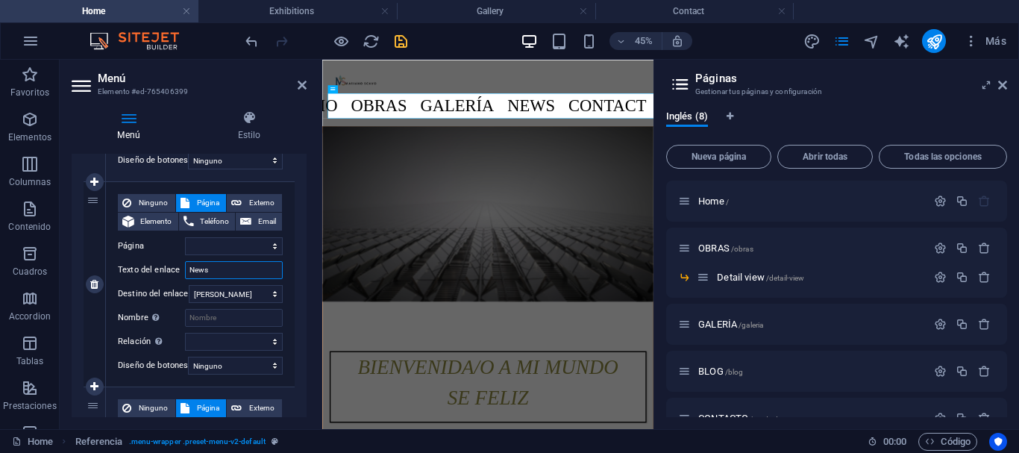
drag, startPoint x: 220, startPoint y: 272, endPoint x: 166, endPoint y: 268, distance: 53.8
click at [166, 268] on div "Texto del enlace News" at bounding box center [200, 270] width 165 height 18
type input "BLOG"
select select
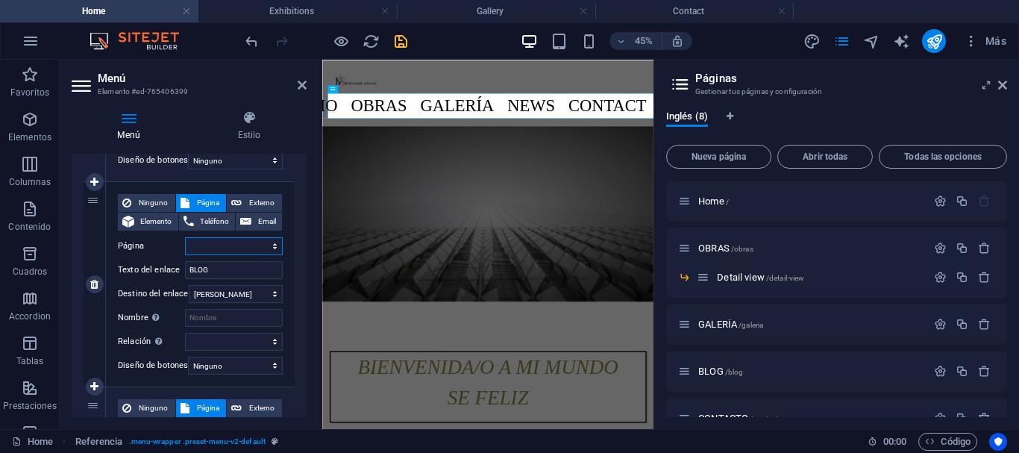
select select
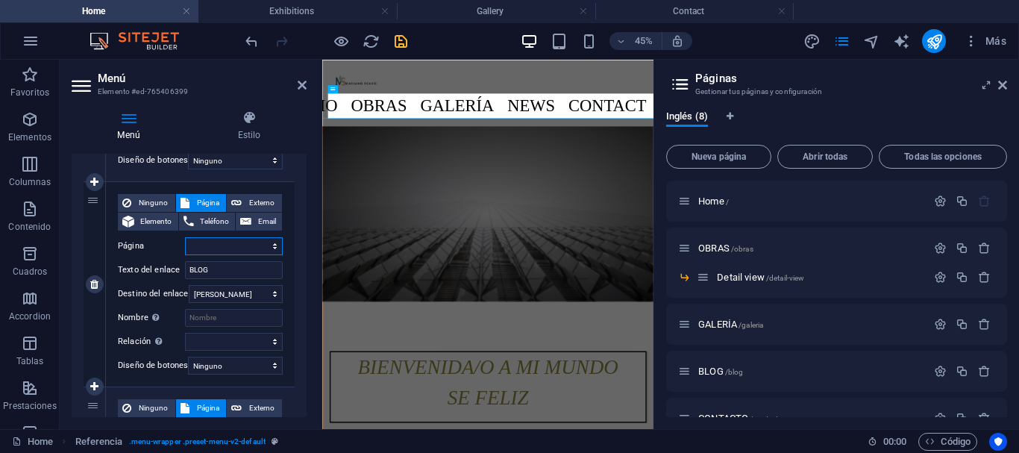
select select
click at [240, 247] on select "Home OBRAS -- Detail view GALERÍA BLOG CONTACTO Legal Notice Privacy" at bounding box center [234, 246] width 98 height 18
select select "4"
click at [185, 237] on select "Home OBRAS -- Detail view GALERÍA BLOG CONTACTO Legal Notice Privacy" at bounding box center [234, 246] width 98 height 18
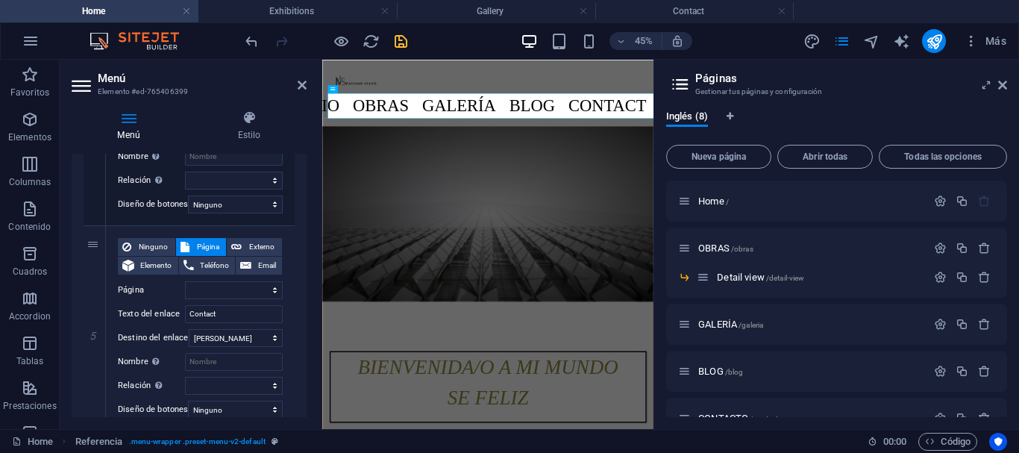
scroll to position [1129, 0]
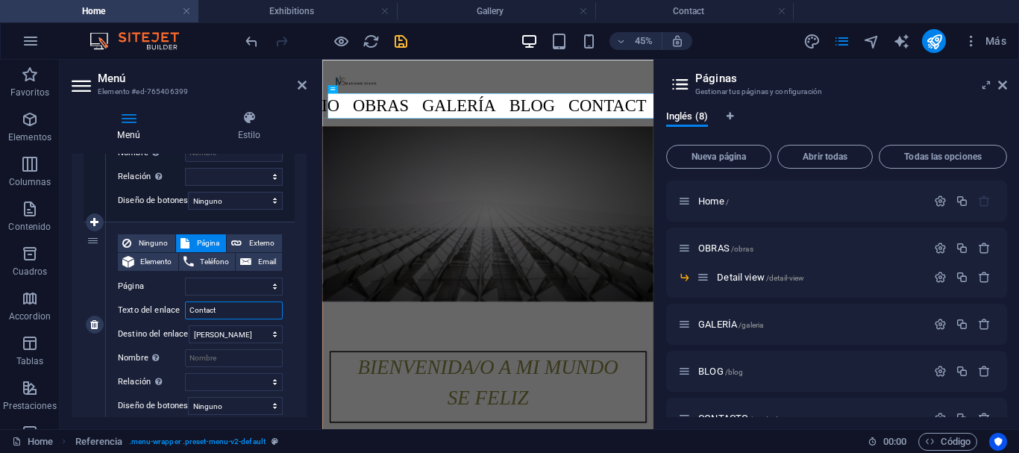
click at [222, 308] on input "Contact" at bounding box center [234, 310] width 98 height 18
click at [221, 321] on div "Ninguno Página Externo Elemento Teléfono Email Página Home OBRAS -- Detail view…" at bounding box center [200, 312] width 165 height 157
drag, startPoint x: 219, startPoint y: 313, endPoint x: 145, endPoint y: 298, distance: 76.1
click at [145, 291] on div "Ninguno Página Externo Elemento Teléfono Email Página Home OBRAS -- Detail view…" at bounding box center [200, 312] width 165 height 157
click at [211, 284] on select "Home OBRAS -- Detail view GALERÍA BLOG CONTACTO Legal Notice Privacy" at bounding box center [234, 287] width 98 height 18
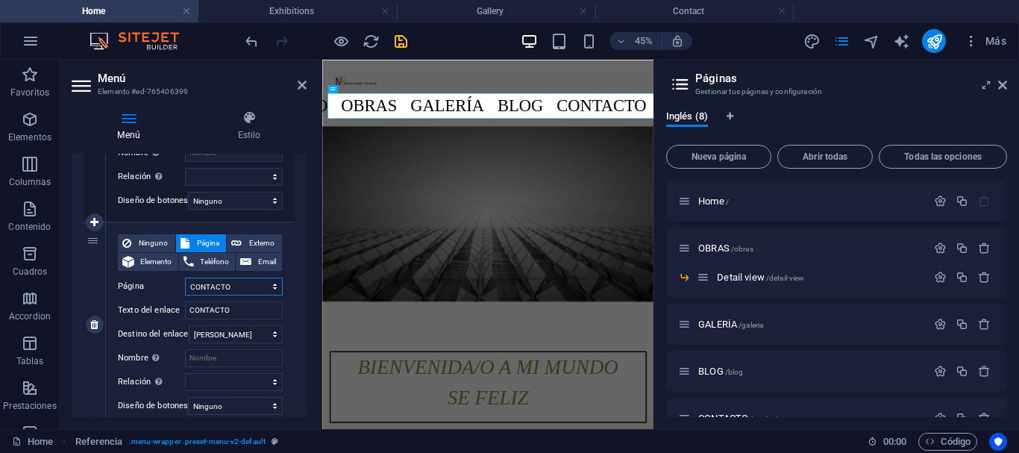
click at [185, 278] on select "Home OBRAS -- Detail view GALERÍA BLOG CONTACTO Legal Notice Privacy" at bounding box center [234, 287] width 98 height 18
drag, startPoint x: 309, startPoint y: 376, endPoint x: 308, endPoint y: 392, distance: 15.7
click at [308, 396] on div "Menú Estilo Menú Automático Personalizado Crear elementos de menú personalizado…" at bounding box center [189, 263] width 259 height 330
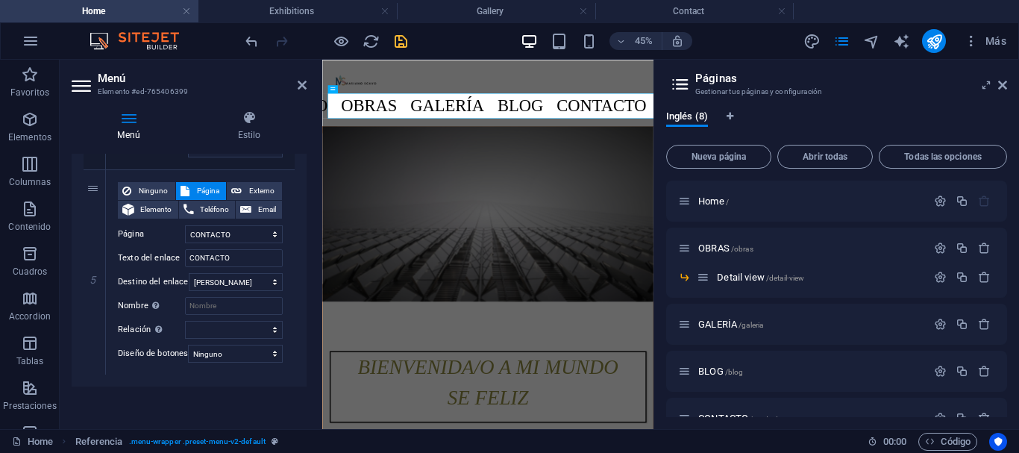
scroll to position [766, 0]
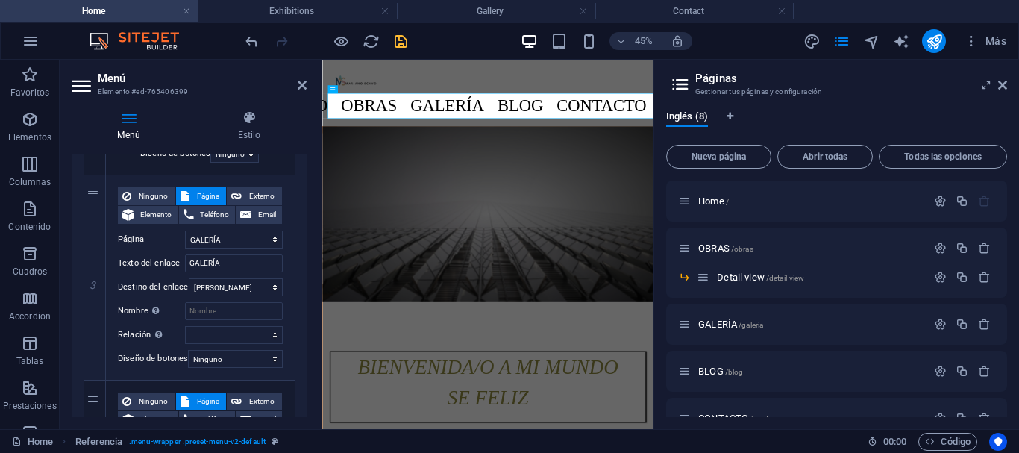
drag, startPoint x: 304, startPoint y: 380, endPoint x: 25, endPoint y: 250, distance: 308.7
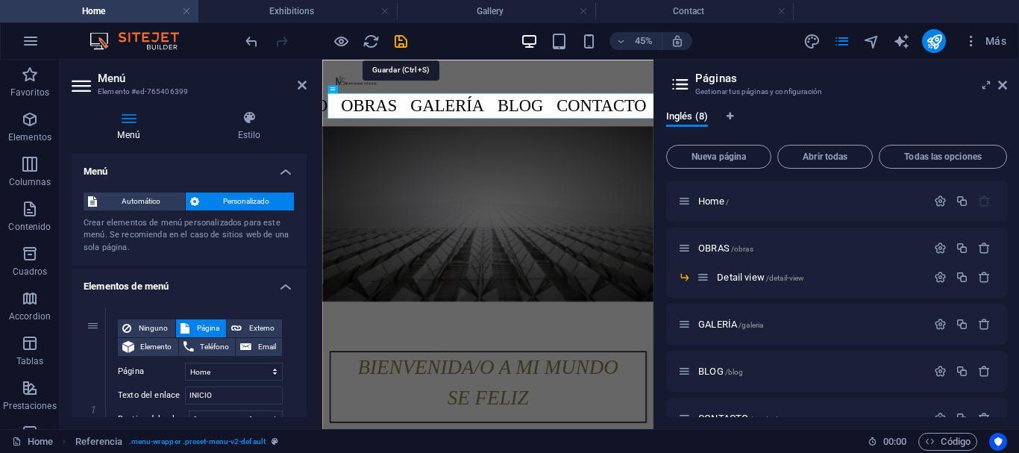
click at [404, 42] on icon "save" at bounding box center [400, 41] width 17 height 17
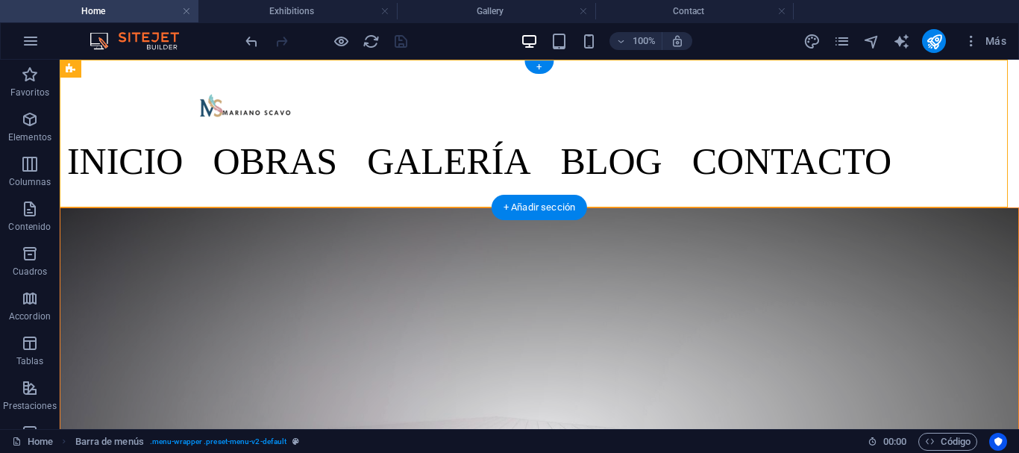
drag, startPoint x: 207, startPoint y: 107, endPoint x: 157, endPoint y: 109, distance: 50.0
click at [155, 110] on div "INICIO OBRAS Detail view GALERÍA BLOG CONTACTO" at bounding box center [539, 134] width 959 height 148
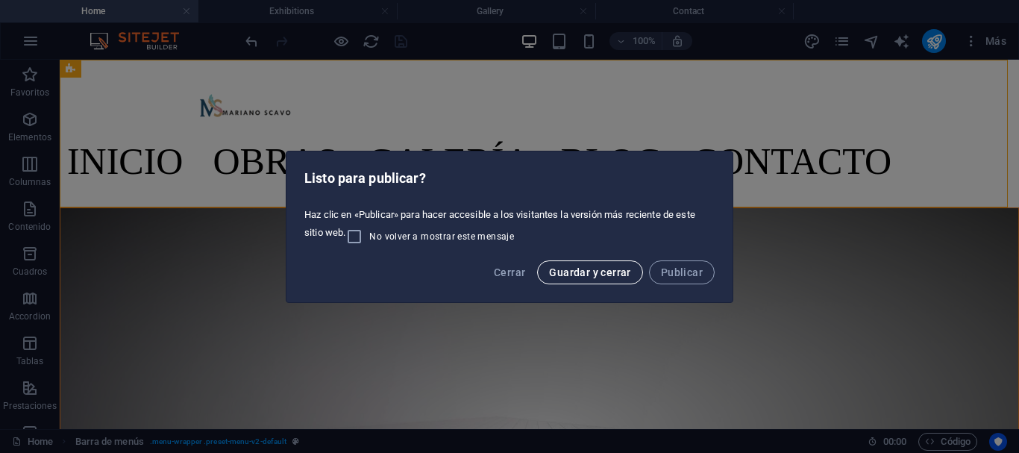
drag, startPoint x: 586, startPoint y: 270, endPoint x: 350, endPoint y: 1, distance: 357.8
click at [586, 269] on span "Guardar y cerrar" at bounding box center [589, 272] width 81 height 12
